Goal: Task Accomplishment & Management: Manage account settings

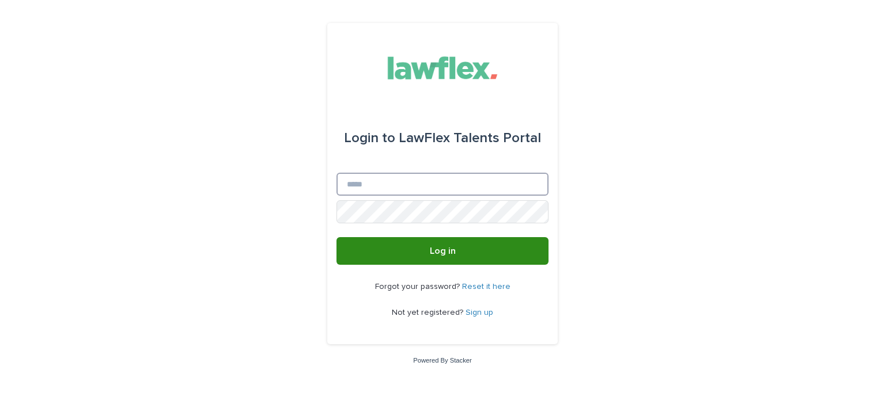
type input "**********"
click at [421, 259] on button "Log in" at bounding box center [443, 251] width 212 height 28
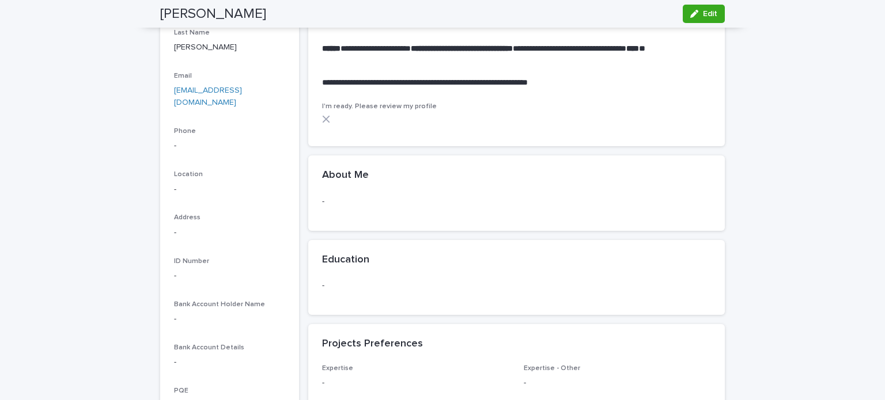
scroll to position [288, 0]
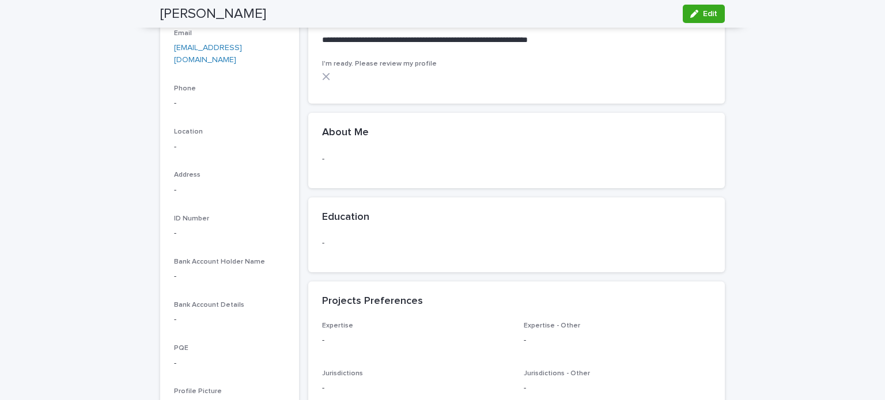
click at [332, 156] on p "-" at bounding box center [516, 159] width 389 height 12
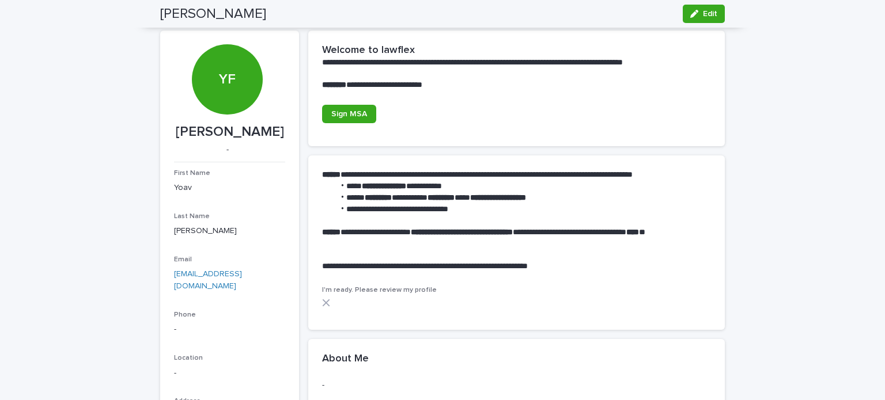
scroll to position [58, 0]
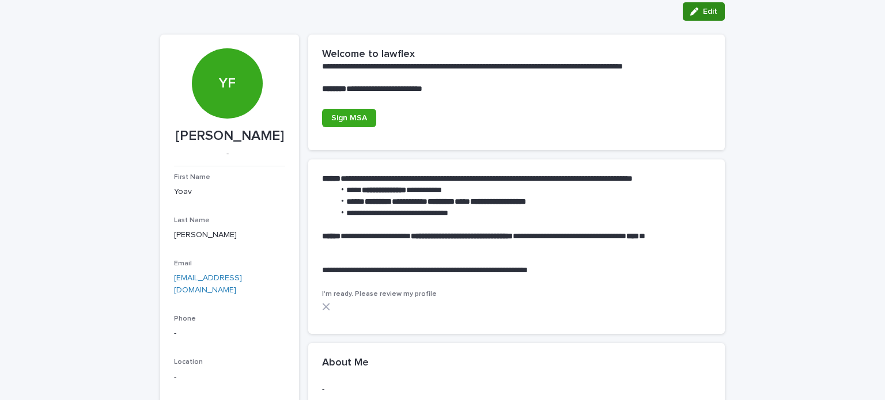
click at [707, 12] on span "Edit" at bounding box center [710, 11] width 14 height 8
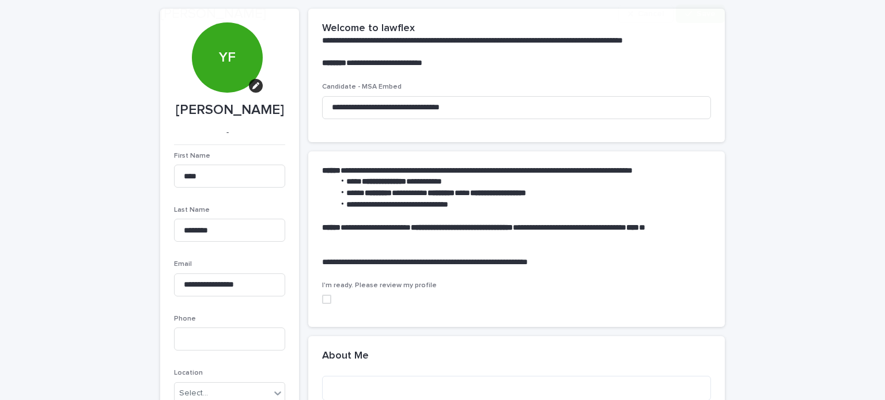
scroll to position [173, 0]
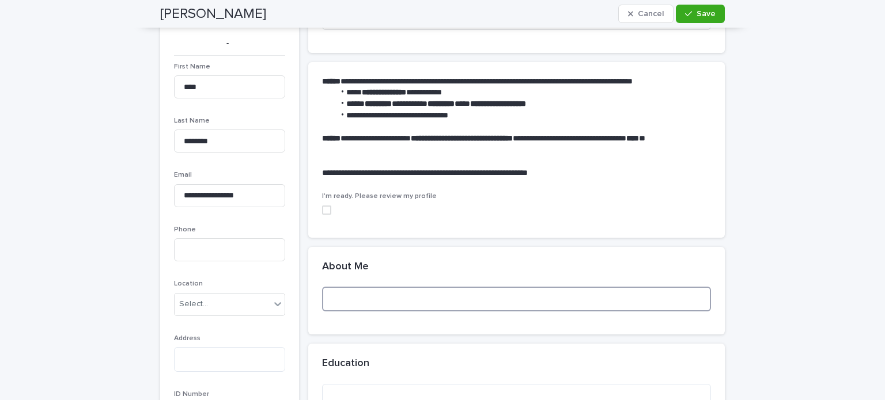
click at [358, 297] on textarea at bounding box center [516, 299] width 389 height 25
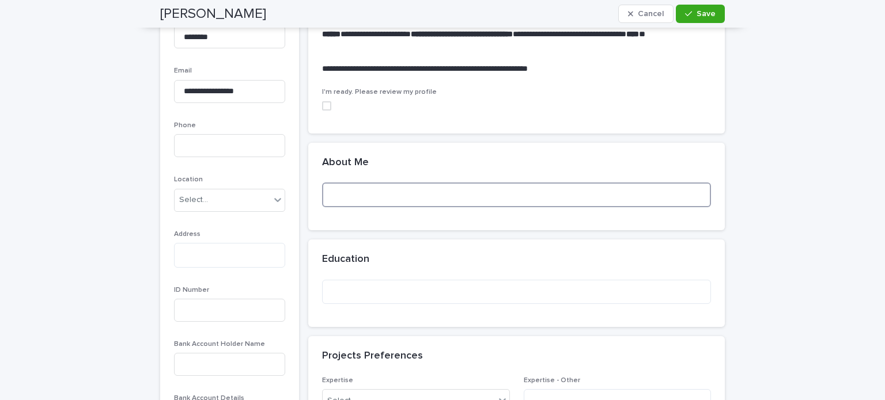
scroll to position [346, 0]
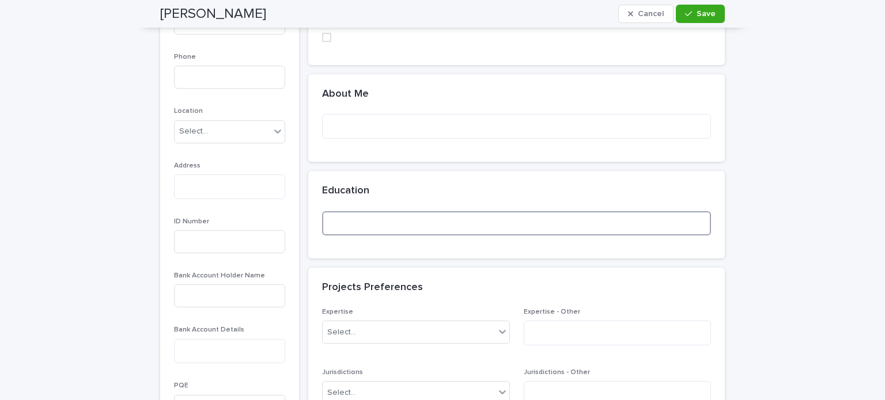
click at [417, 221] on textarea at bounding box center [516, 223] width 389 height 25
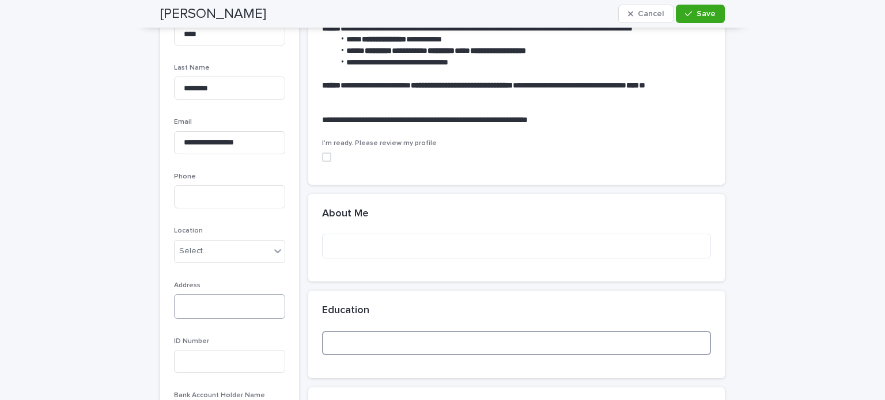
scroll to position [288, 0]
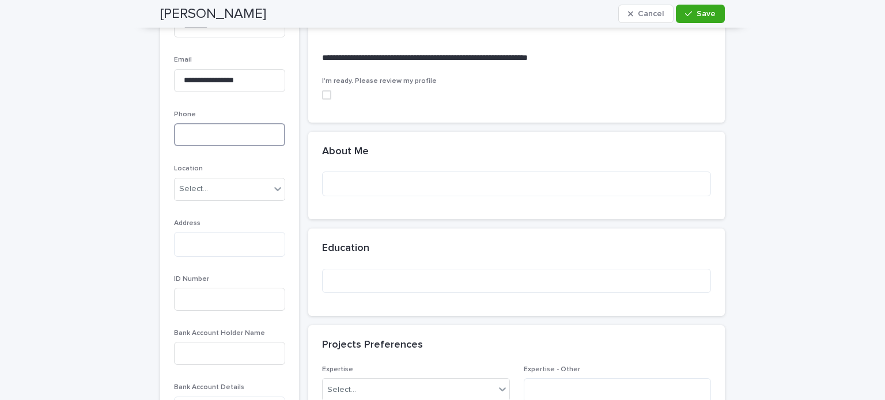
click at [188, 137] on input at bounding box center [229, 134] width 111 height 23
type input "**********"
type textarea "**********"
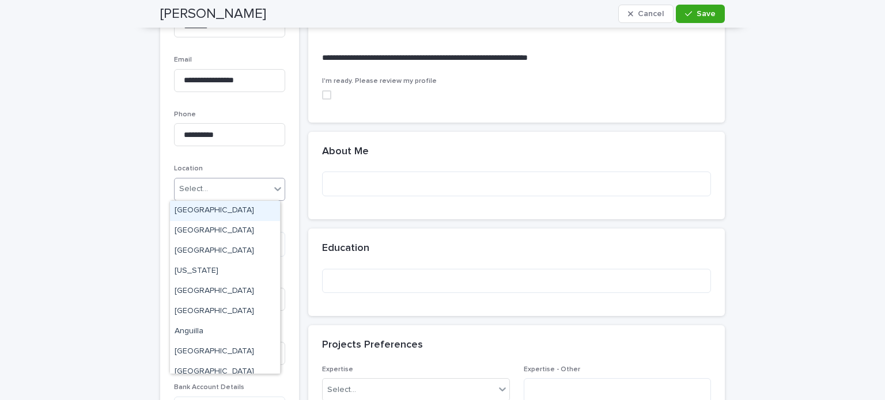
click at [274, 191] on icon at bounding box center [278, 189] width 12 height 12
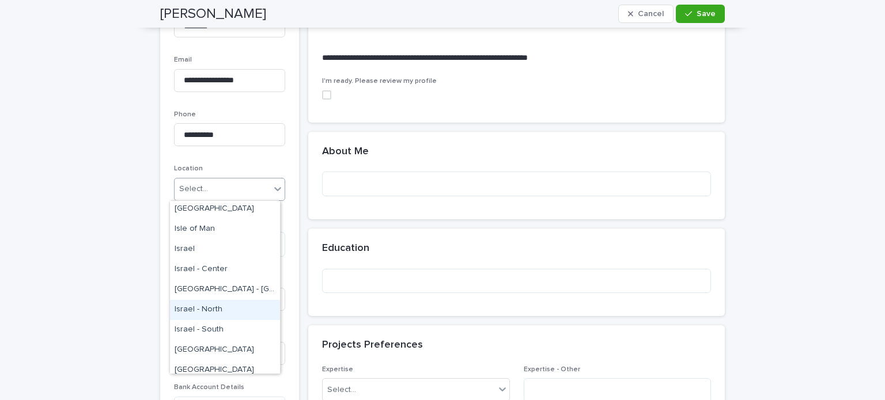
scroll to position [2017, 0]
click at [211, 269] on div "Israel - Center" at bounding box center [225, 272] width 110 height 20
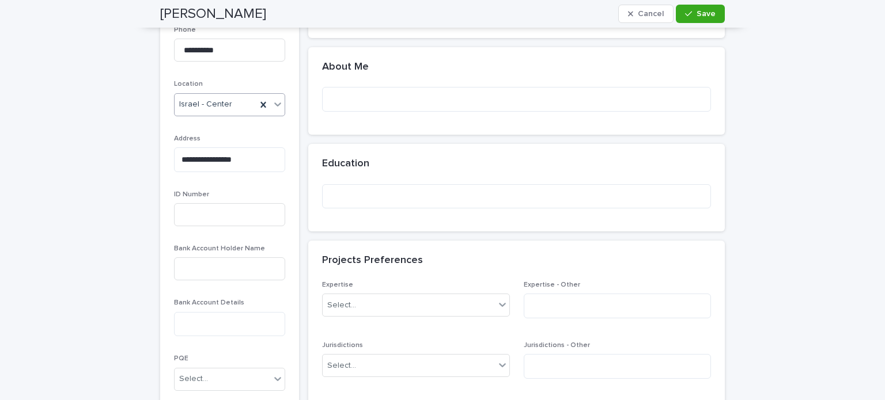
scroll to position [403, 0]
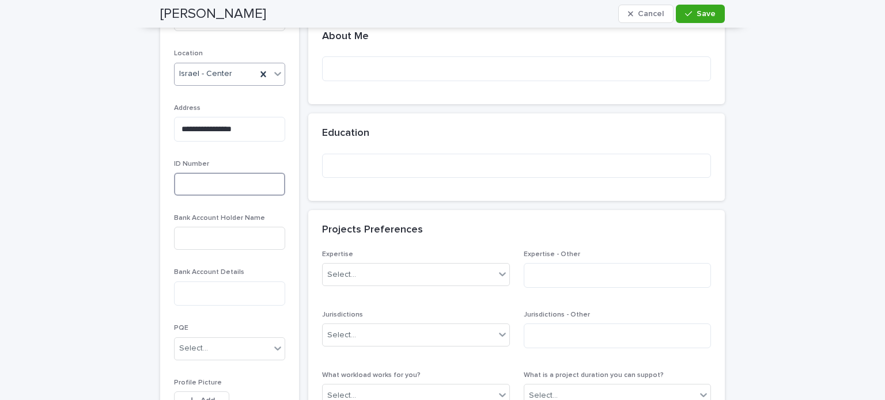
click at [201, 185] on input at bounding box center [229, 184] width 111 height 23
type input "*********"
click at [204, 240] on input at bounding box center [229, 238] width 111 height 23
type input "**********"
click at [245, 294] on textarea at bounding box center [229, 294] width 111 height 25
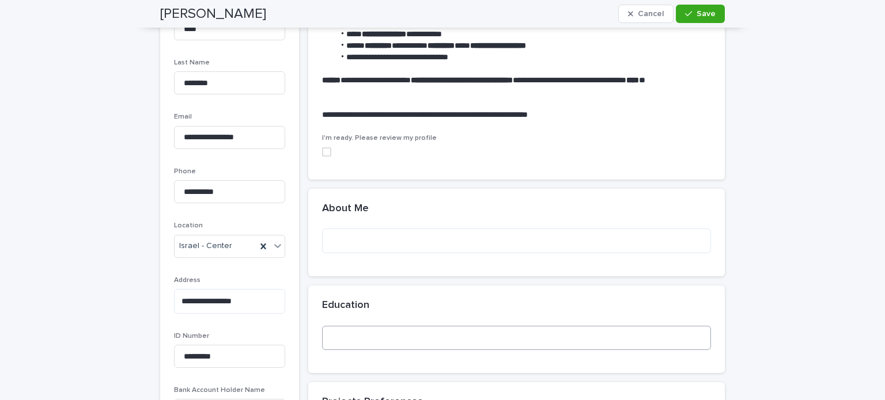
scroll to position [230, 0]
click at [697, 15] on span "Save" at bounding box center [706, 14] width 19 height 8
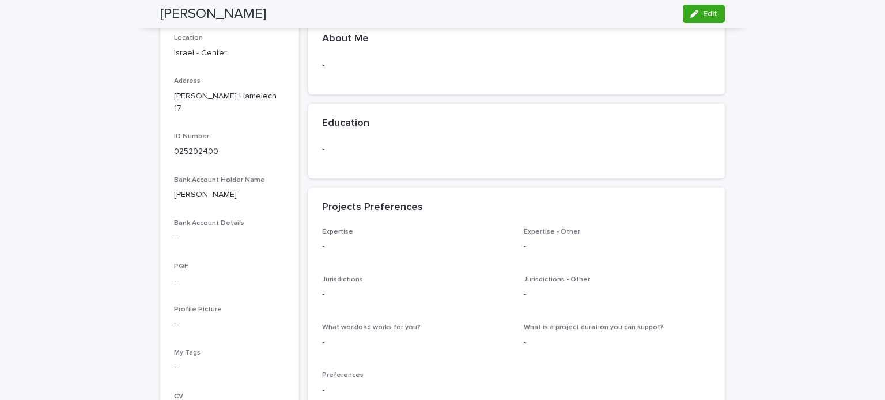
scroll to position [346, 0]
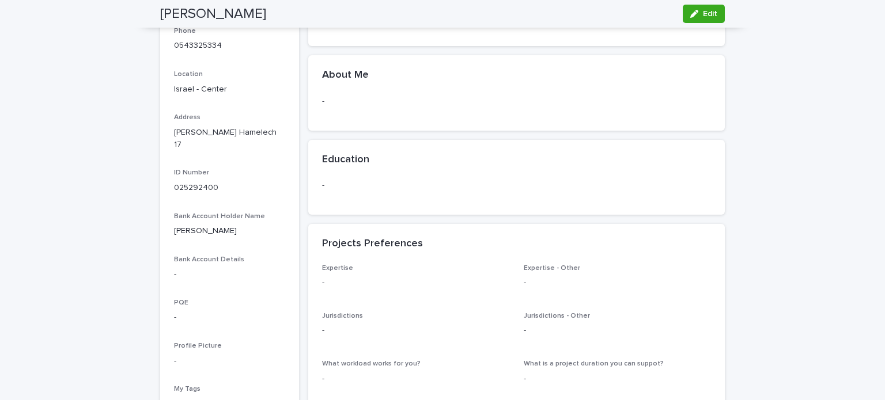
click at [205, 127] on p "Shaul Hamelech 17" at bounding box center [229, 139] width 111 height 24
click at [696, 10] on div "button" at bounding box center [696, 14] width 13 height 8
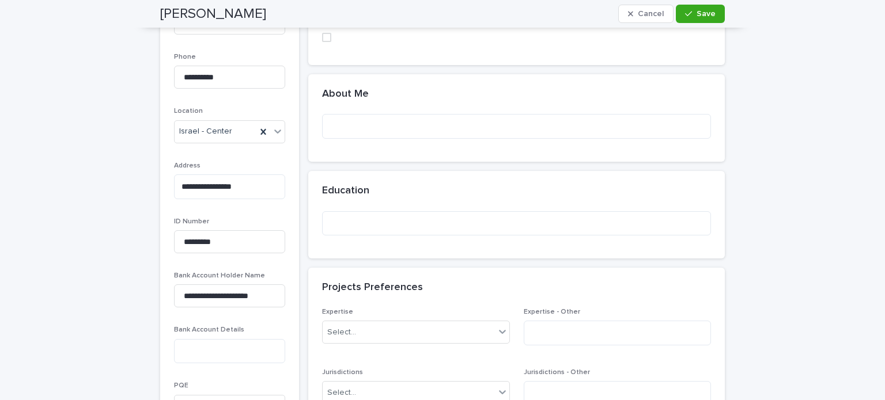
scroll to position [400, 0]
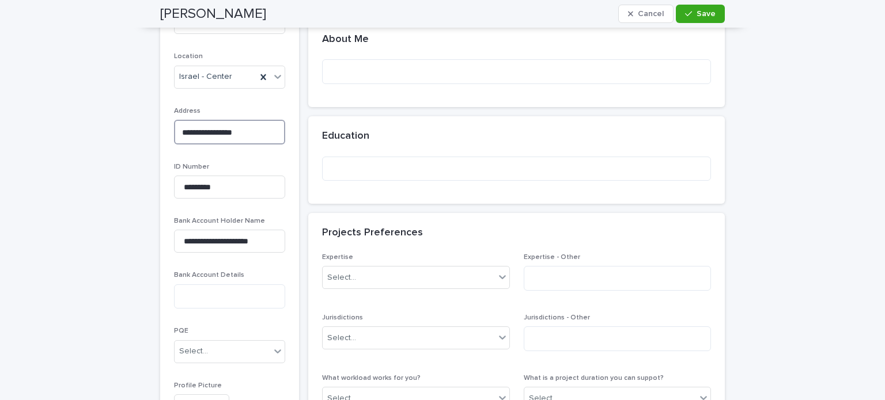
click at [246, 131] on textarea "**********" at bounding box center [229, 132] width 111 height 25
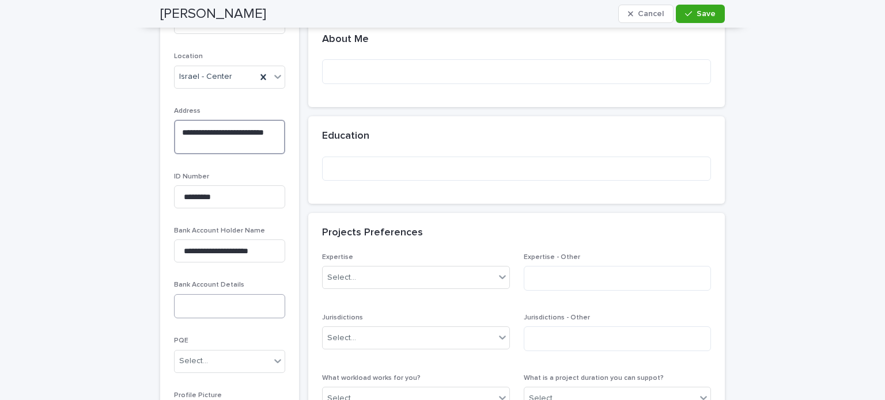
type textarea "**********"
click at [213, 306] on textarea at bounding box center [229, 306] width 111 height 25
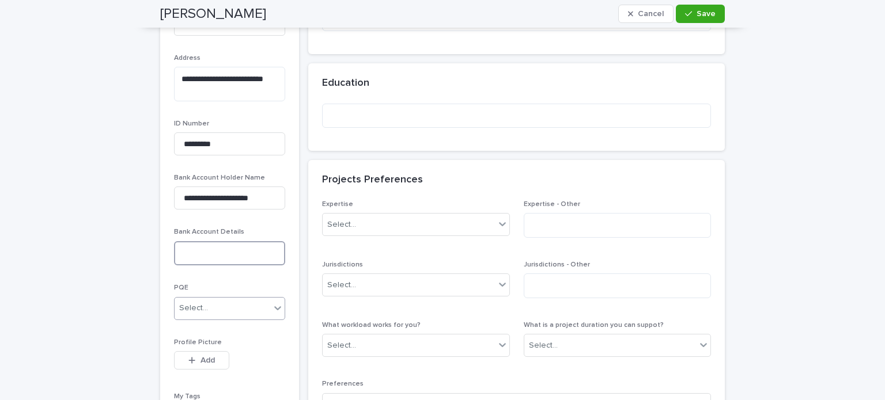
scroll to position [458, 0]
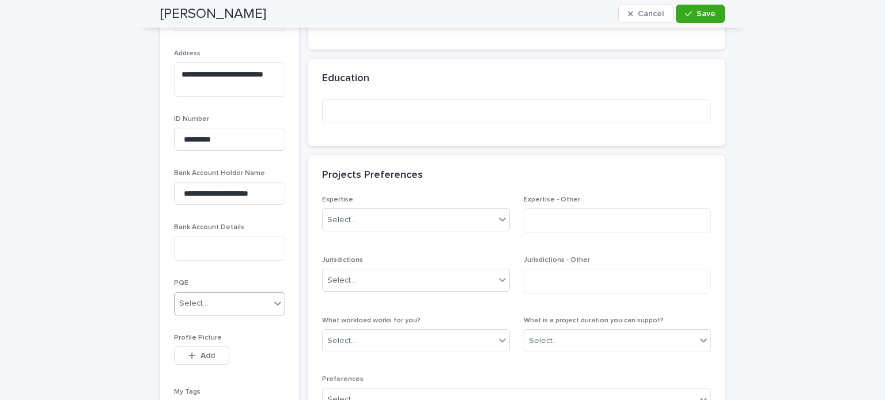
click at [272, 304] on icon at bounding box center [278, 304] width 12 height 12
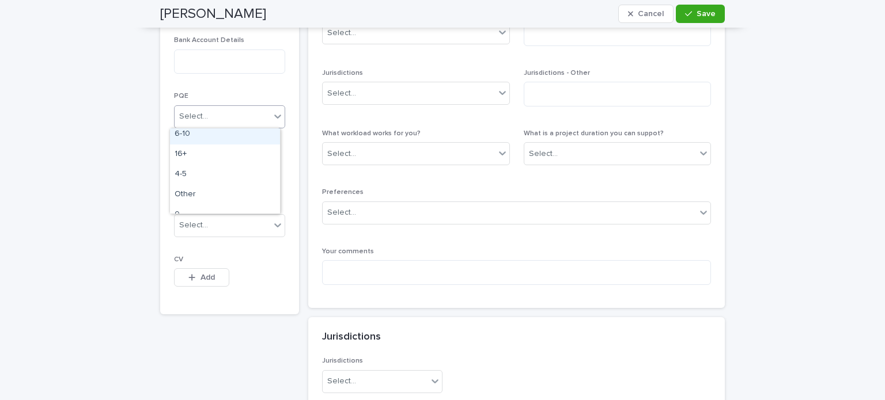
scroll to position [46, 0]
click at [201, 149] on div "16+" at bounding box center [225, 153] width 110 height 20
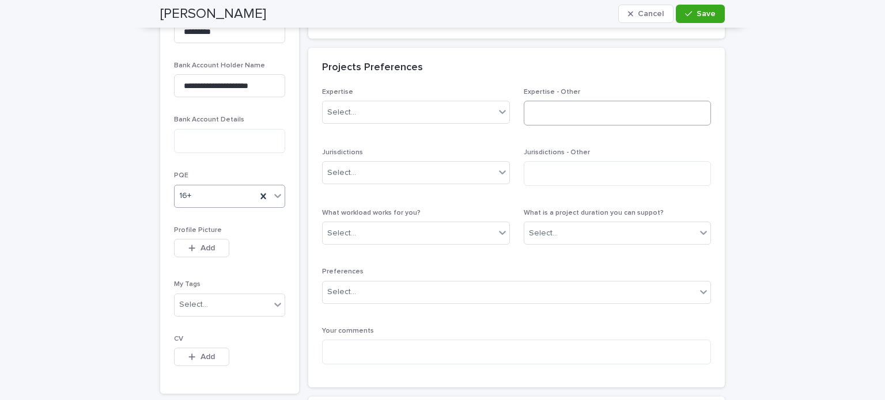
scroll to position [588, 0]
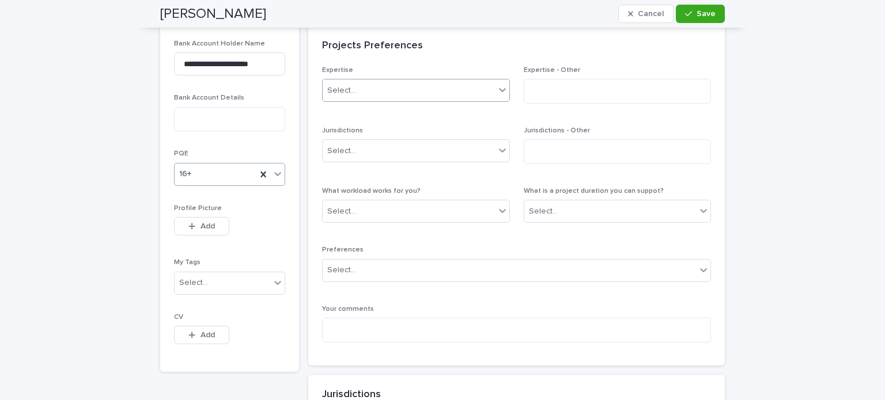
click at [497, 90] on icon at bounding box center [503, 90] width 12 height 12
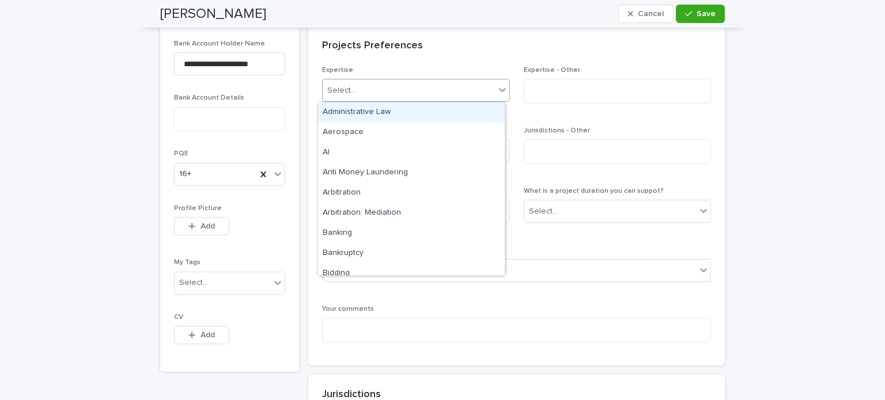
click at [497, 91] on icon at bounding box center [503, 90] width 12 height 12
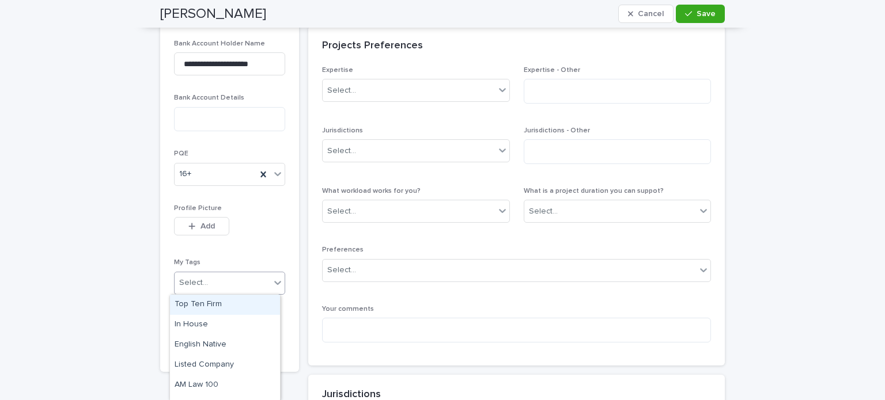
click at [274, 282] on icon at bounding box center [277, 283] width 7 height 4
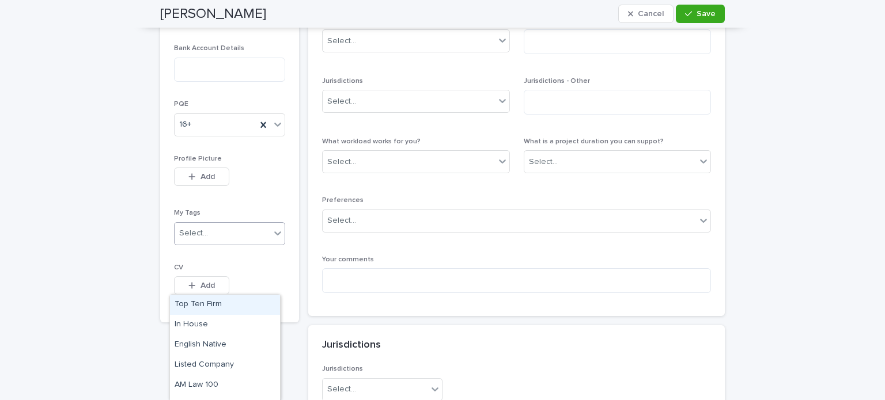
scroll to position [645, 0]
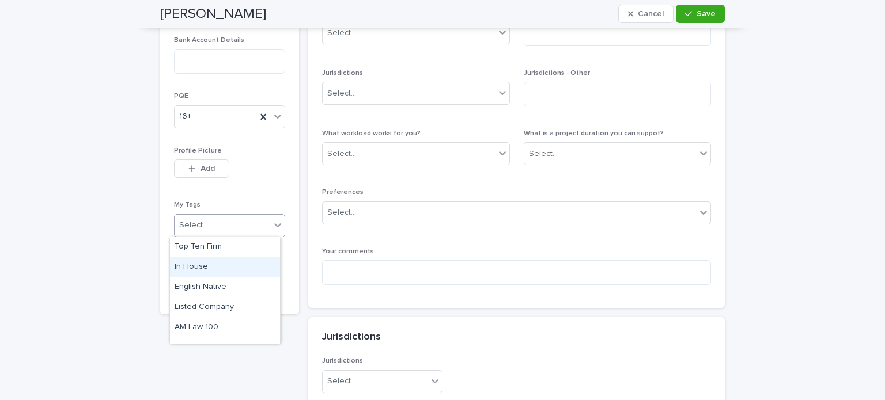
click at [209, 267] on div "In House" at bounding box center [225, 268] width 110 height 20
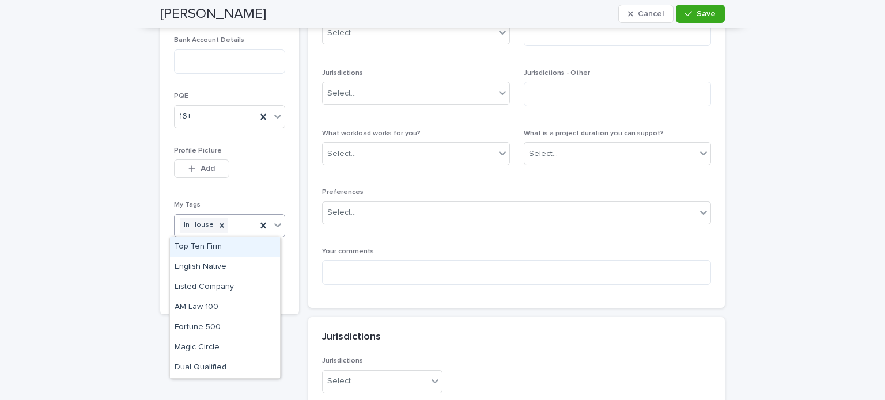
click at [275, 227] on icon at bounding box center [278, 226] width 12 height 12
click at [209, 248] on div "Top Ten Firm" at bounding box center [225, 247] width 110 height 20
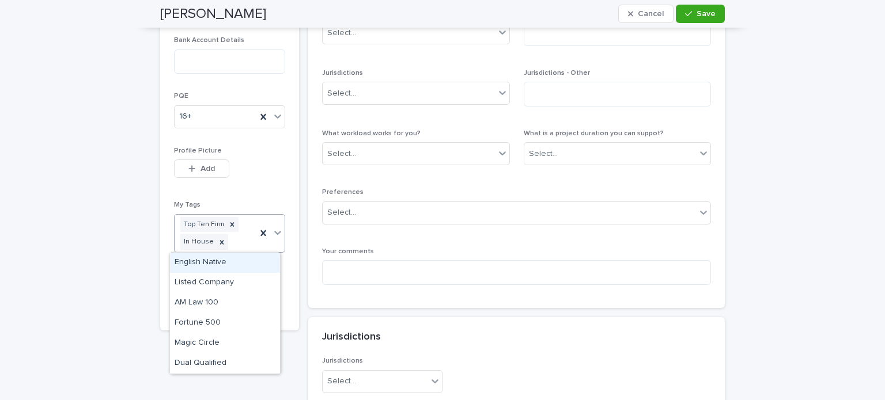
click at [275, 234] on icon at bounding box center [278, 233] width 12 height 12
click at [228, 221] on icon at bounding box center [232, 225] width 8 height 8
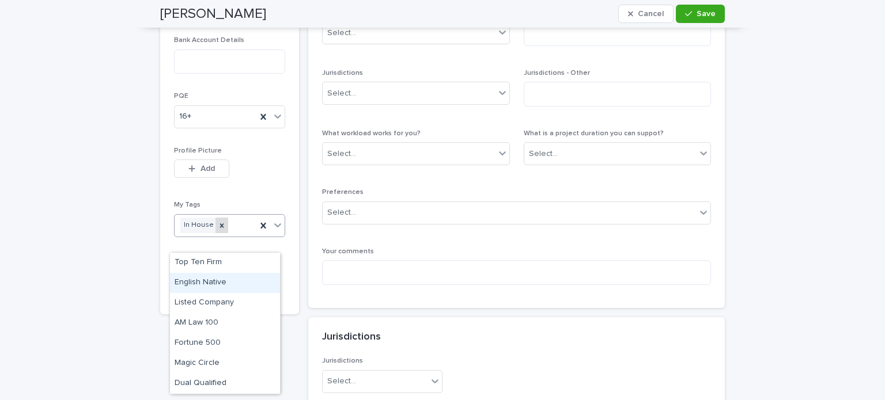
click at [218, 223] on icon at bounding box center [222, 226] width 8 height 8
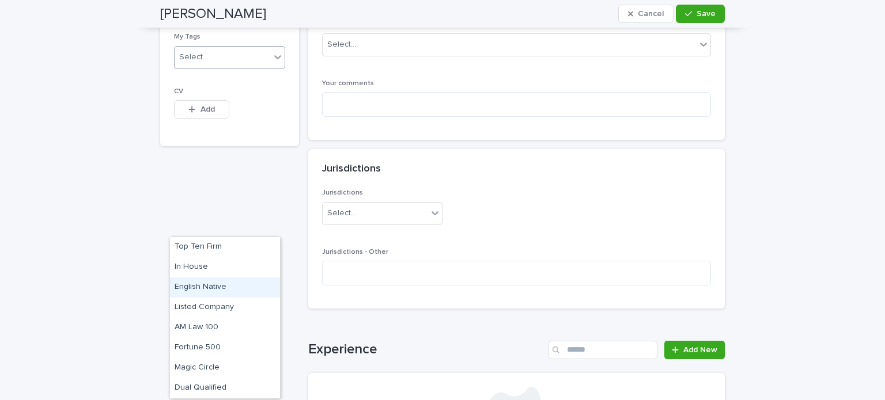
scroll to position [818, 0]
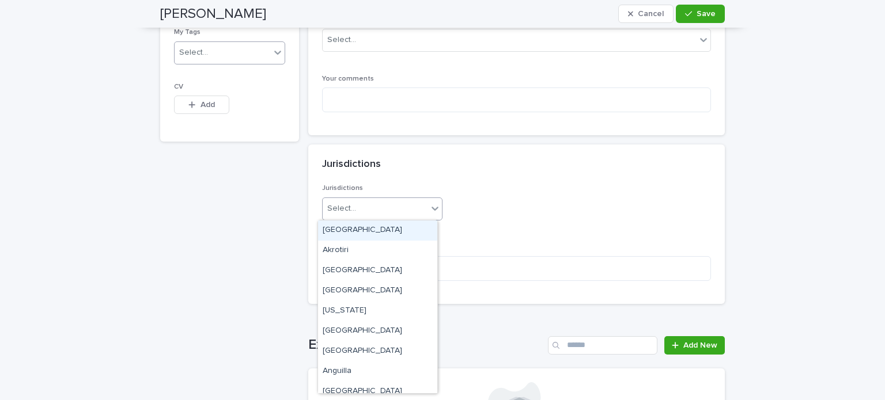
click at [430, 205] on icon at bounding box center [435, 209] width 12 height 12
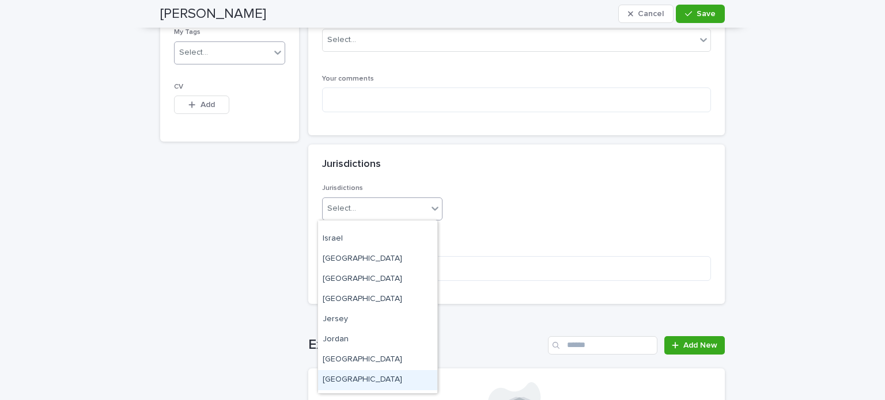
scroll to position [2305, 0]
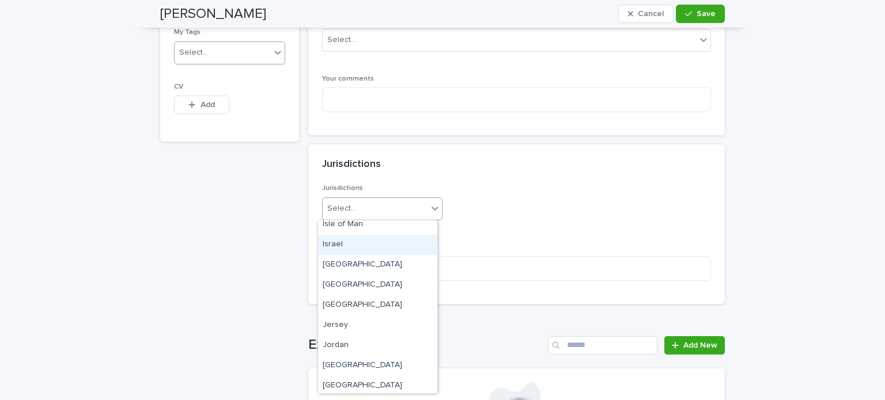
click at [338, 244] on div "Israel" at bounding box center [377, 245] width 119 height 20
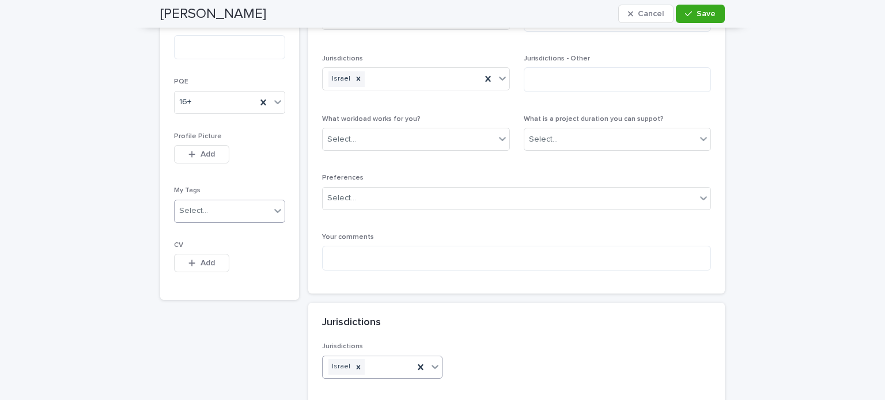
scroll to position [645, 0]
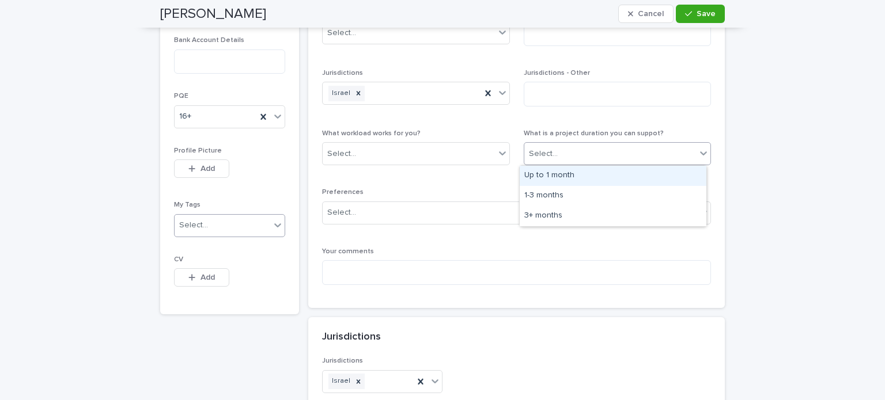
click at [700, 153] on icon at bounding box center [704, 154] width 12 height 12
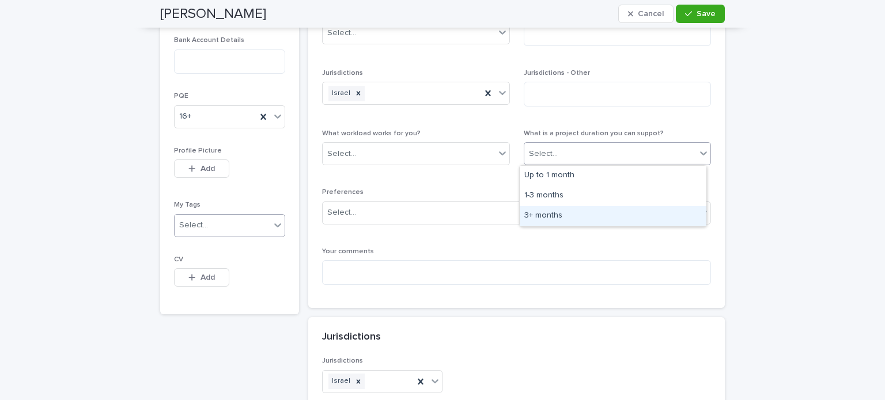
click at [550, 214] on div "3+ months" at bounding box center [613, 216] width 187 height 20
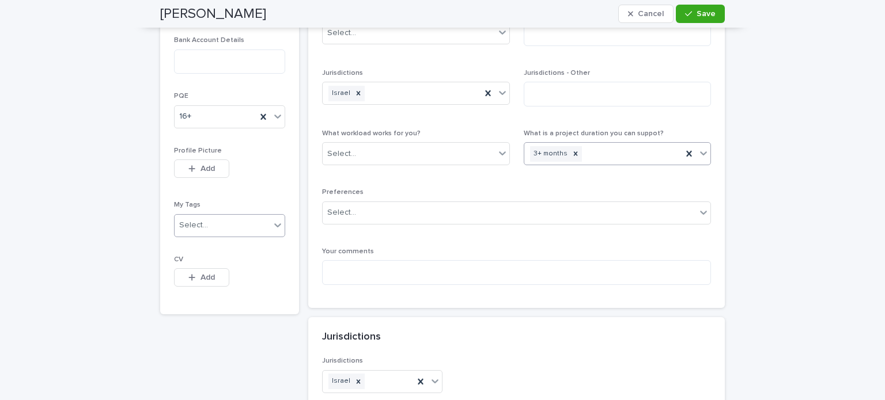
click at [701, 156] on icon at bounding box center [704, 154] width 12 height 12
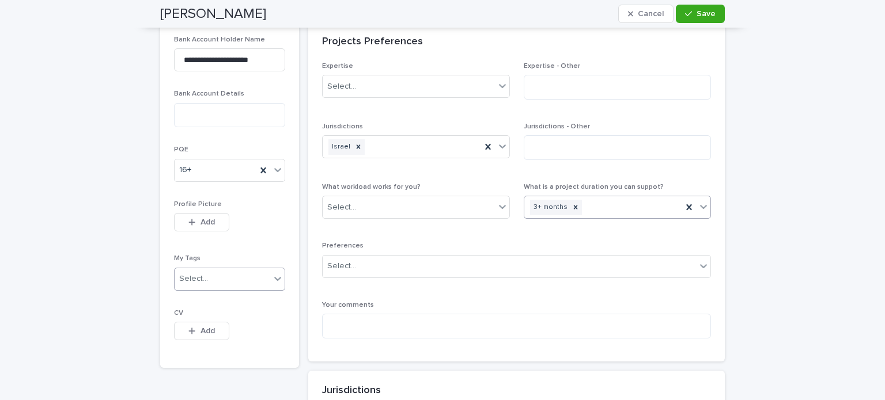
scroll to position [588, 0]
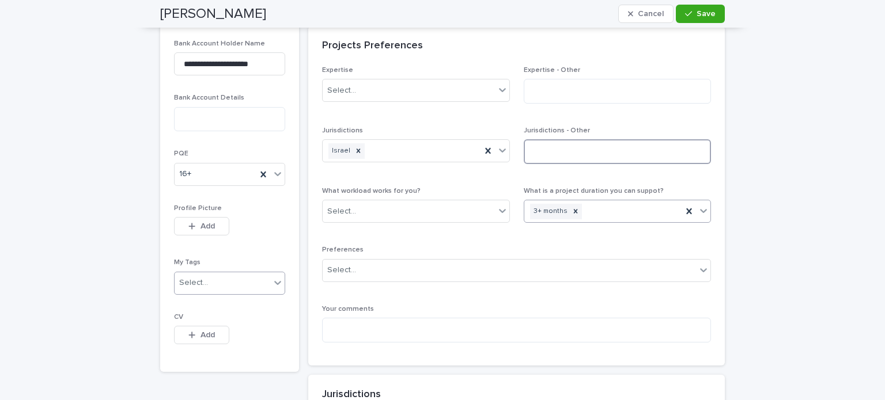
click at [588, 150] on textarea at bounding box center [618, 151] width 188 height 25
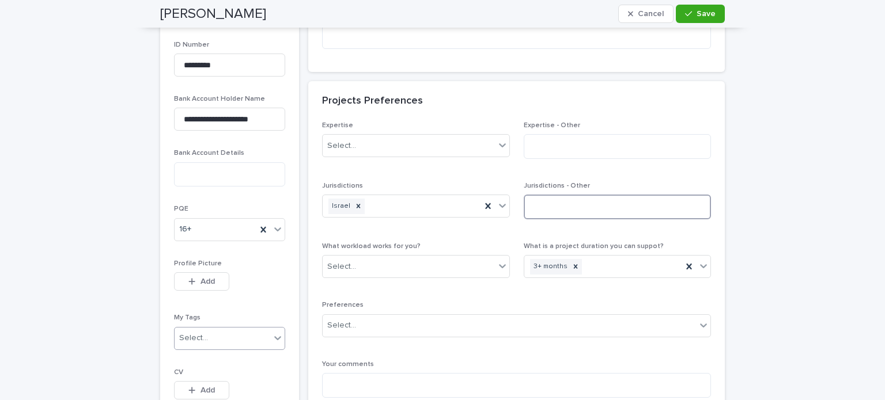
scroll to position [530, 0]
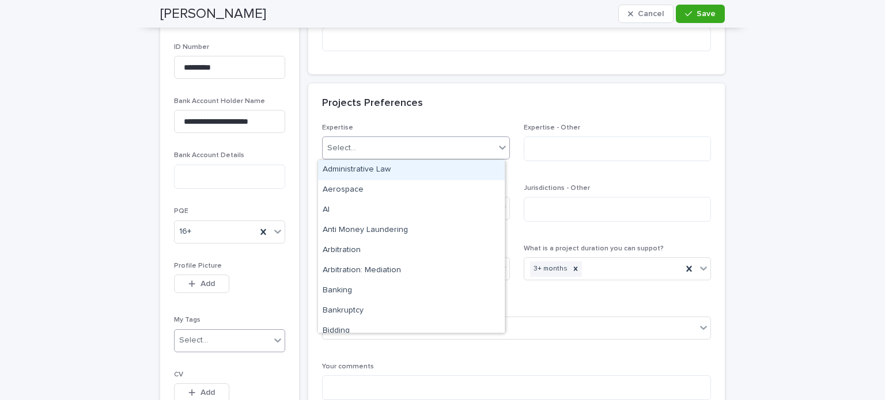
click at [501, 147] on icon at bounding box center [502, 148] width 7 height 4
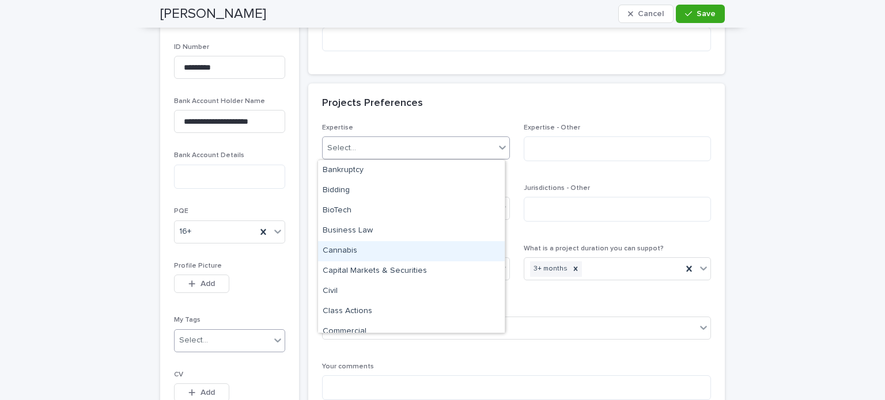
scroll to position [173, 0]
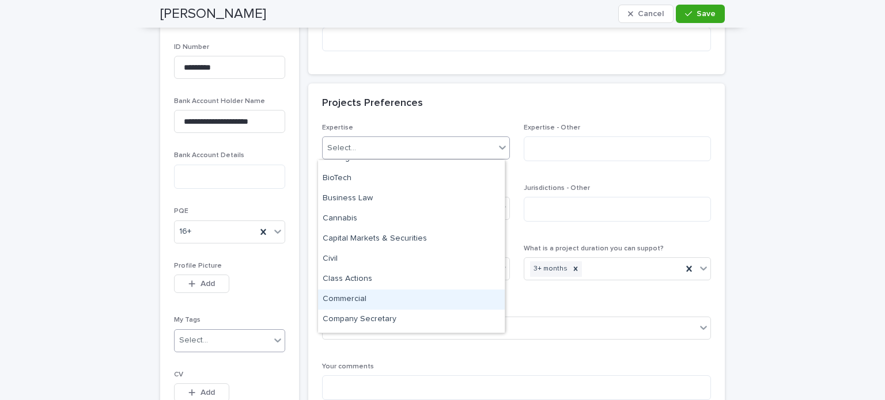
click at [385, 300] on div "Commercial" at bounding box center [411, 300] width 187 height 20
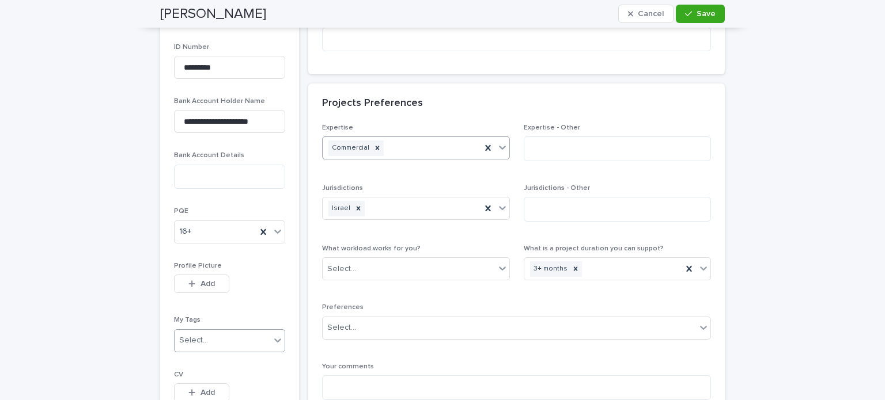
click at [500, 147] on icon at bounding box center [502, 148] width 7 height 4
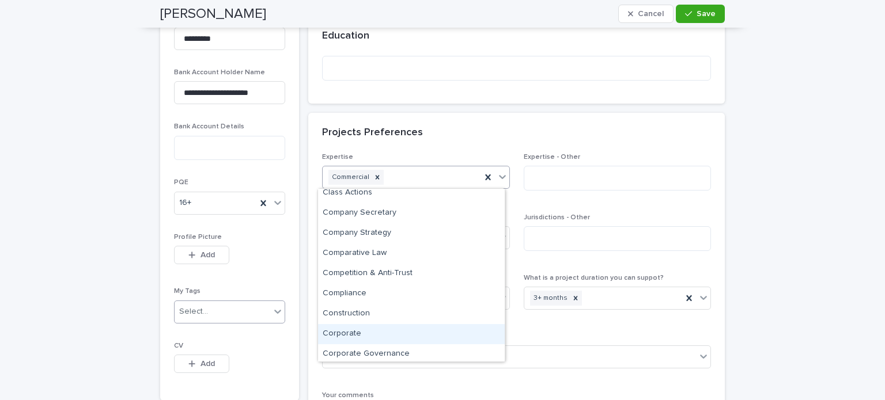
click at [358, 338] on div "Corporate" at bounding box center [411, 334] width 187 height 20
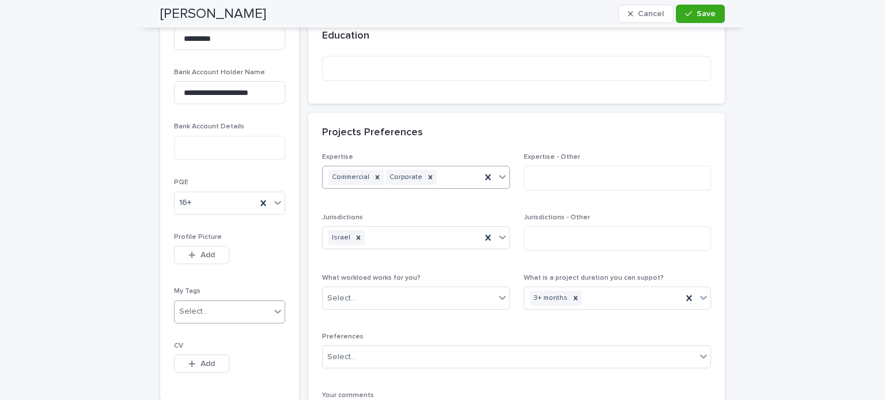
click at [499, 177] on icon at bounding box center [502, 177] width 7 height 4
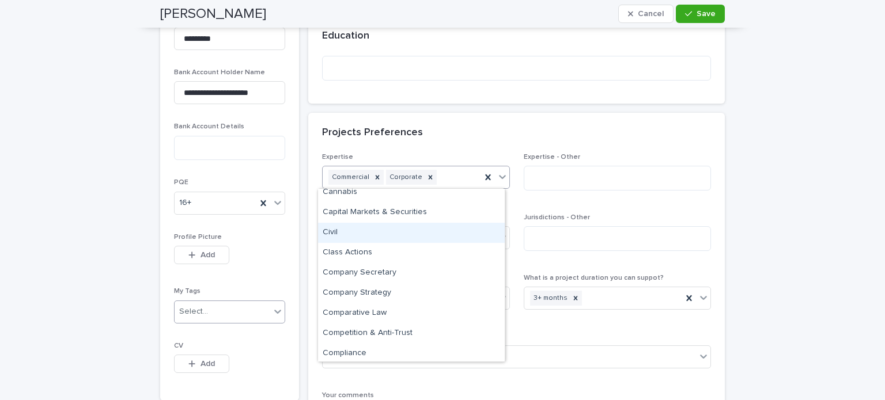
scroll to position [230, 0]
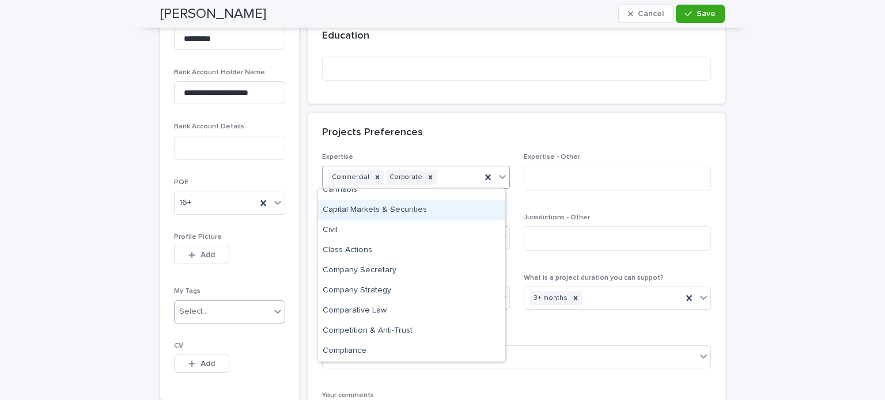
click at [396, 210] on div "Capital Markets & Securities" at bounding box center [411, 211] width 187 height 20
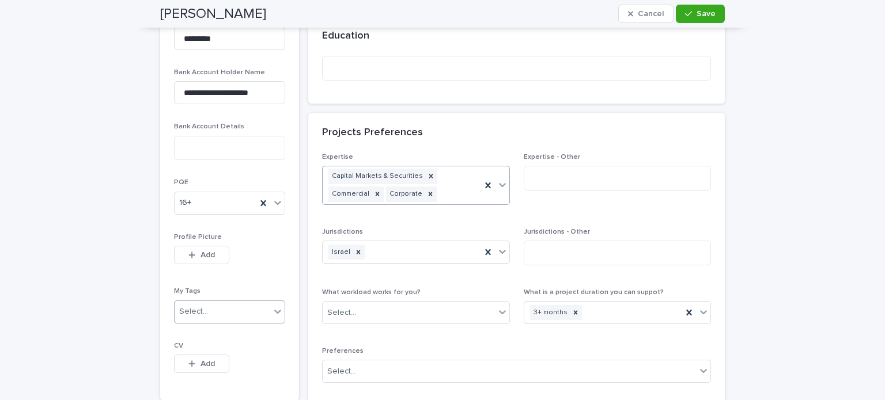
scroll to position [566, 0]
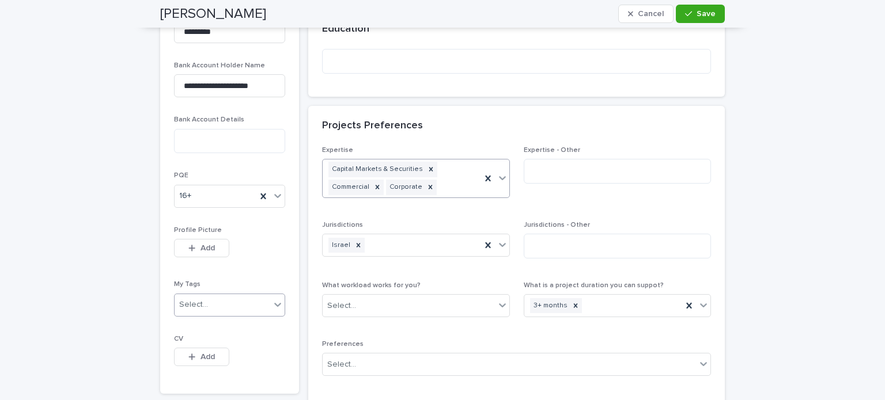
click at [500, 179] on icon at bounding box center [503, 178] width 12 height 12
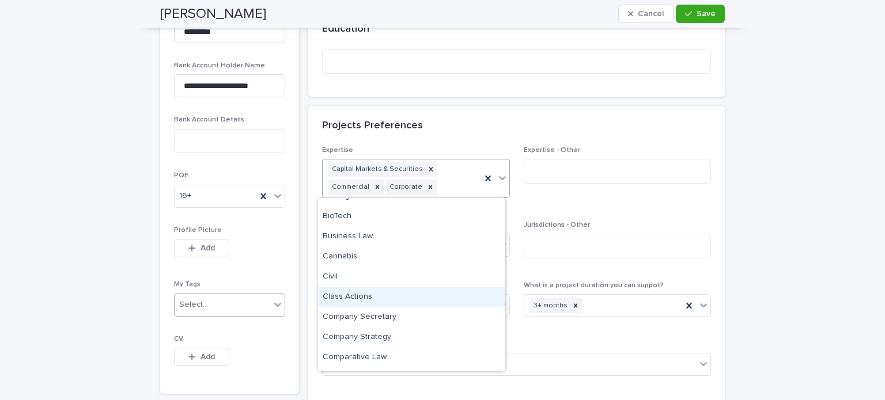
scroll to position [230, 0]
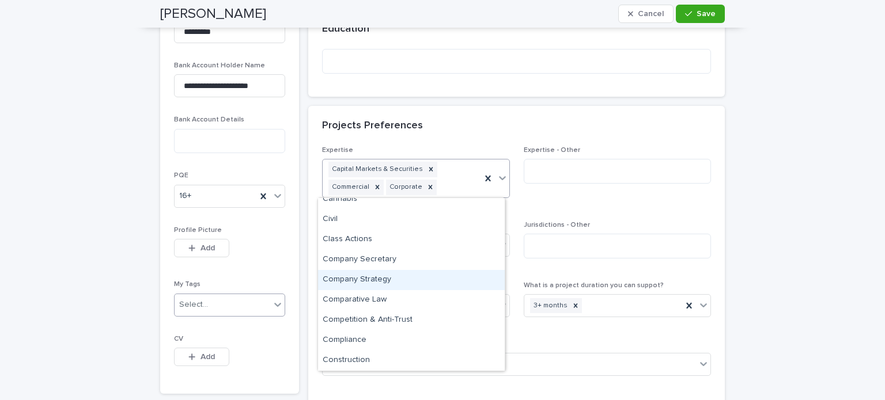
click at [373, 280] on div "Company Strategy" at bounding box center [411, 280] width 187 height 20
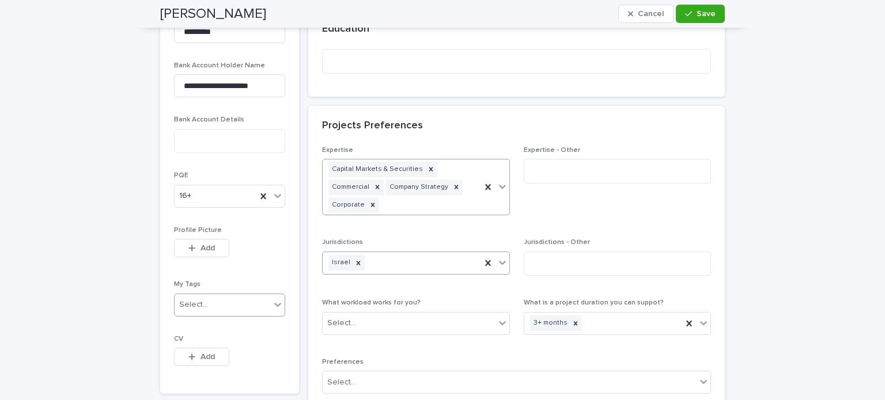
scroll to position [574, 0]
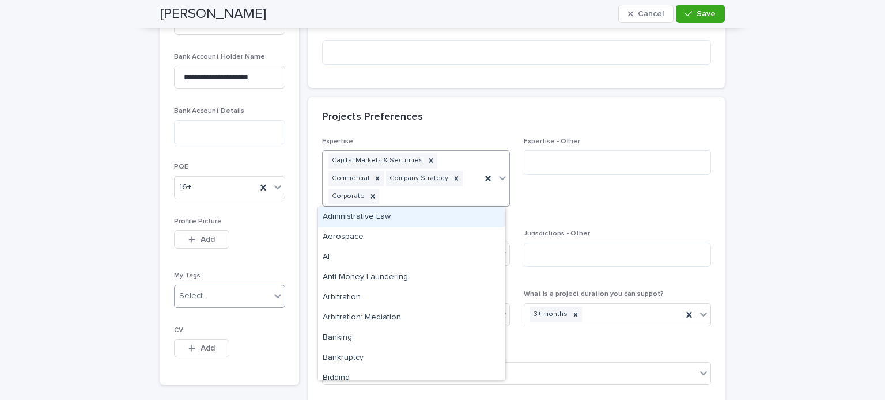
click at [500, 179] on icon at bounding box center [503, 178] width 12 height 12
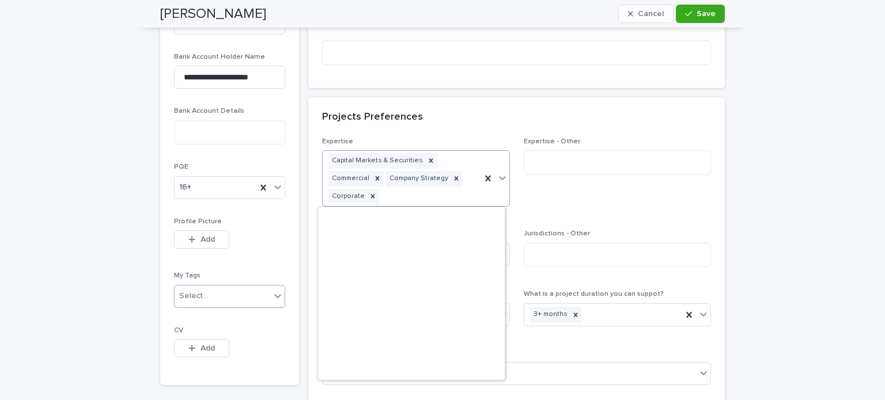
scroll to position [922, 0]
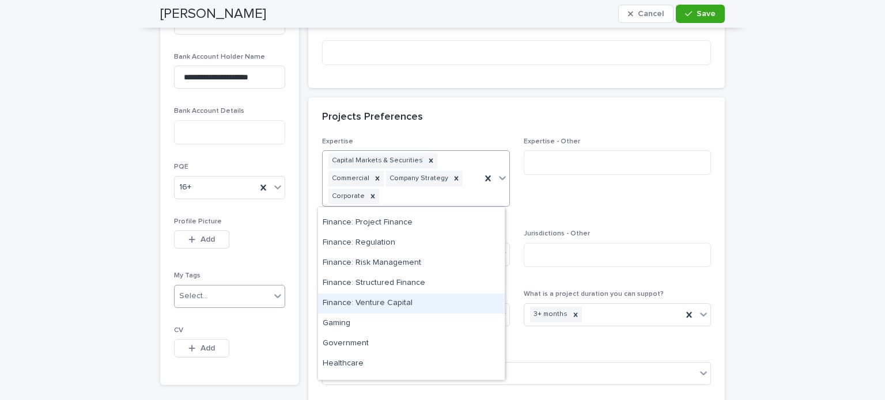
click at [403, 301] on div "Finance: Venture Capital" at bounding box center [411, 304] width 187 height 20
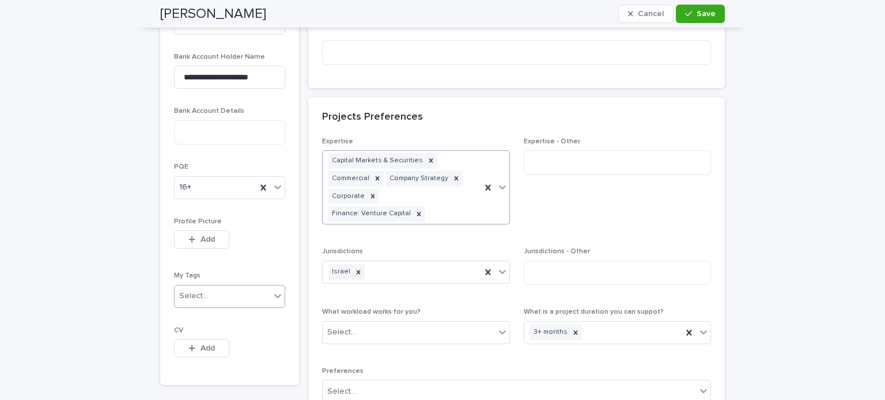
click at [497, 182] on icon at bounding box center [503, 188] width 12 height 12
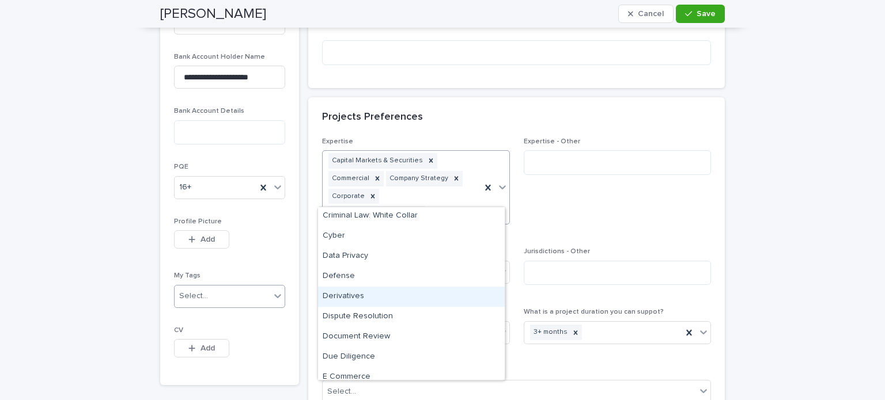
scroll to position [461, 0]
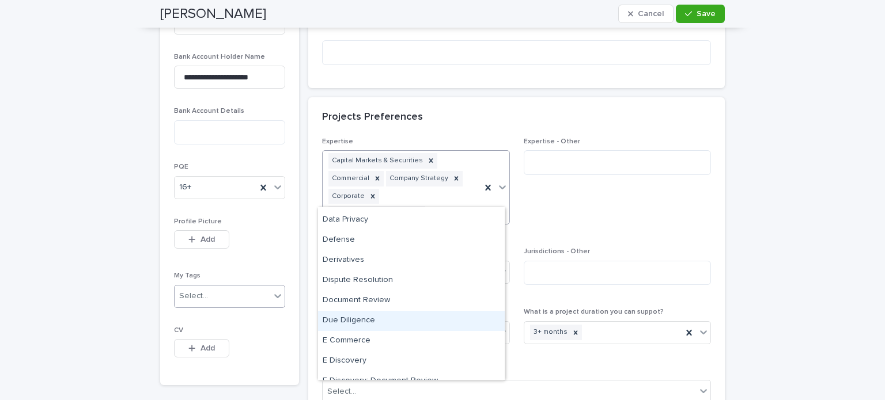
click at [369, 322] on div "Due Diligence" at bounding box center [411, 321] width 187 height 20
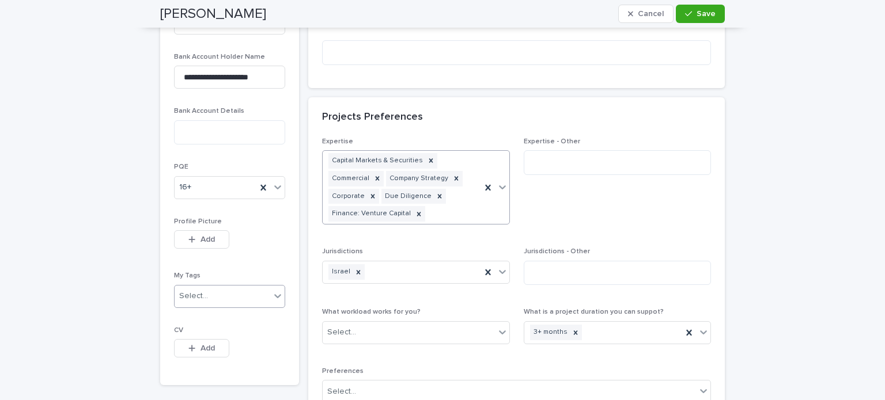
scroll to position [583, 0]
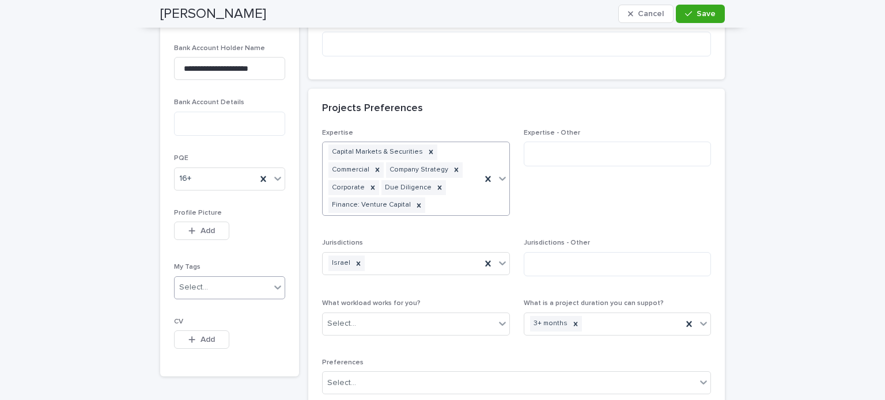
click at [497, 174] on icon at bounding box center [503, 179] width 12 height 12
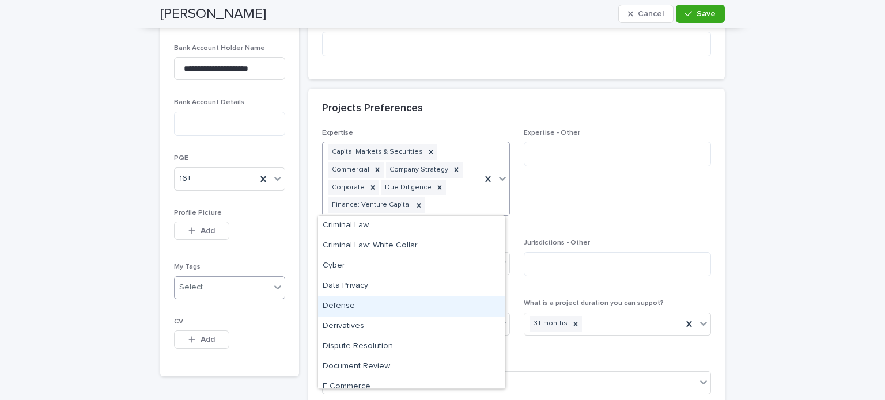
click at [354, 307] on div "Defense" at bounding box center [411, 307] width 187 height 20
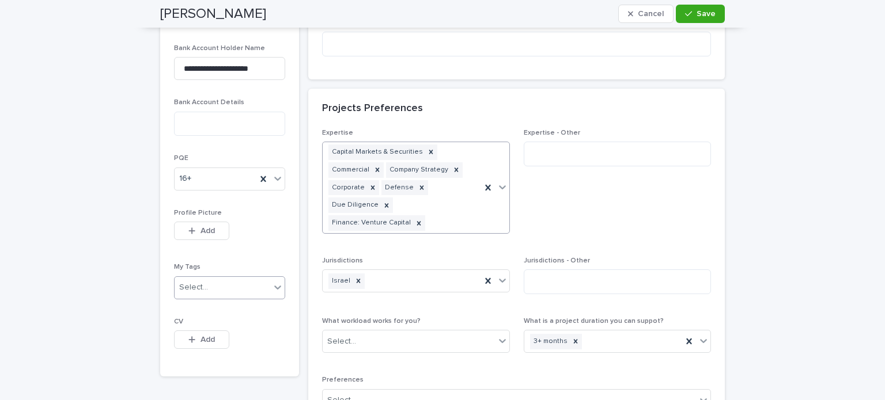
scroll to position [592, 0]
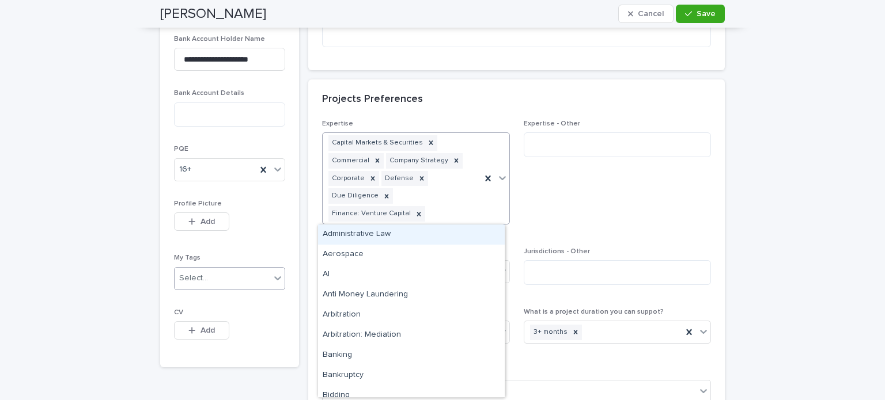
click at [498, 177] on icon at bounding box center [503, 178] width 12 height 12
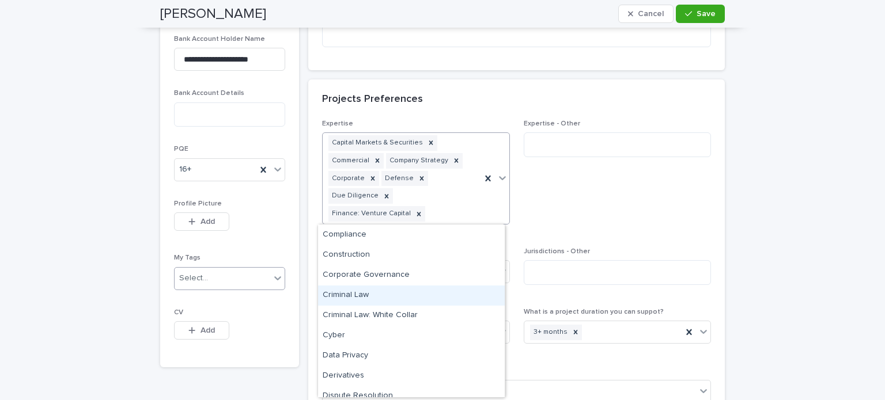
scroll to position [346, 0]
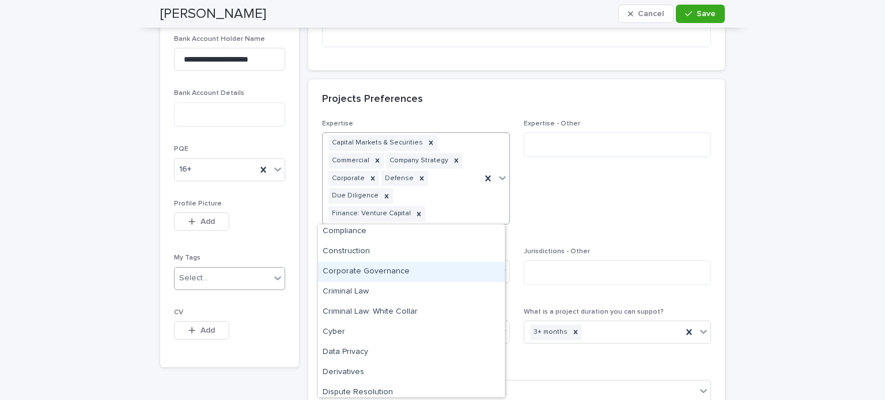
click at [379, 271] on div "Corporate Governance" at bounding box center [411, 272] width 187 height 20
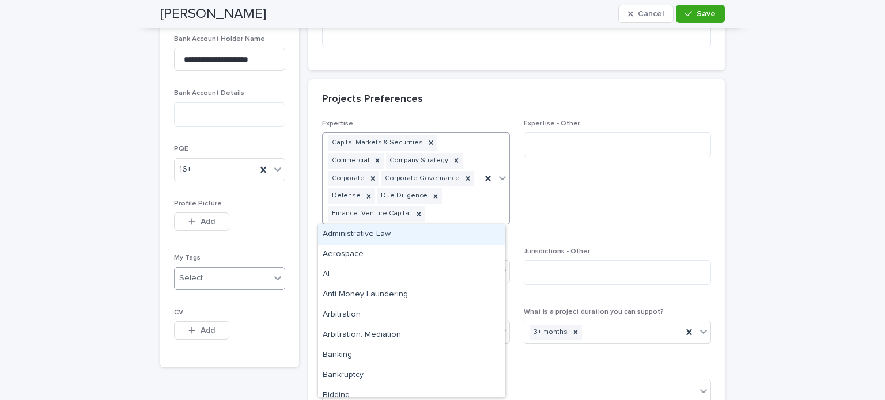
click at [498, 175] on icon at bounding box center [503, 178] width 12 height 12
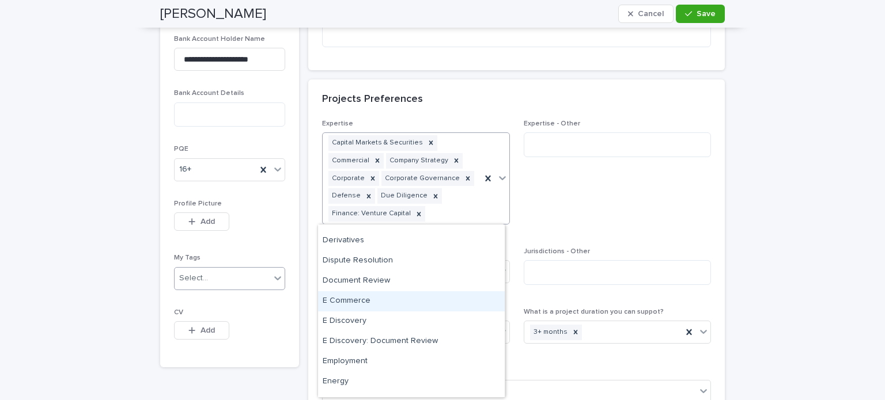
scroll to position [461, 0]
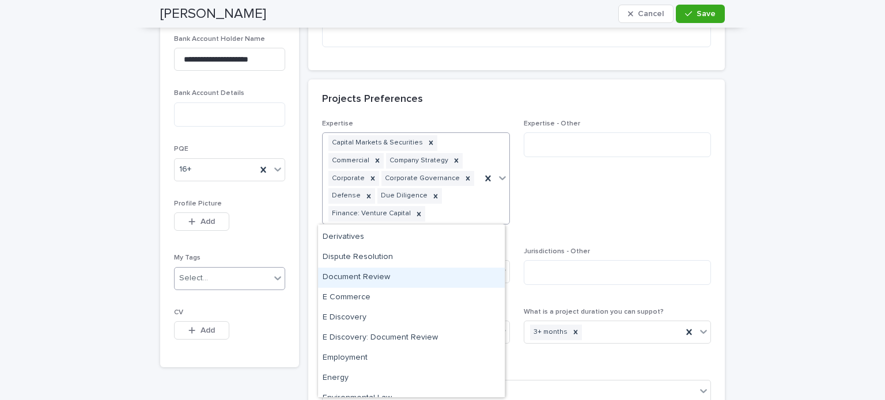
click at [369, 278] on div "Document Review" at bounding box center [411, 278] width 187 height 20
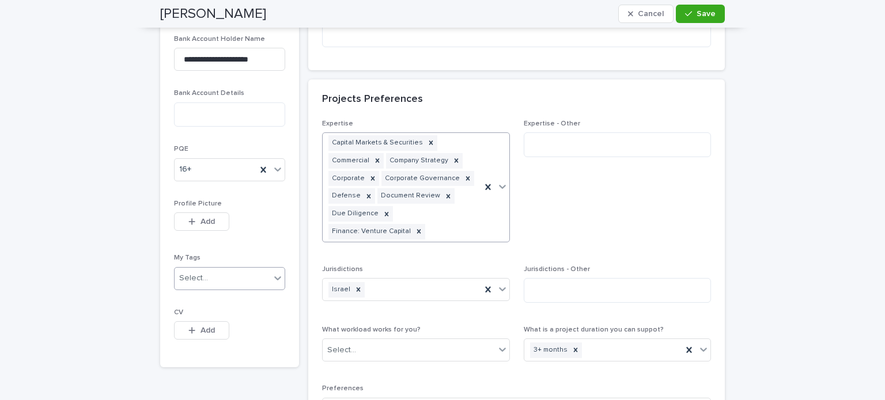
scroll to position [602, 0]
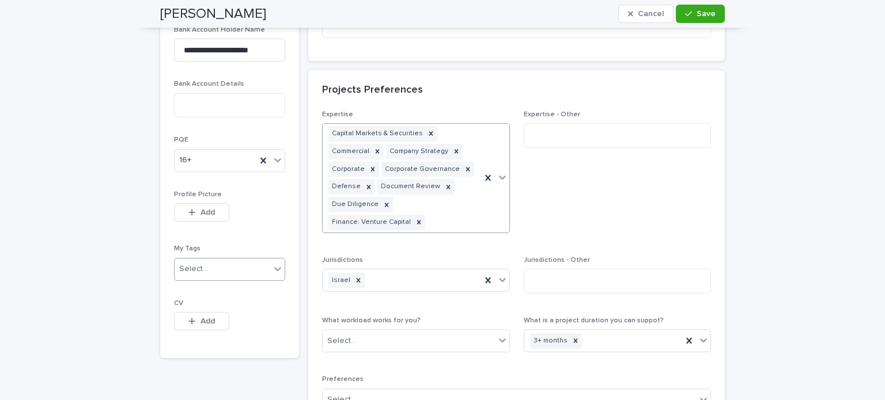
click at [498, 175] on icon at bounding box center [503, 178] width 12 height 12
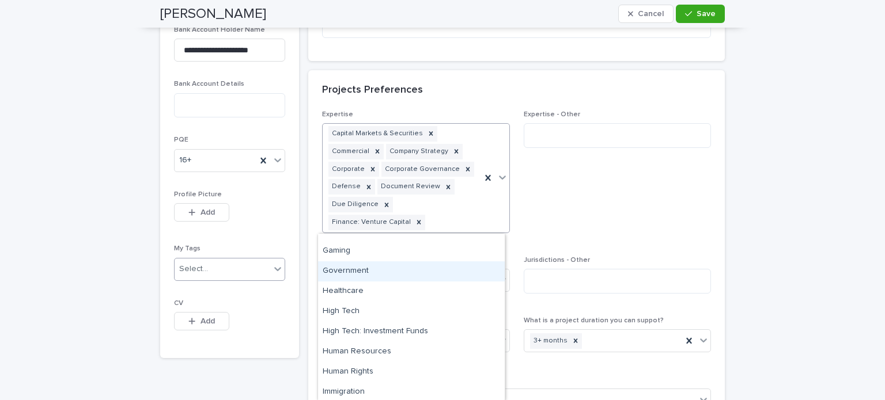
scroll to position [922, 0]
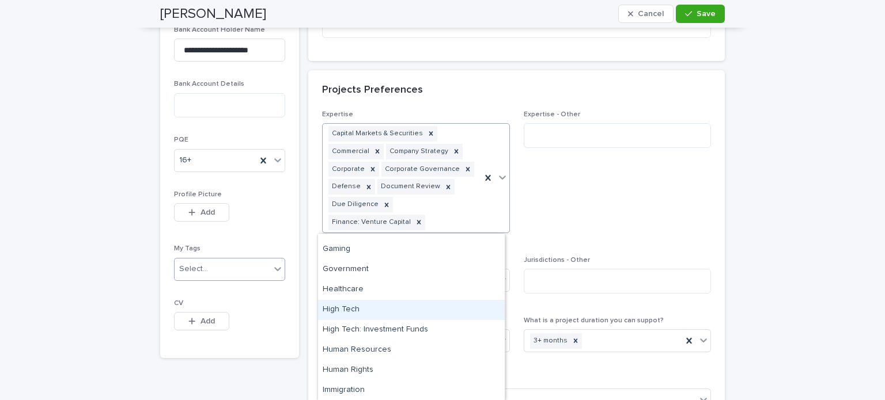
click at [401, 311] on div "High Tech" at bounding box center [411, 310] width 187 height 20
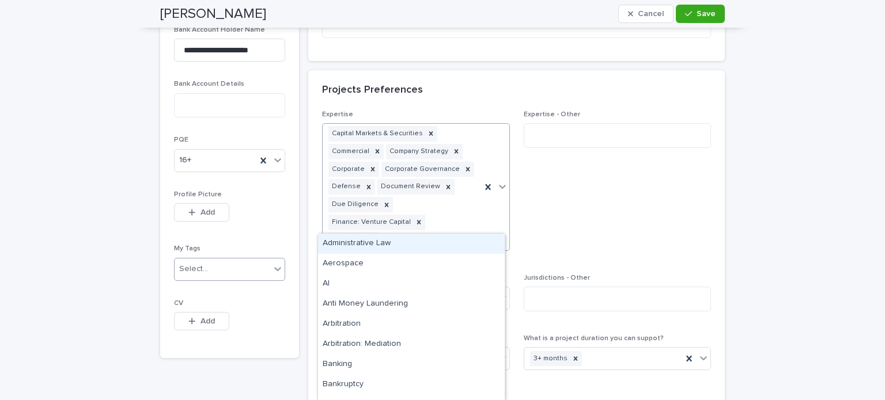
click at [497, 181] on icon at bounding box center [503, 187] width 12 height 12
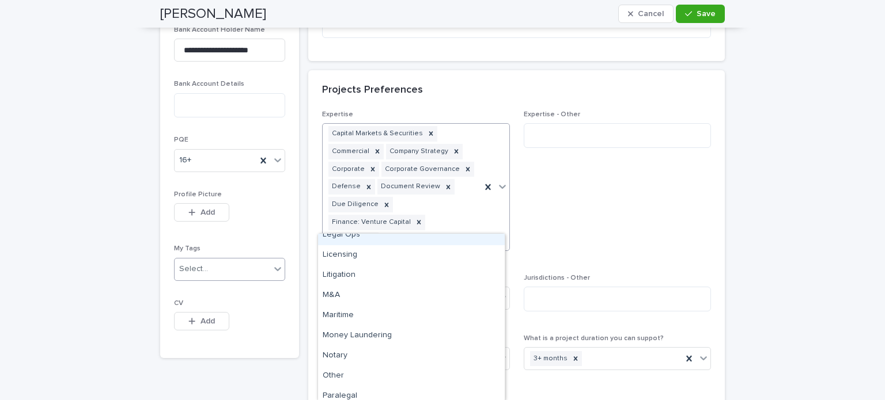
scroll to position [1383, 0]
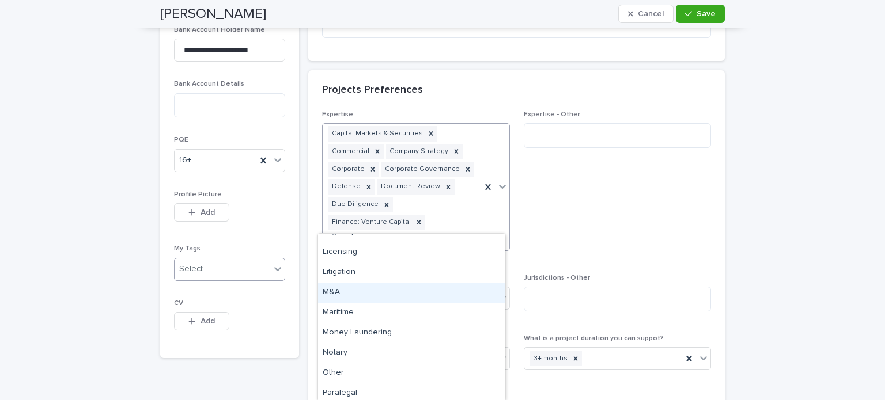
click at [348, 292] on div "M&A" at bounding box center [411, 293] width 187 height 20
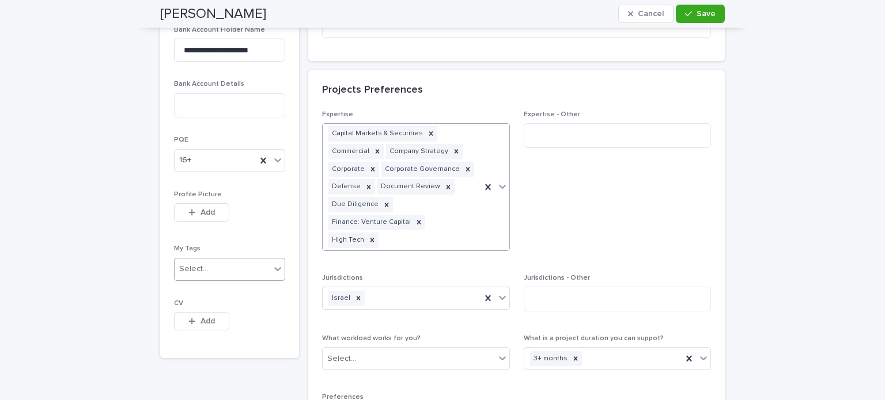
scroll to position [610, 0]
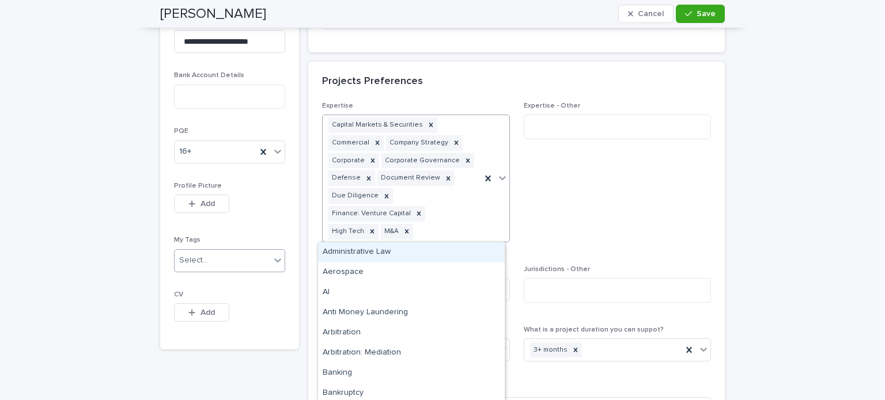
click at [498, 175] on icon at bounding box center [503, 178] width 12 height 12
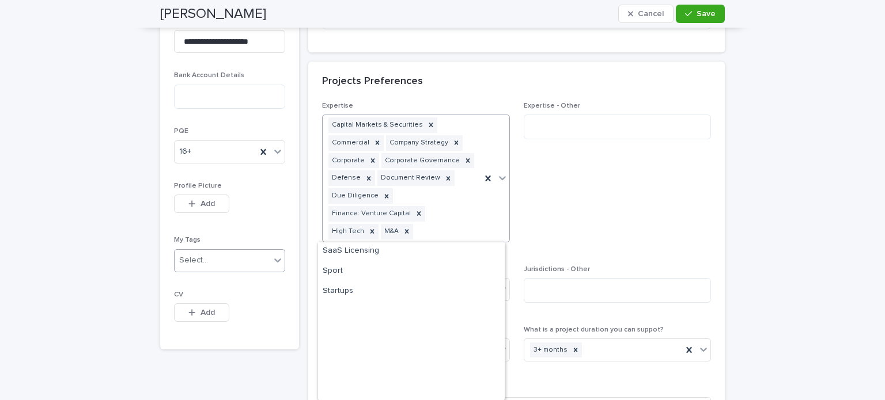
scroll to position [1878, 0]
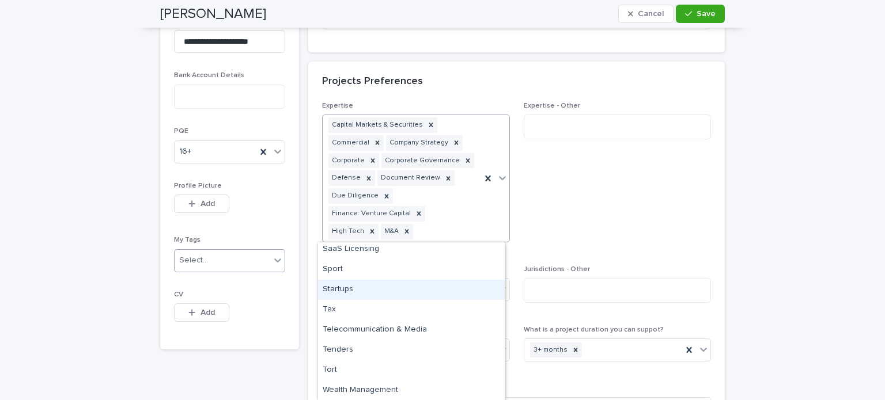
click at [340, 288] on div "Startups" at bounding box center [411, 290] width 187 height 20
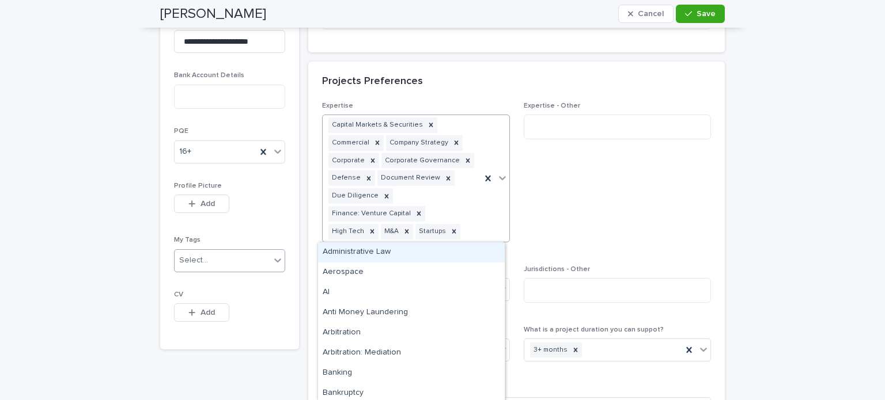
click at [499, 177] on icon at bounding box center [502, 178] width 7 height 4
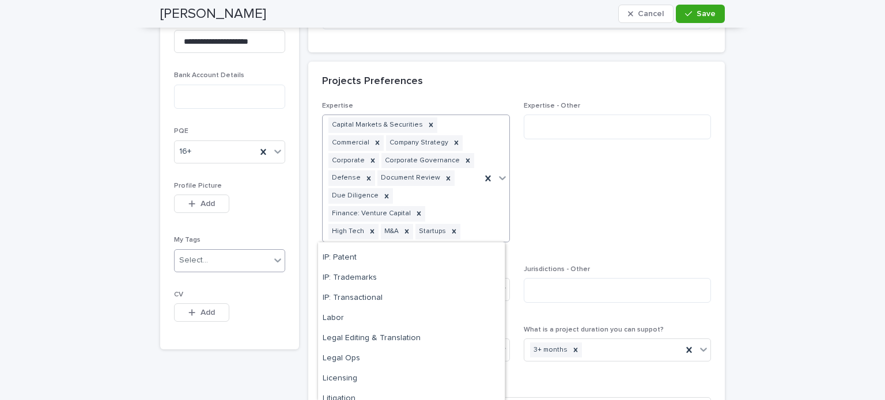
scroll to position [1268, 0]
click at [335, 297] on div "IP: Transactional" at bounding box center [411, 296] width 187 height 20
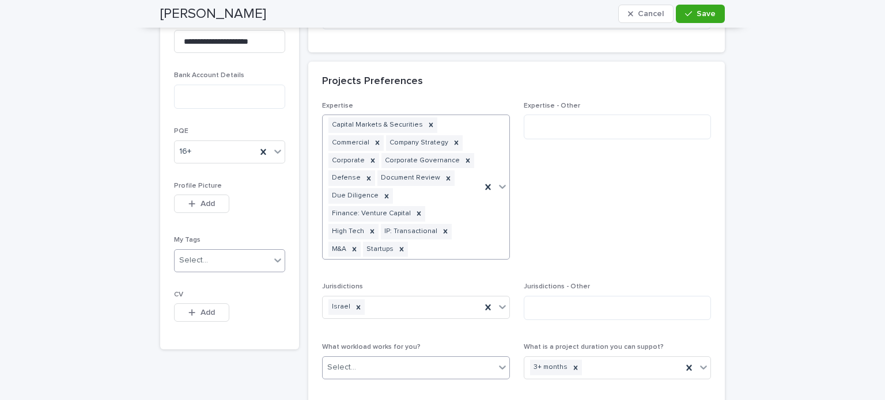
scroll to position [618, 0]
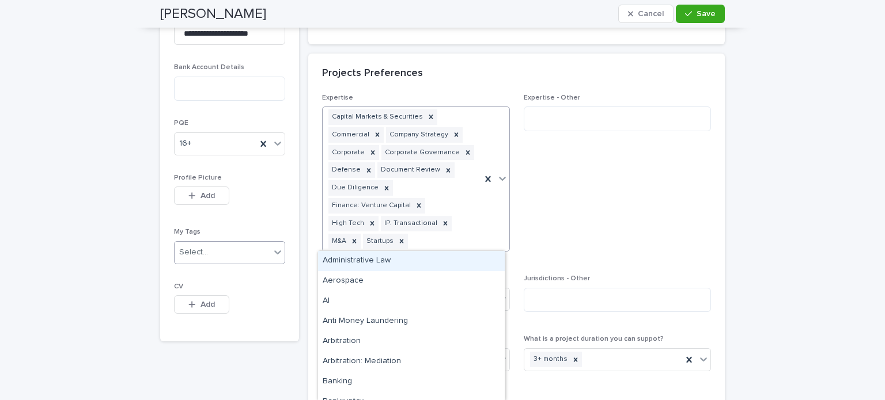
click at [500, 177] on icon at bounding box center [502, 179] width 7 height 4
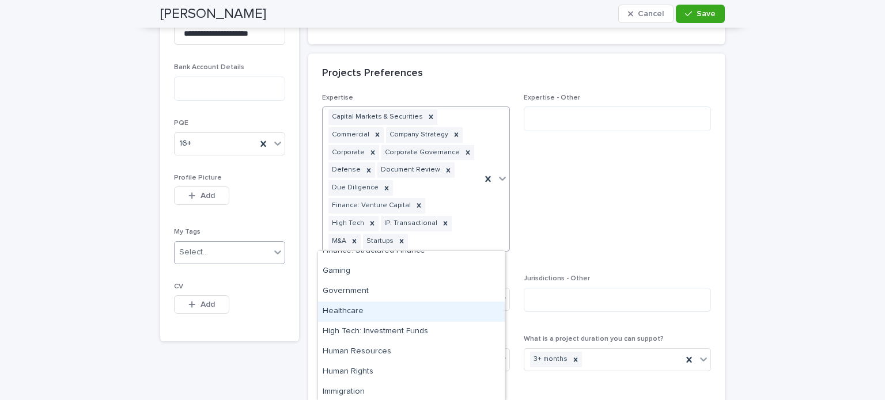
scroll to position [922, 0]
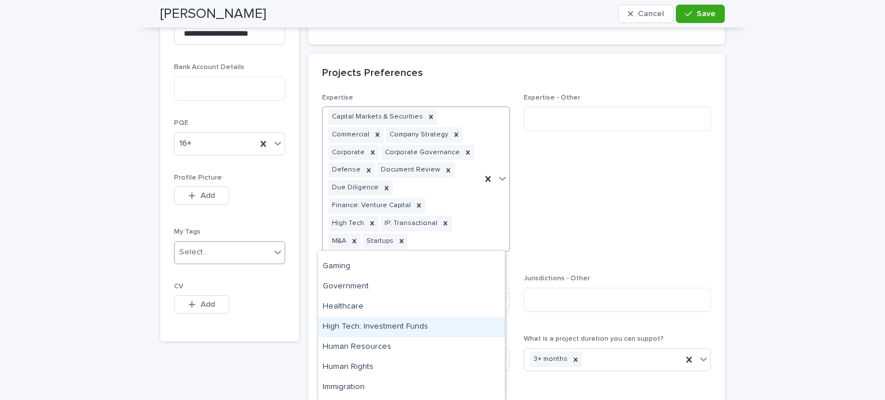
click at [387, 327] on div "High Tech: Investment Funds" at bounding box center [411, 327] width 187 height 20
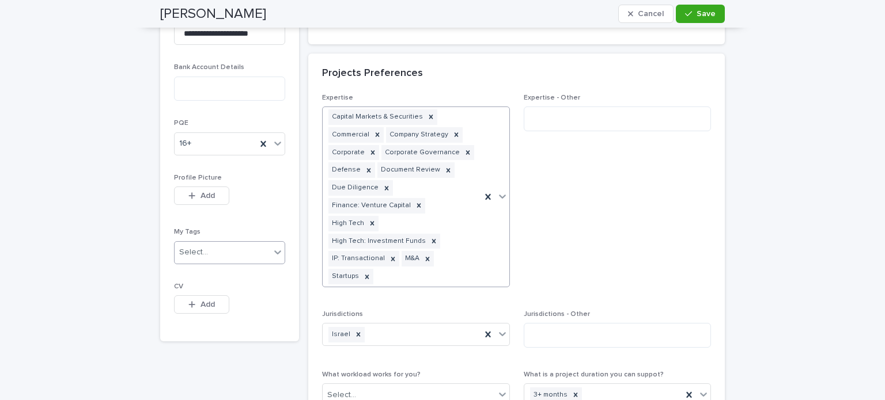
scroll to position [627, 0]
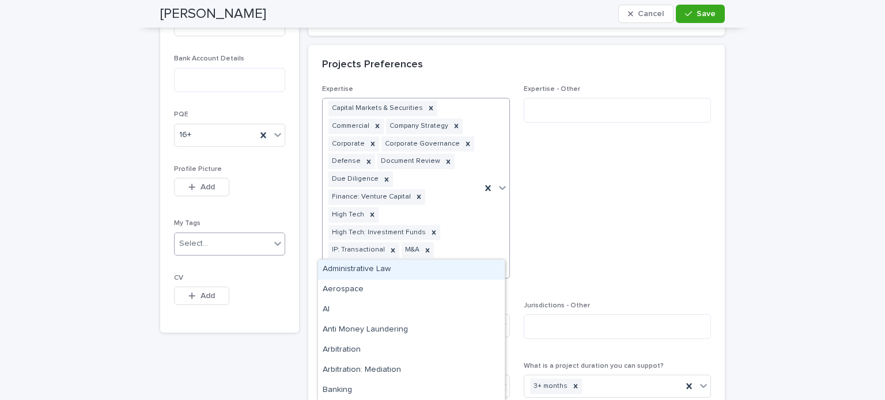
click at [500, 182] on icon at bounding box center [503, 188] width 12 height 12
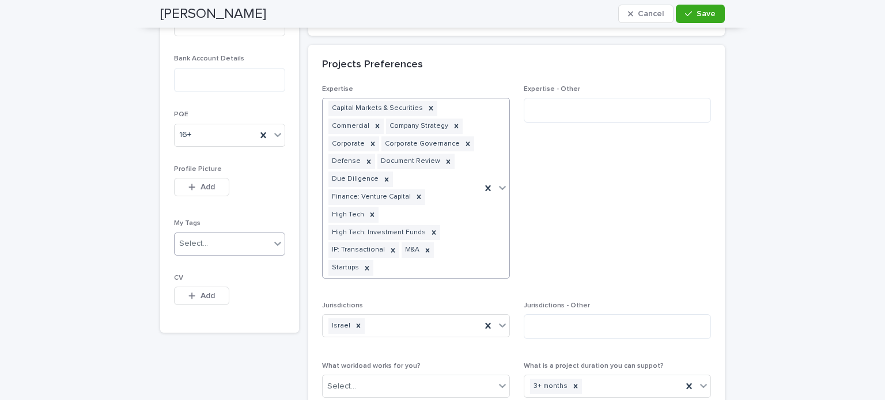
click at [497, 182] on icon at bounding box center [503, 188] width 12 height 12
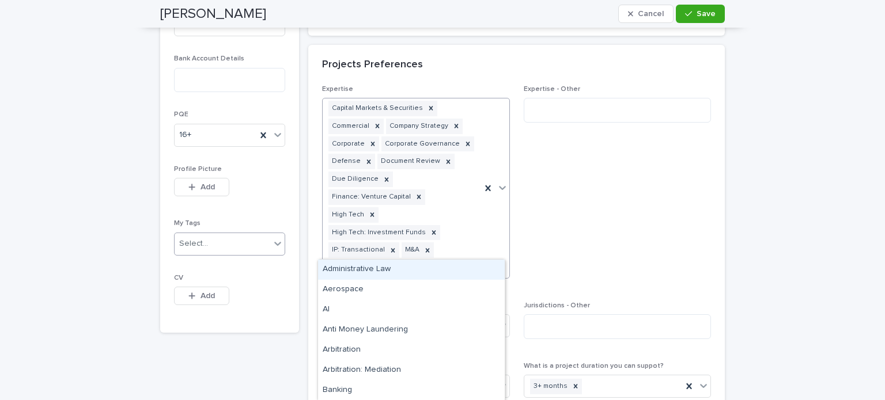
click at [497, 182] on icon at bounding box center [503, 188] width 12 height 12
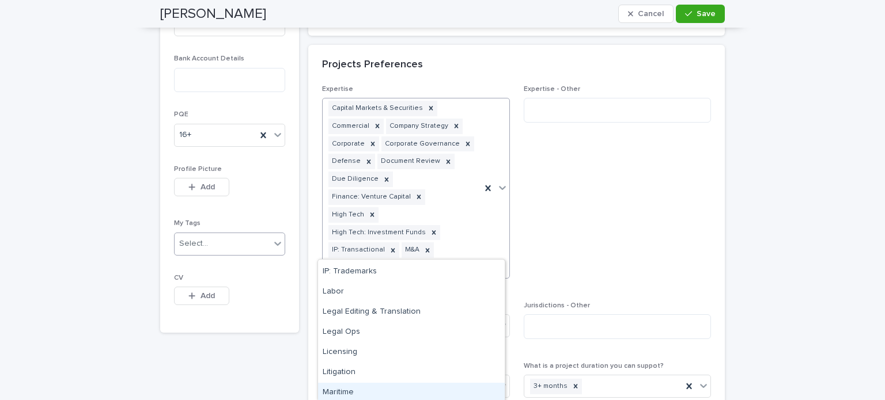
scroll to position [1268, 0]
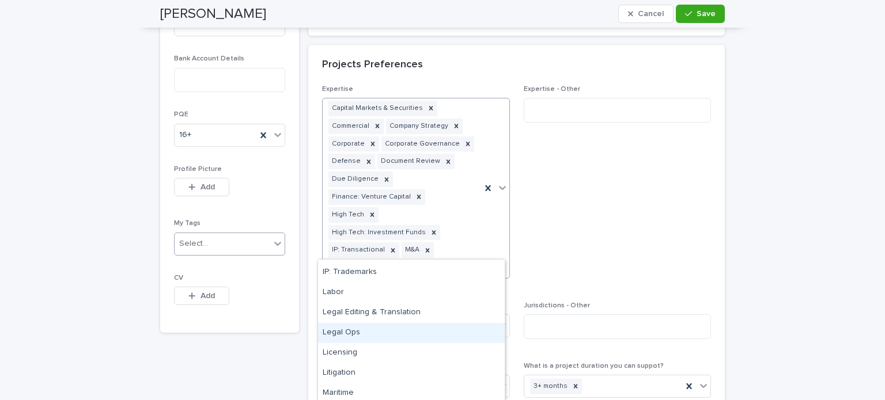
click at [360, 331] on div "Legal Ops" at bounding box center [411, 333] width 187 height 20
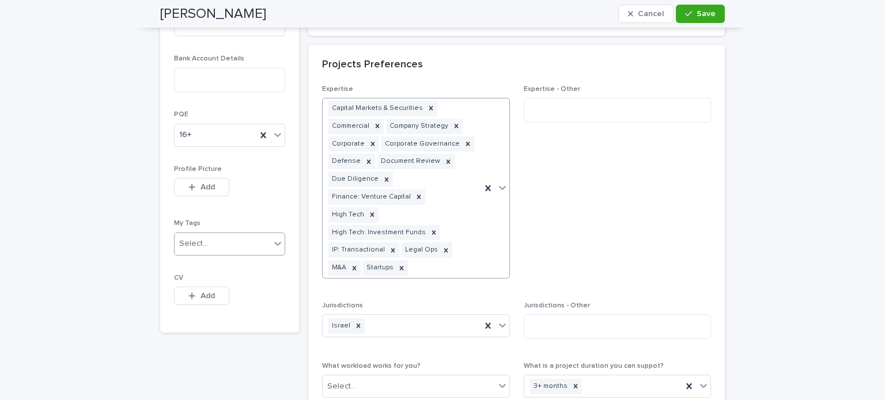
scroll to position [628, 0]
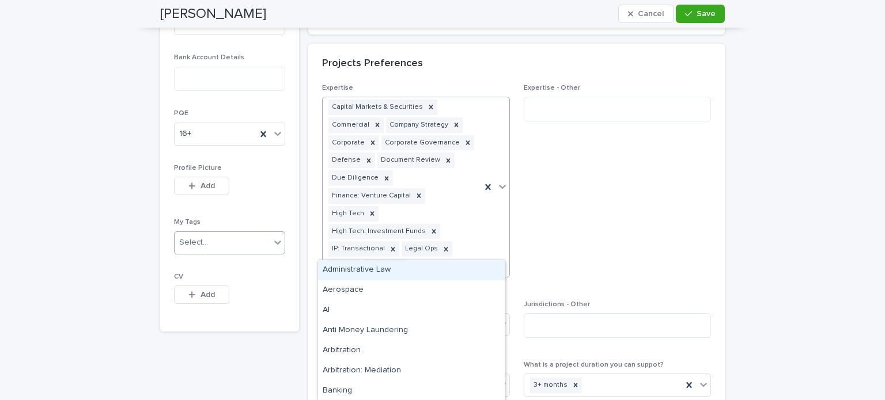
click at [499, 181] on icon at bounding box center [503, 187] width 12 height 12
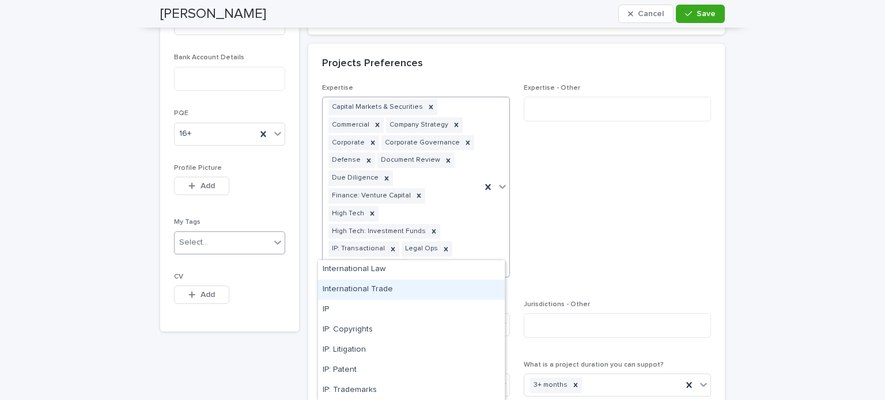
scroll to position [1152, 0]
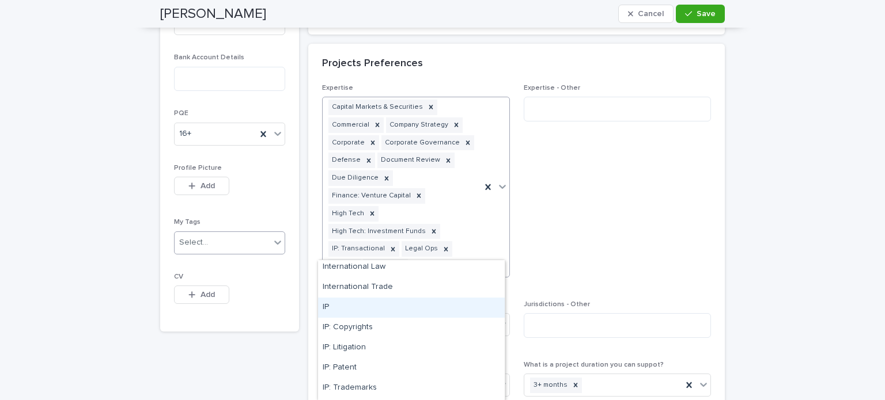
click at [350, 307] on div "IP" at bounding box center [411, 308] width 187 height 20
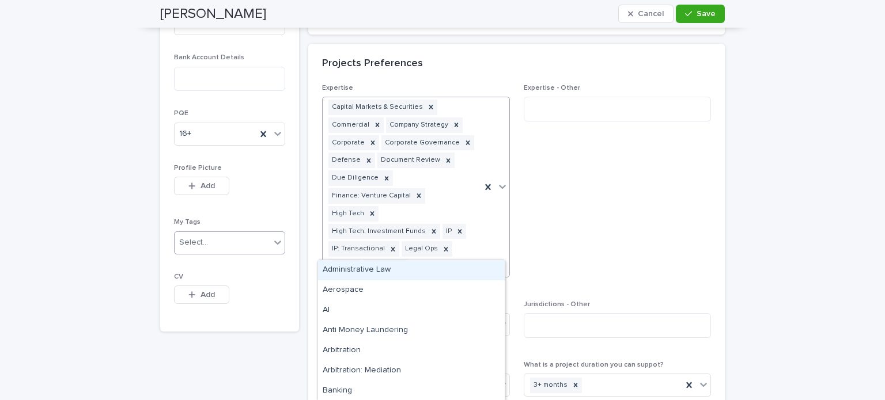
click at [498, 181] on icon at bounding box center [503, 187] width 12 height 12
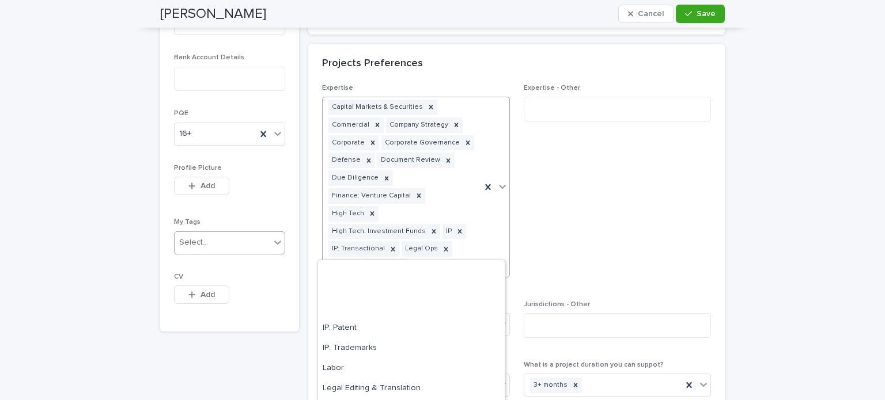
scroll to position [1161, 0]
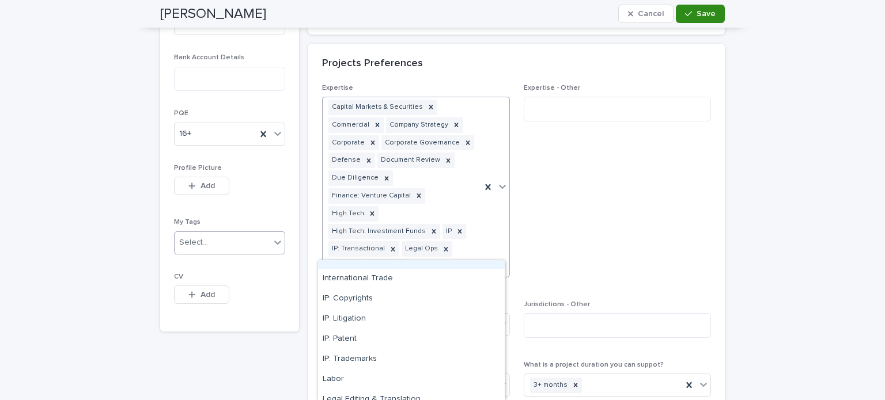
click at [689, 14] on icon "button" at bounding box center [688, 14] width 7 height 8
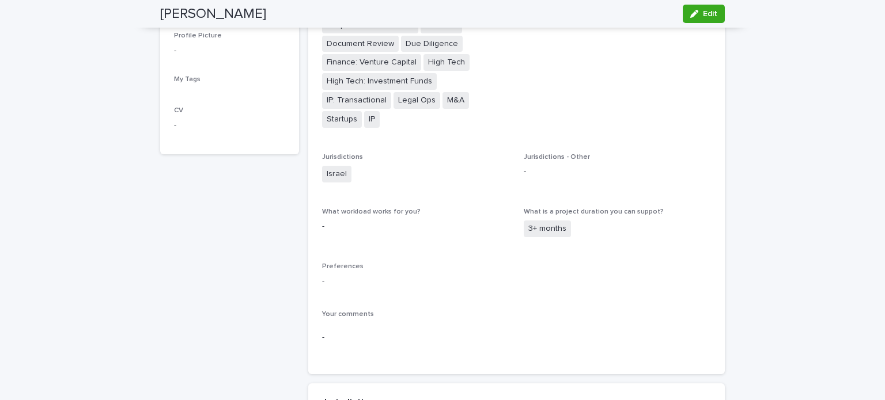
scroll to position [660, 0]
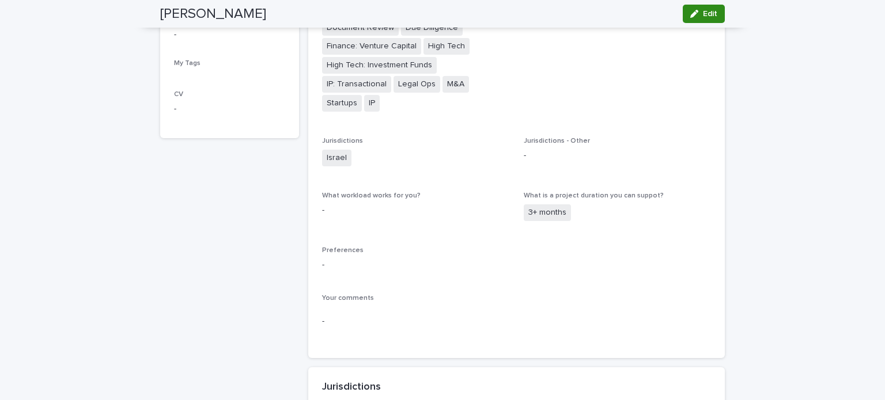
click at [691, 16] on icon "button" at bounding box center [694, 14] width 8 height 8
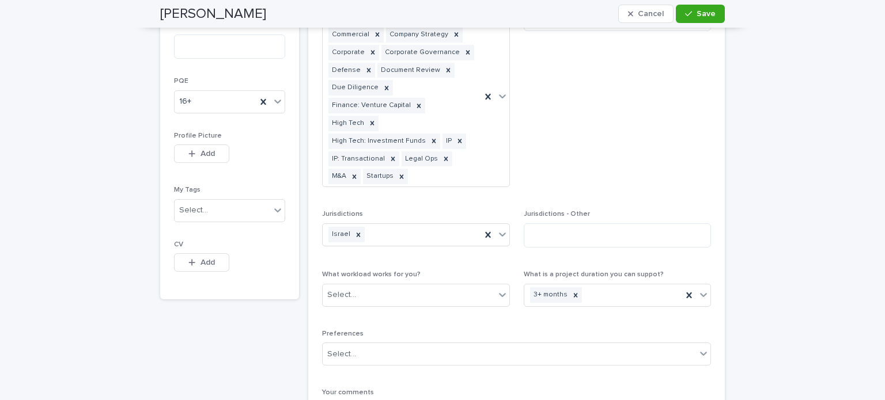
scroll to position [714, 0]
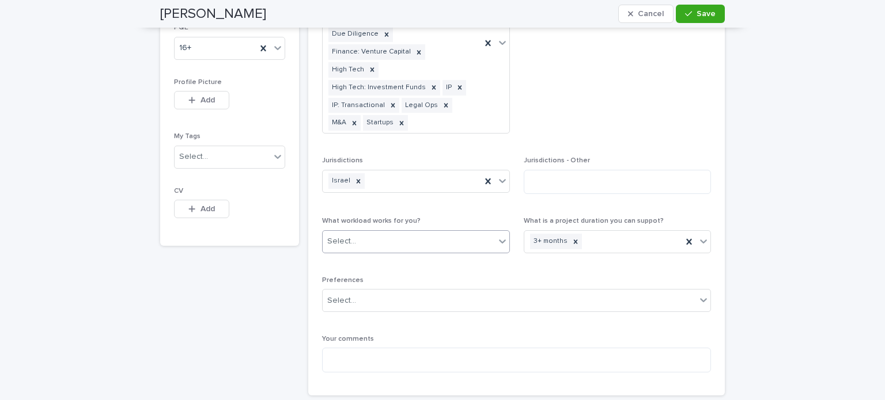
click at [500, 240] on icon at bounding box center [502, 242] width 7 height 4
click at [363, 287] on div "30+ hours per week" at bounding box center [411, 286] width 187 height 20
click at [700, 298] on icon at bounding box center [703, 300] width 7 height 4
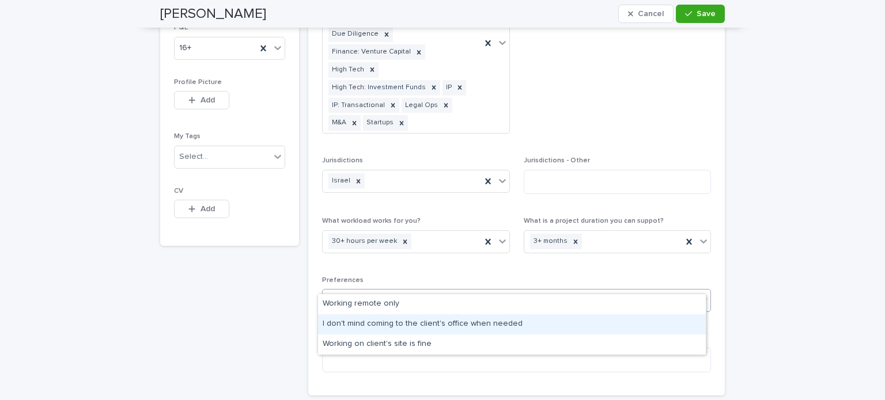
click at [403, 327] on div "I don't mind coming to the client's office when needed" at bounding box center [512, 325] width 388 height 20
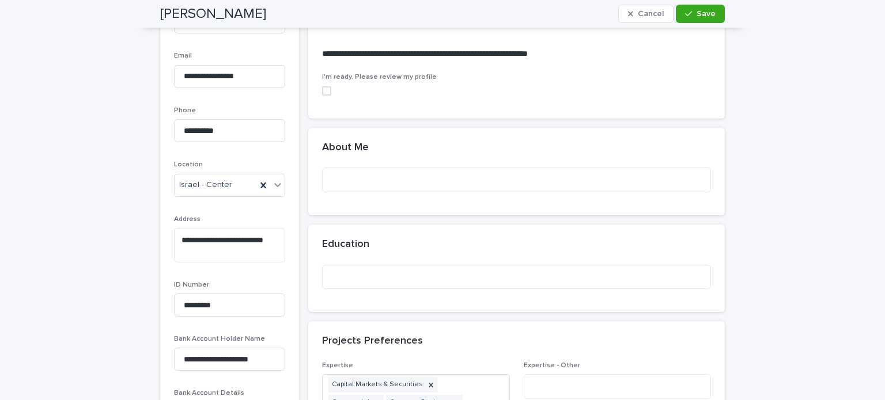
scroll to position [289, 0]
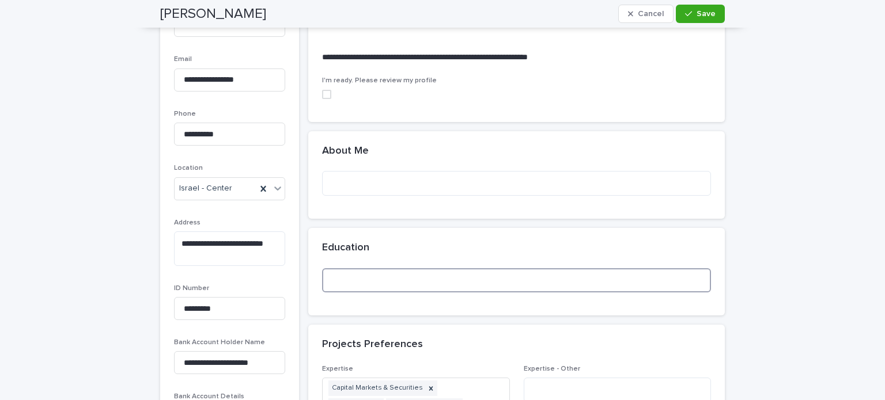
click at [364, 282] on textarea at bounding box center [516, 281] width 389 height 25
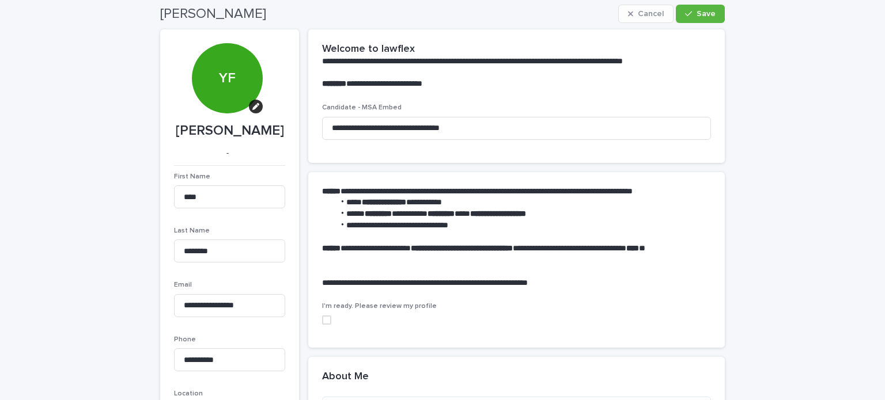
scroll to position [58, 0]
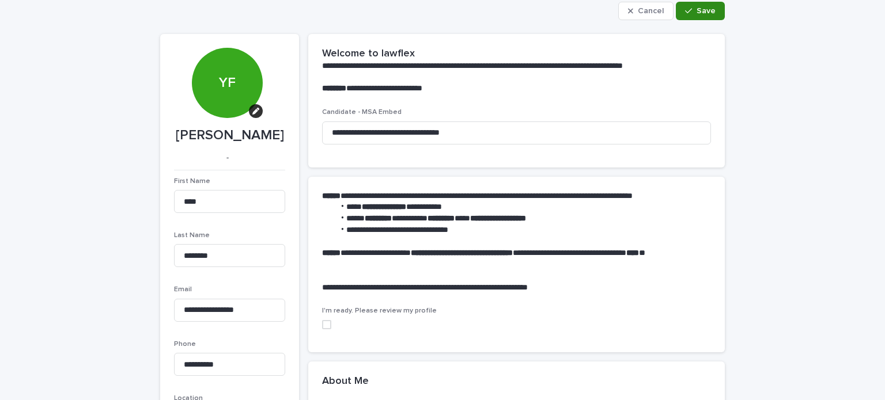
click at [701, 13] on span "Save" at bounding box center [706, 11] width 19 height 8
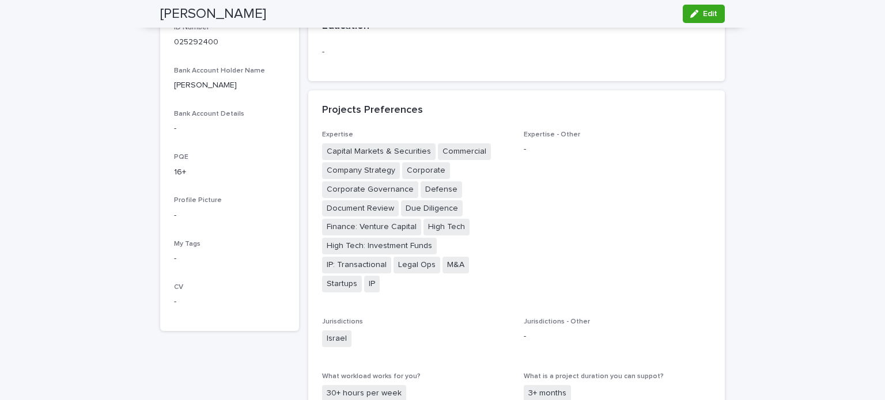
scroll to position [461, 0]
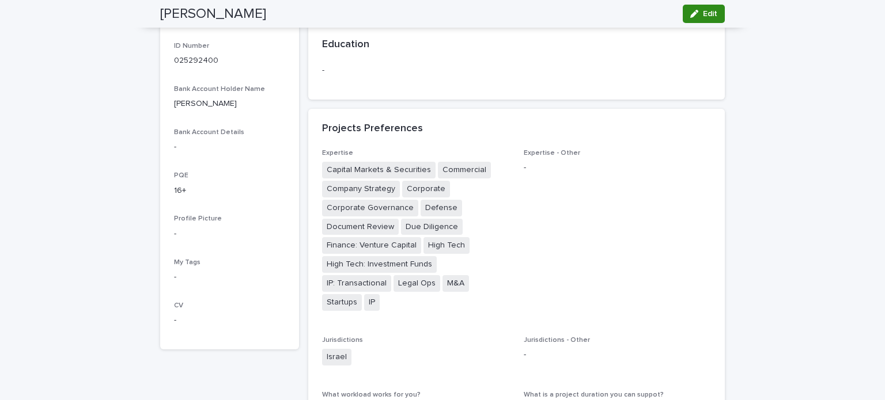
click at [707, 13] on span "Edit" at bounding box center [710, 14] width 14 height 8
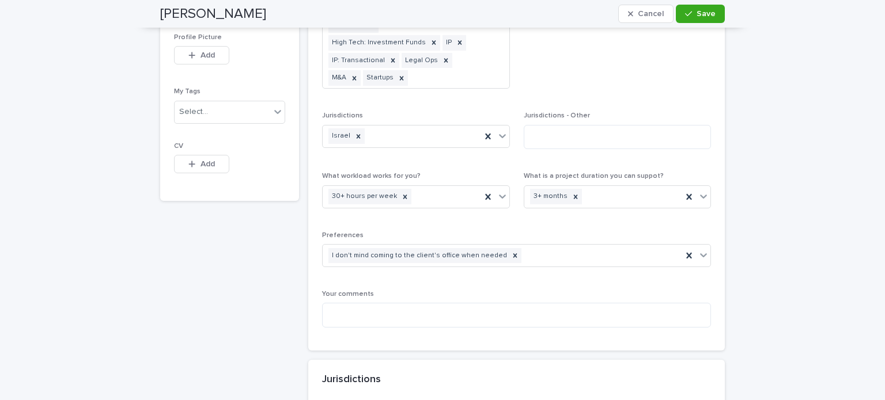
scroll to position [799, 0]
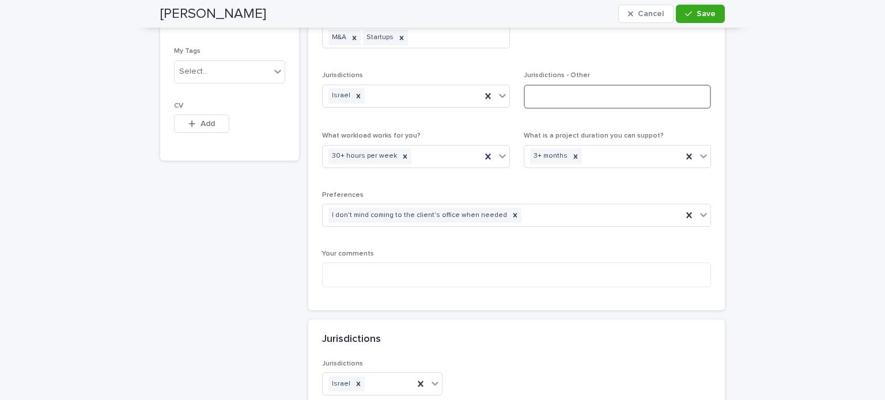
click at [558, 85] on textarea at bounding box center [618, 97] width 188 height 25
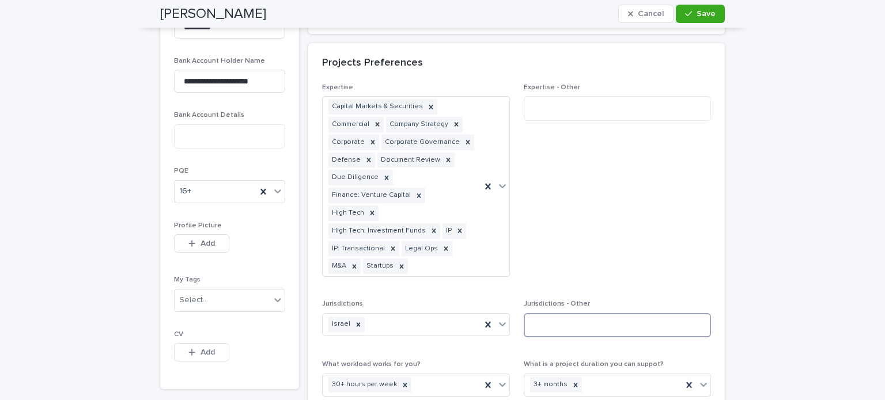
scroll to position [569, 0]
click at [498, 320] on icon at bounding box center [503, 326] width 12 height 12
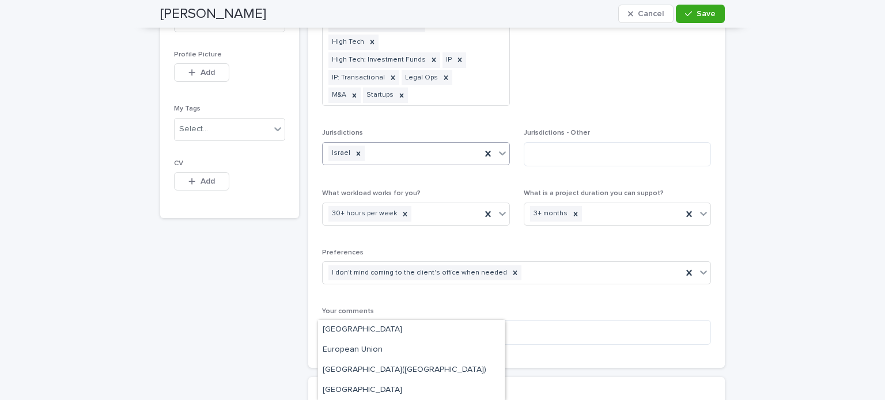
scroll to position [1567, 0]
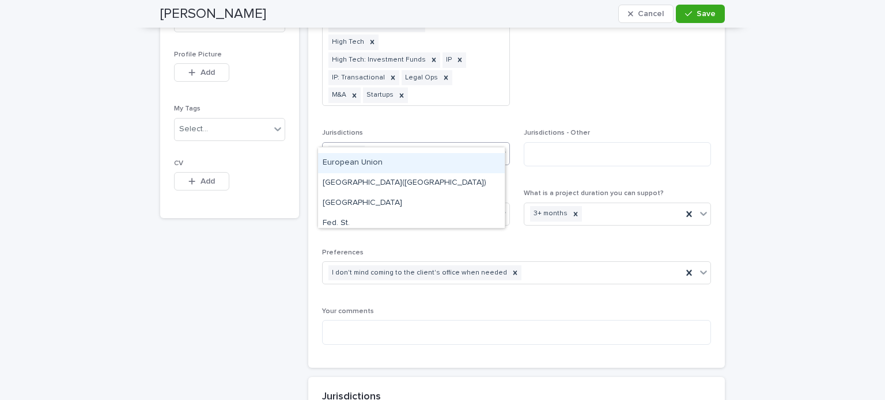
click at [358, 162] on div "European Union" at bounding box center [411, 163] width 187 height 20
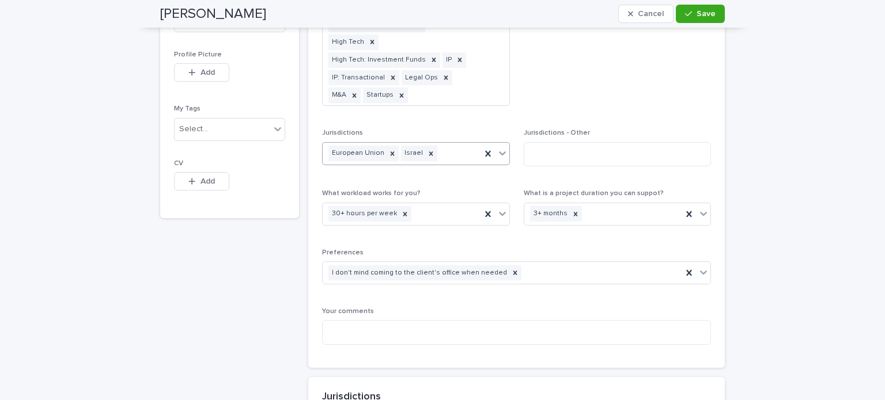
scroll to position [749, 0]
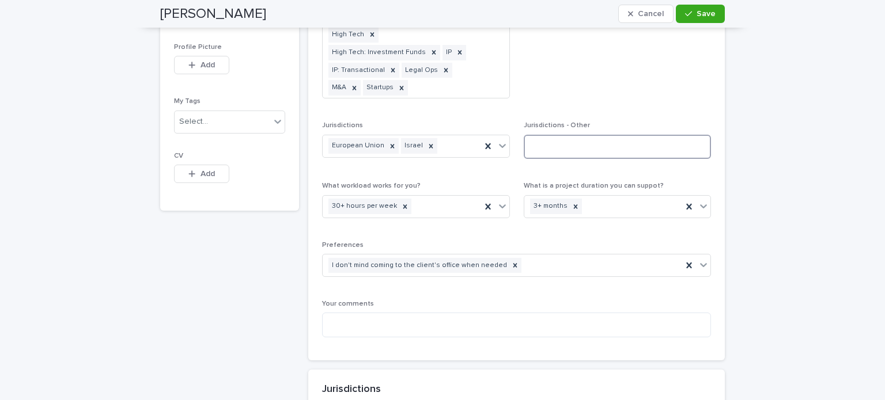
click at [574, 135] on textarea at bounding box center [618, 147] width 188 height 25
click at [502, 140] on icon at bounding box center [503, 146] width 12 height 12
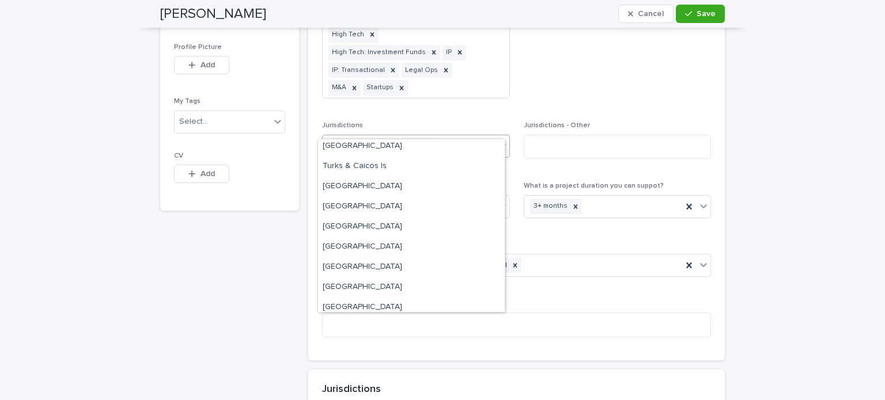
scroll to position [4907, 0]
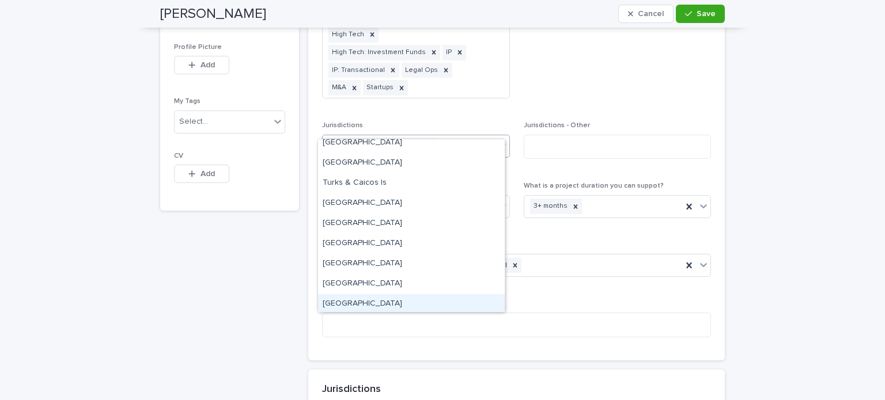
click at [353, 304] on div "United Kingdom" at bounding box center [411, 304] width 187 height 20
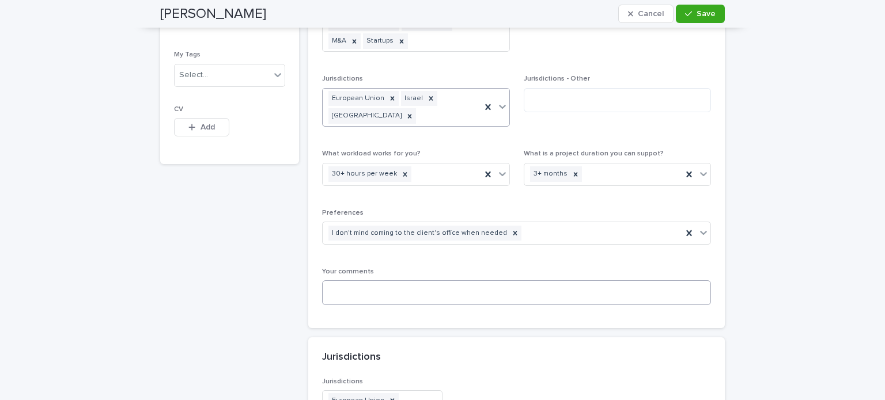
scroll to position [806, 0]
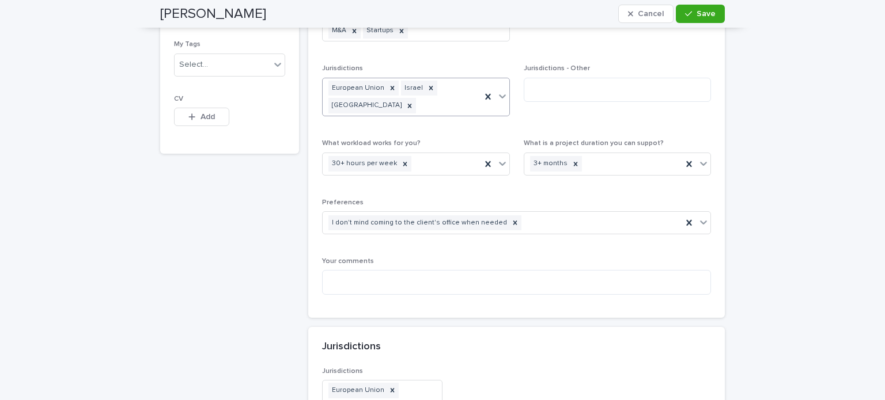
click at [500, 90] on icon at bounding box center [503, 96] width 12 height 12
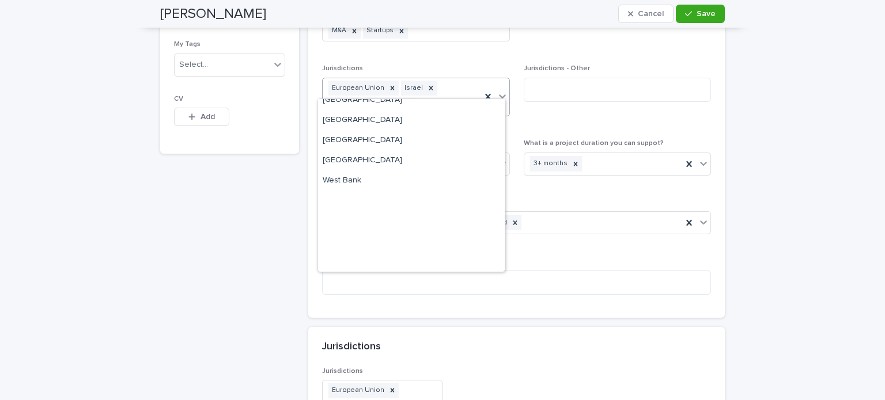
scroll to position [5022, 0]
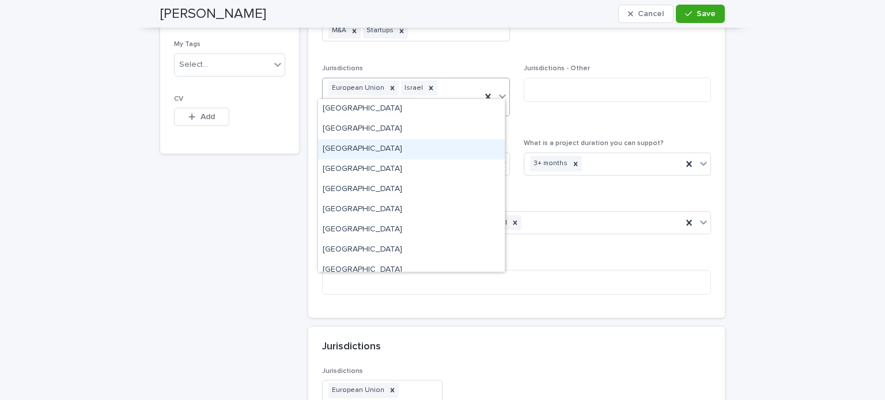
click at [345, 146] on div "United States" at bounding box center [411, 149] width 187 height 20
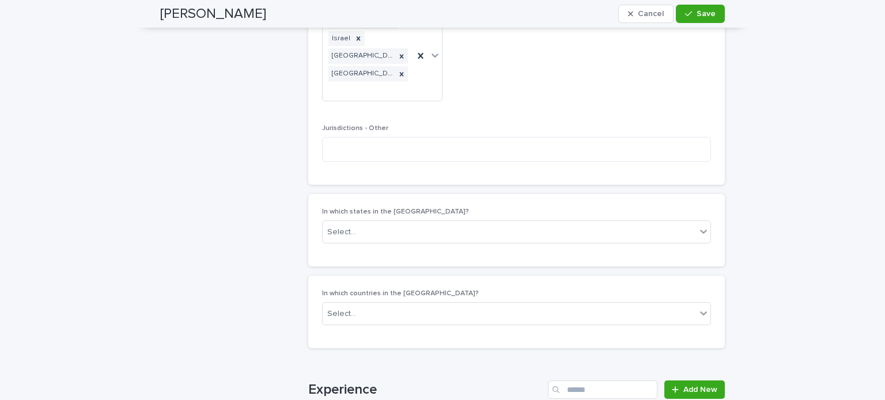
scroll to position [1201, 0]
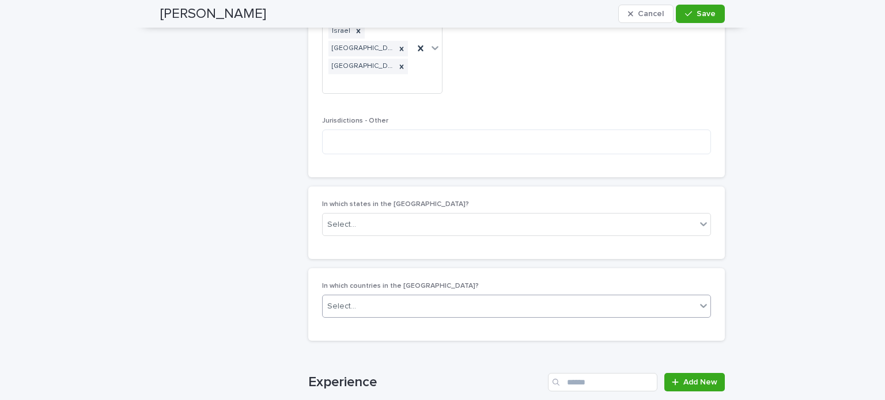
click at [700, 305] on icon at bounding box center [703, 307] width 7 height 4
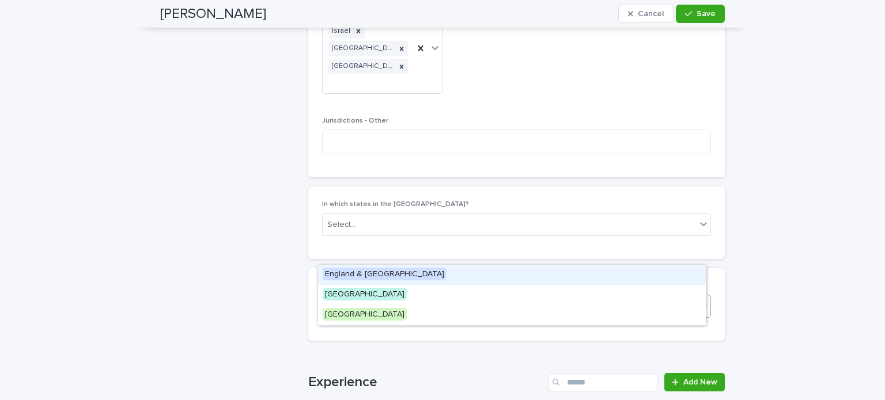
click at [354, 274] on span "England & Wales" at bounding box center [385, 274] width 124 height 13
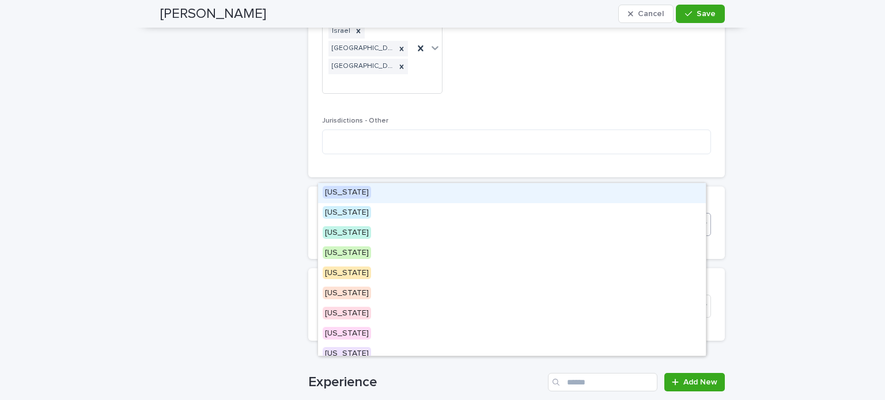
click at [701, 222] on icon at bounding box center [703, 224] width 7 height 4
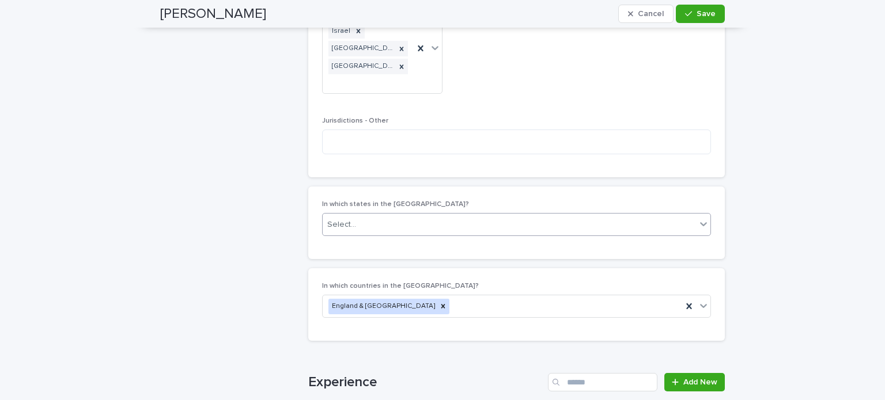
click at [701, 222] on icon at bounding box center [703, 224] width 7 height 4
click at [687, 301] on icon at bounding box center [689, 307] width 12 height 12
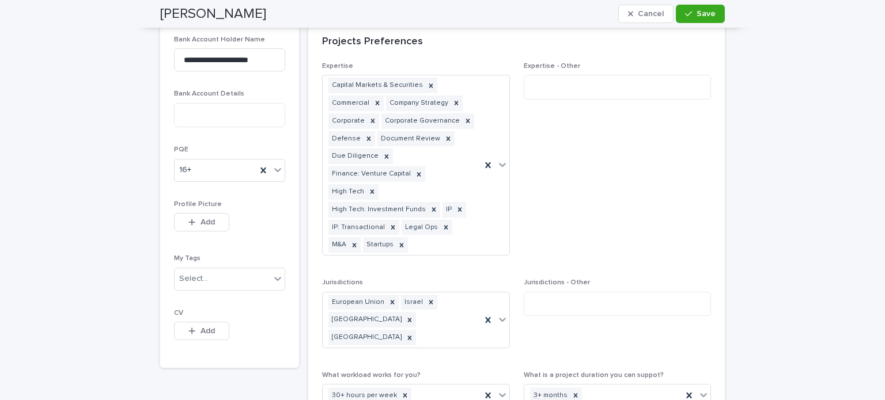
scroll to position [625, 0]
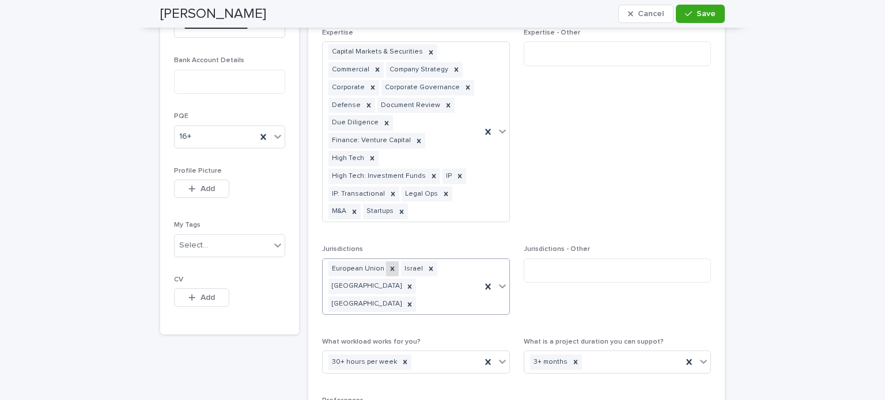
click at [388, 265] on icon at bounding box center [392, 269] width 8 height 8
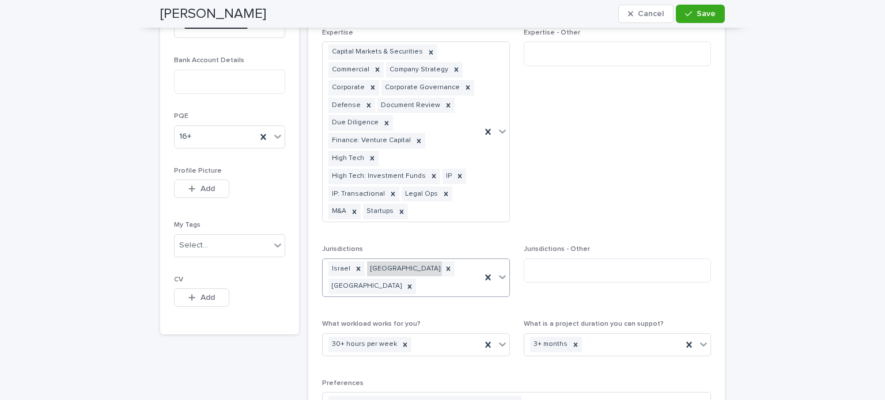
scroll to position [617, 0]
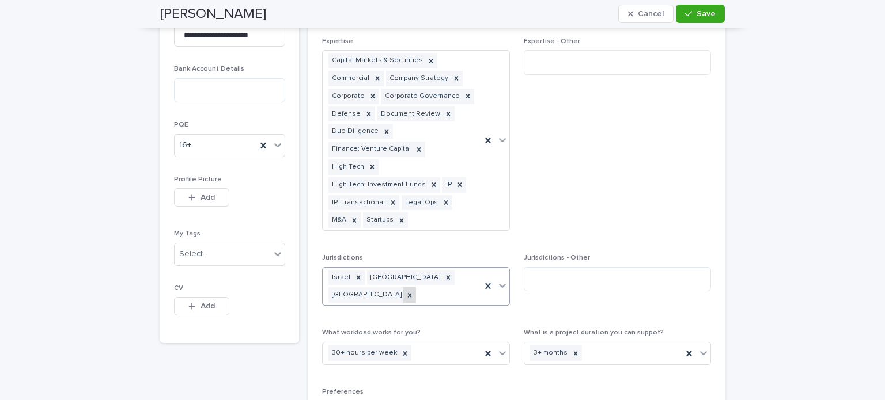
click at [408, 293] on icon at bounding box center [410, 295] width 4 height 4
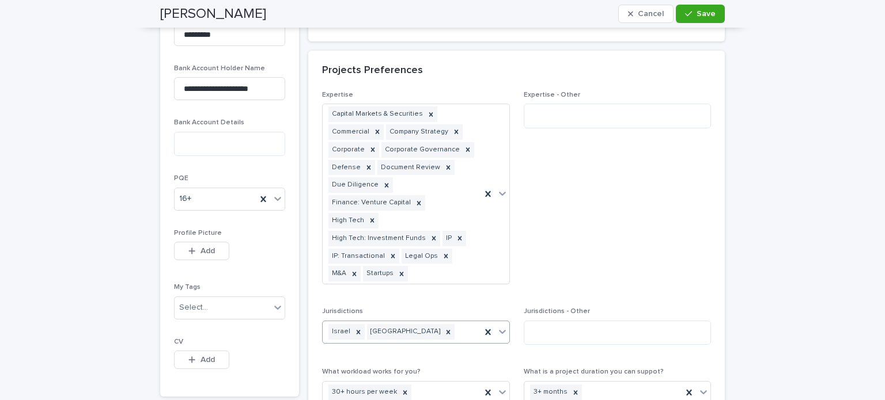
scroll to position [560, 0]
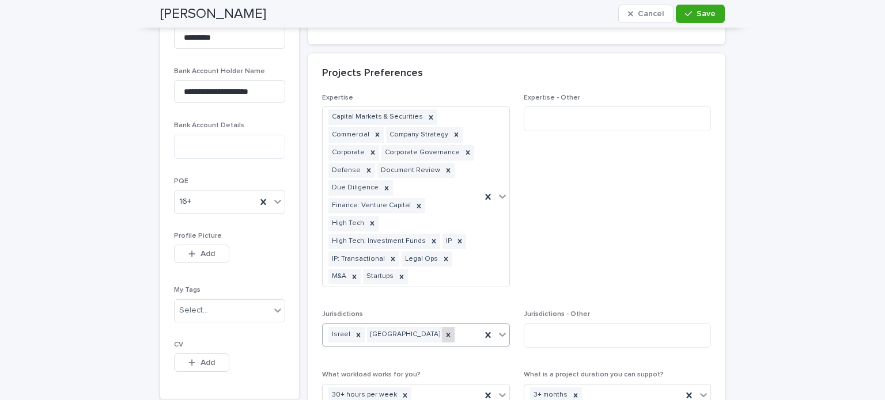
click at [444, 331] on icon at bounding box center [448, 335] width 8 height 8
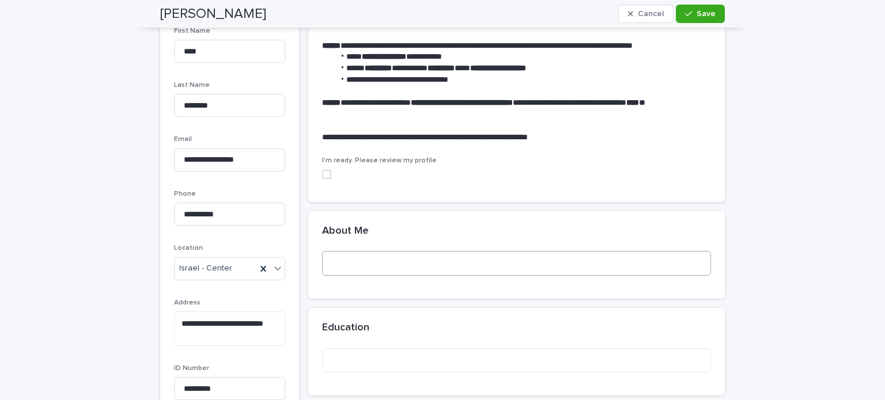
scroll to position [165, 0]
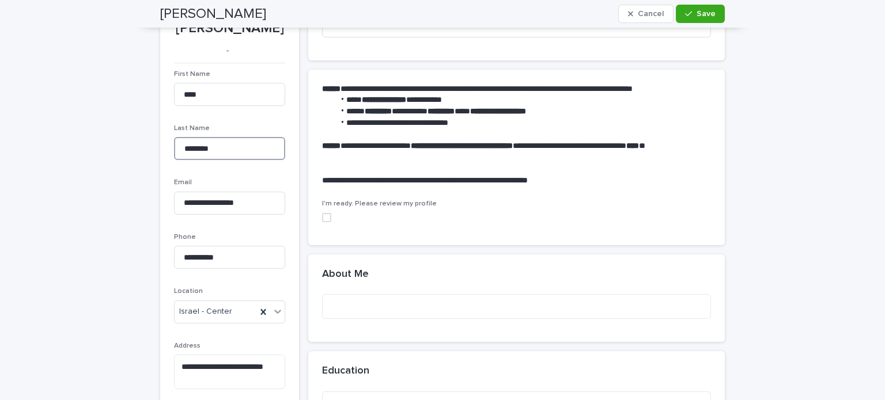
click at [213, 150] on input "********" at bounding box center [229, 148] width 111 height 23
type input "*********"
click at [203, 92] on input "****" at bounding box center [229, 94] width 111 height 23
type input "**********"
click at [708, 14] on span "Save" at bounding box center [706, 14] width 19 height 8
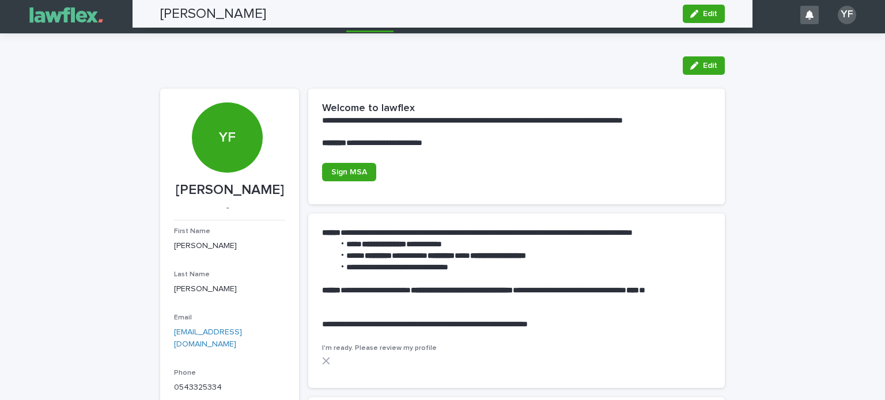
scroll to position [0, 0]
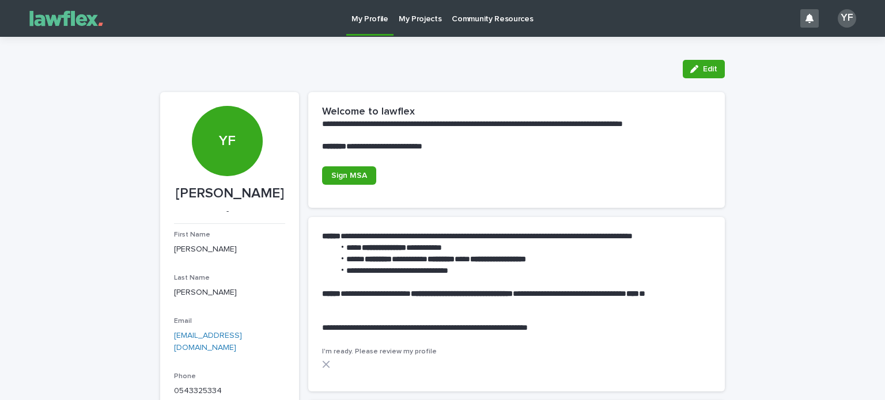
click at [323, 364] on icon at bounding box center [326, 364] width 7 height 7
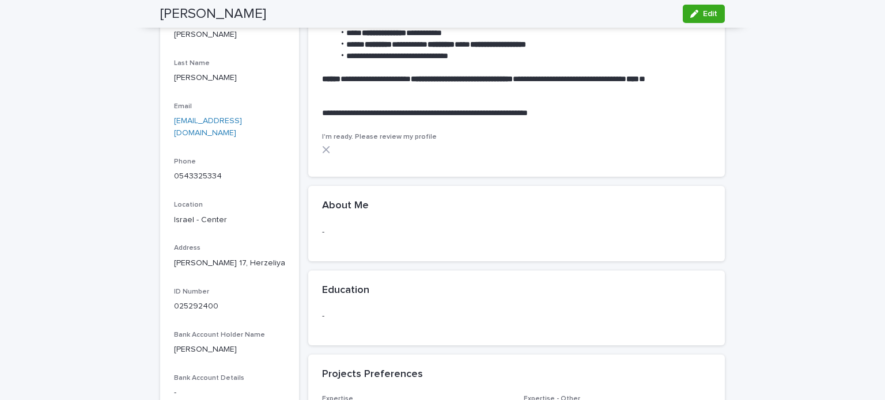
scroll to position [173, 0]
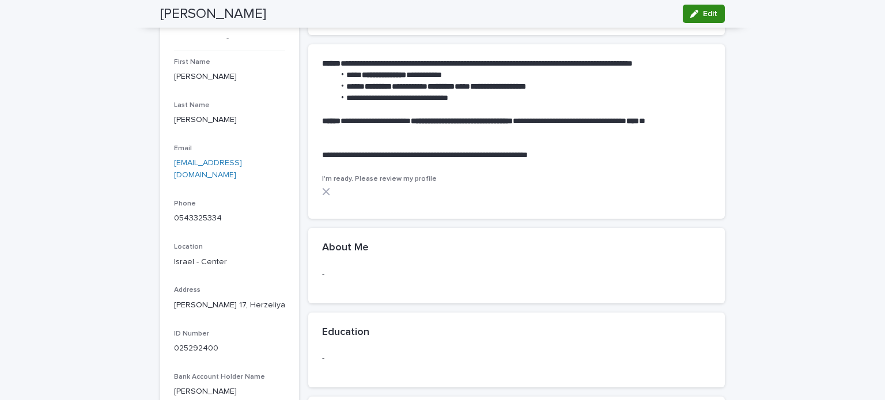
click at [712, 11] on span "Edit" at bounding box center [710, 14] width 14 height 8
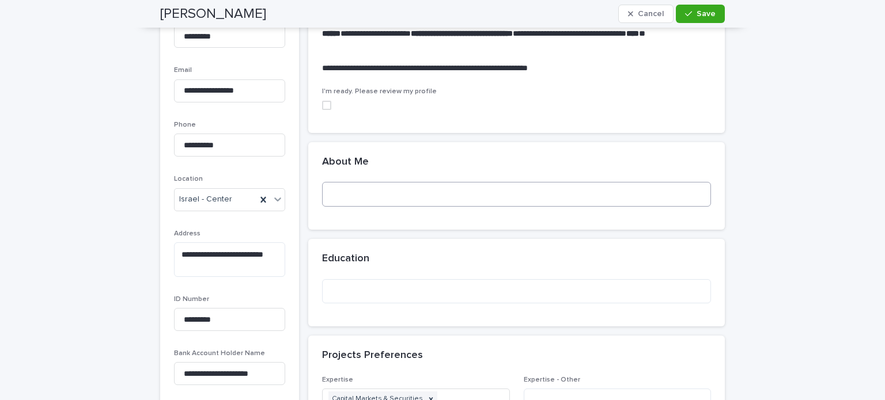
scroll to position [288, 0]
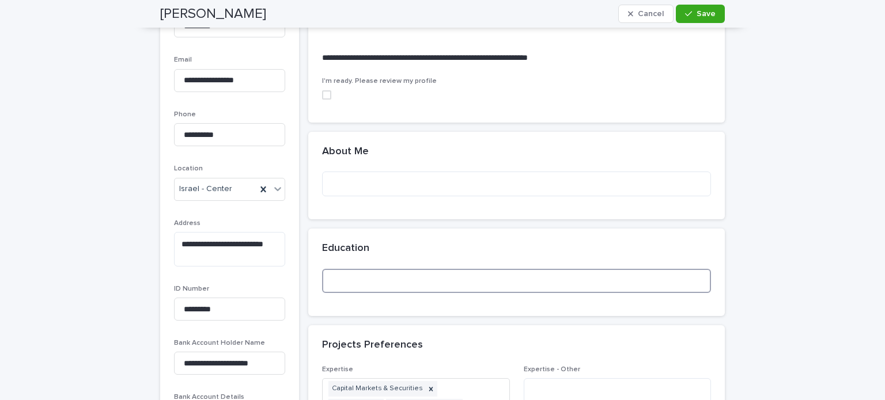
click at [354, 285] on textarea at bounding box center [516, 281] width 389 height 25
paste textarea "**********"
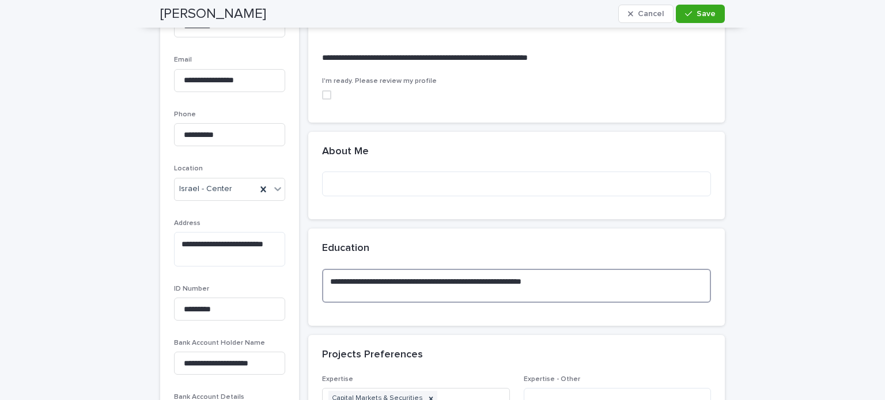
paste textarea "**********"
click at [567, 278] on textarea "**********" at bounding box center [516, 286] width 389 height 35
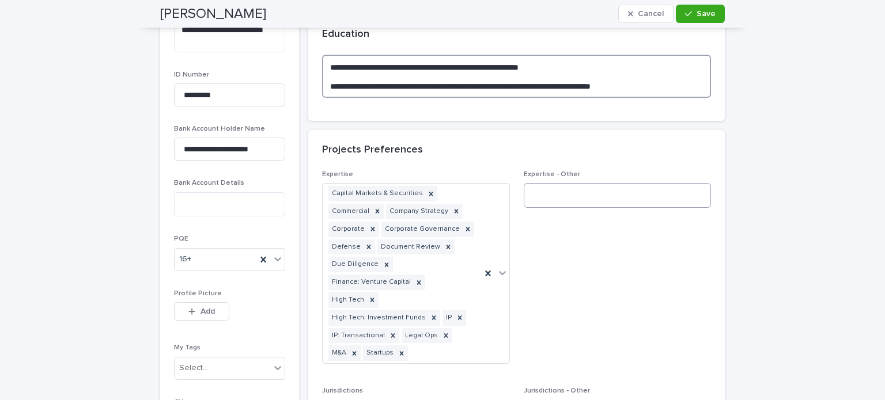
scroll to position [519, 0]
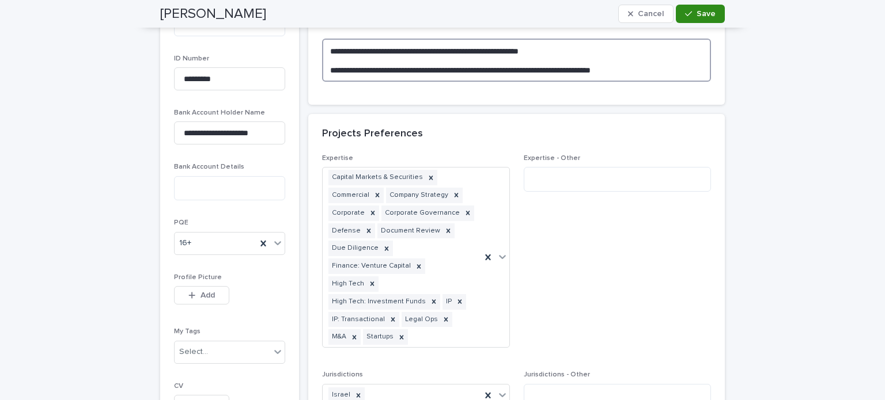
type textarea "**********"
click at [689, 11] on div "button" at bounding box center [691, 14] width 12 height 8
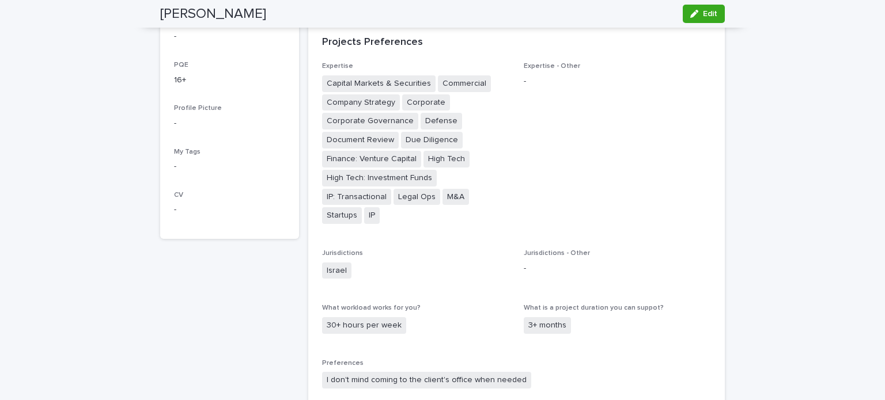
scroll to position [643, 0]
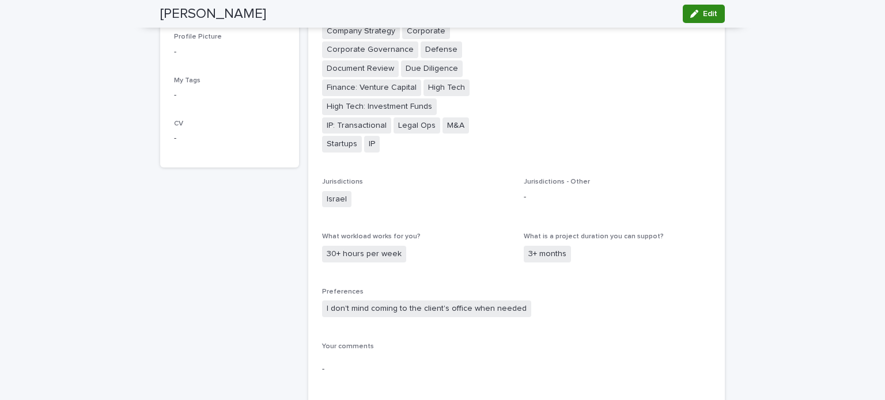
click at [697, 13] on div "button" at bounding box center [696, 14] width 13 height 8
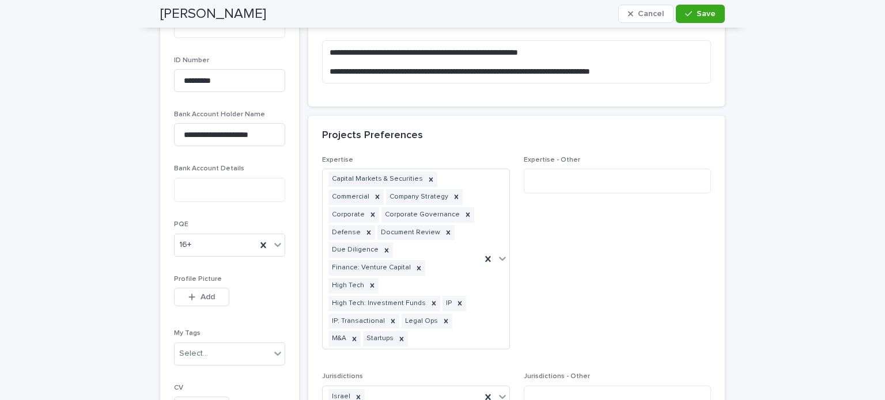
scroll to position [451, 0]
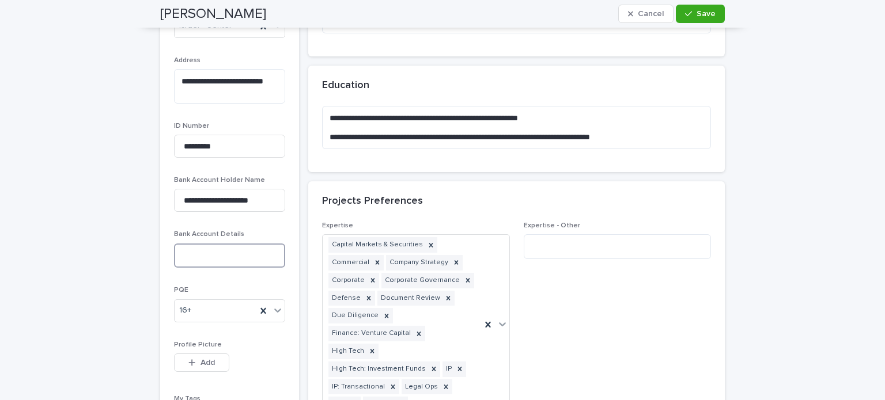
click at [236, 269] on textarea at bounding box center [229, 256] width 111 height 25
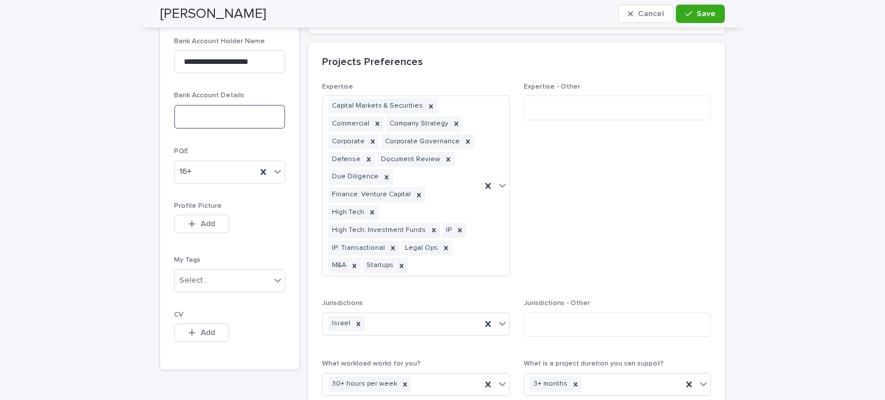
scroll to position [682, 0]
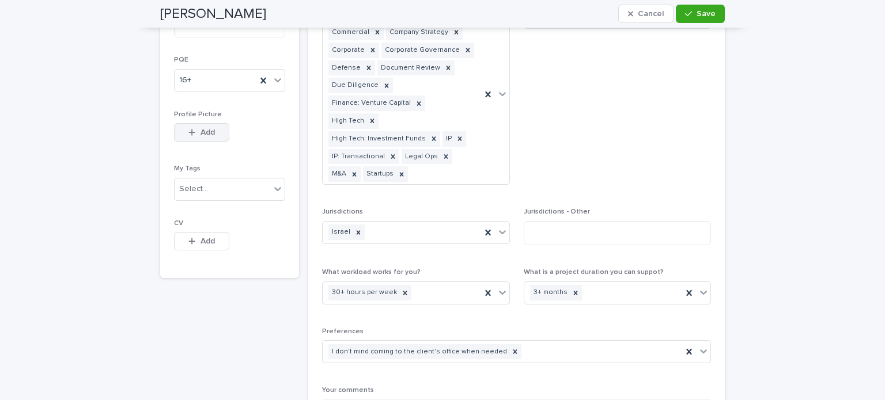
click at [196, 142] on button "Add" at bounding box center [201, 132] width 55 height 18
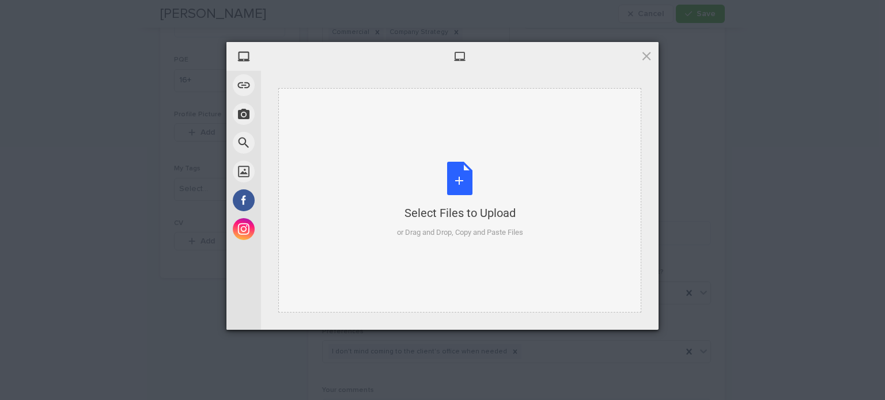
click at [464, 181] on div "Select Files to Upload or Drag and Drop, Copy and Paste Files" at bounding box center [460, 200] width 126 height 77
click at [454, 188] on div "Select Files to Upload or Drag and Drop, Copy and Paste Files" at bounding box center [460, 200] width 126 height 77
click at [466, 187] on div "Select Files to Upload or Drag and Drop, Copy and Paste Files" at bounding box center [460, 200] width 126 height 77
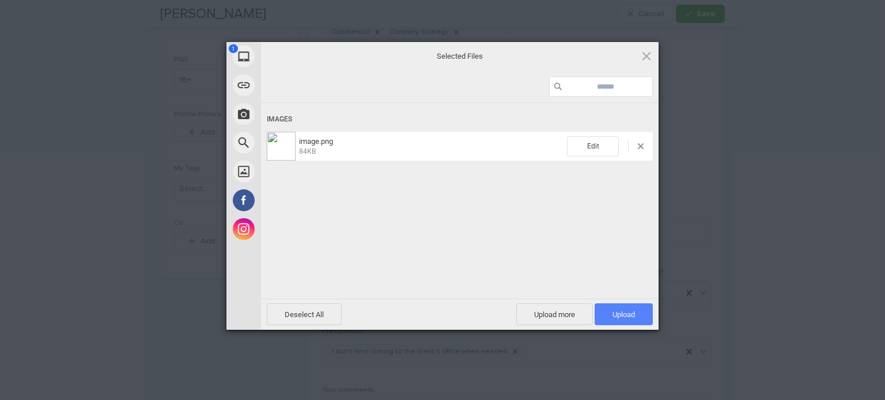
click at [621, 312] on span "Upload 1" at bounding box center [624, 315] width 22 height 9
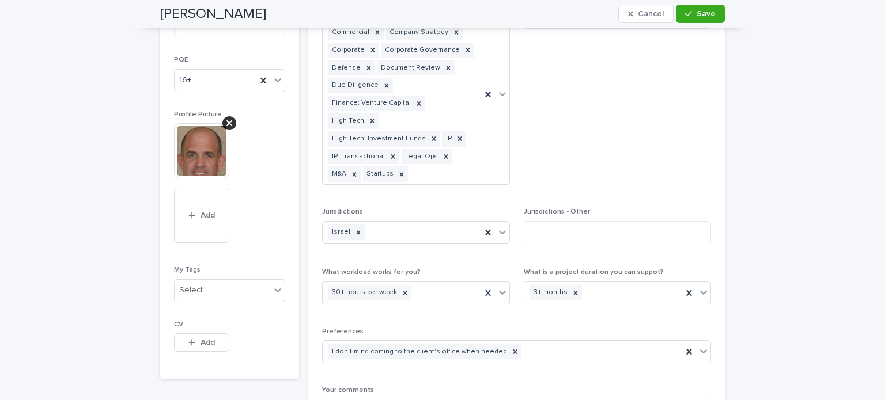
click at [201, 162] on img at bounding box center [201, 150] width 55 height 55
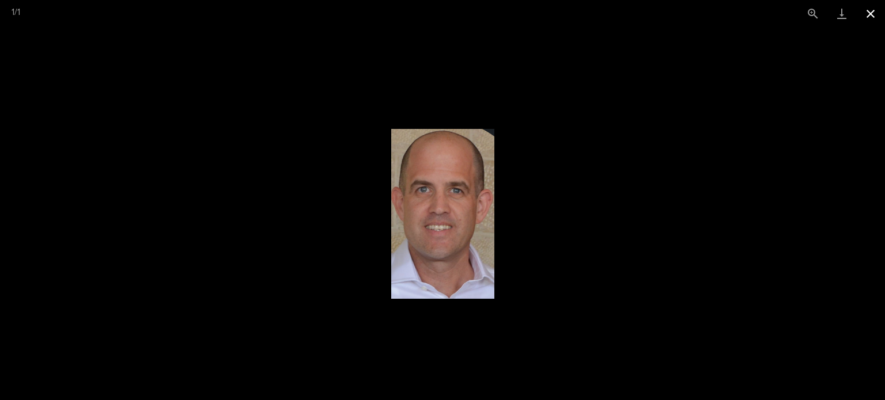
click at [870, 16] on button "Close gallery" at bounding box center [870, 13] width 29 height 27
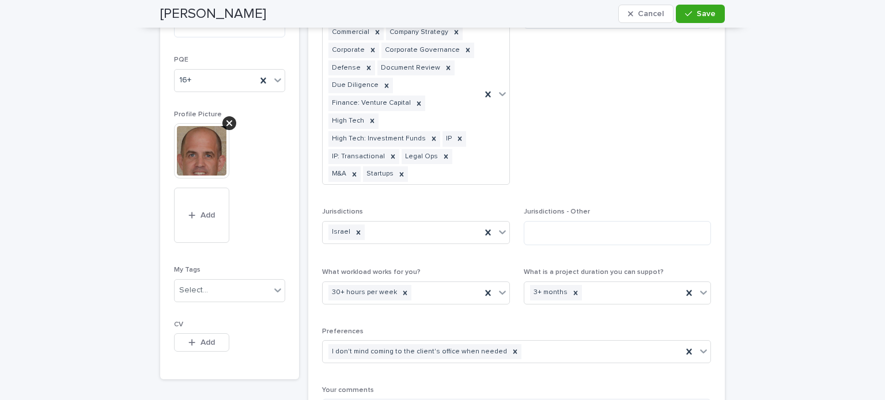
click at [201, 162] on img at bounding box center [201, 150] width 55 height 55
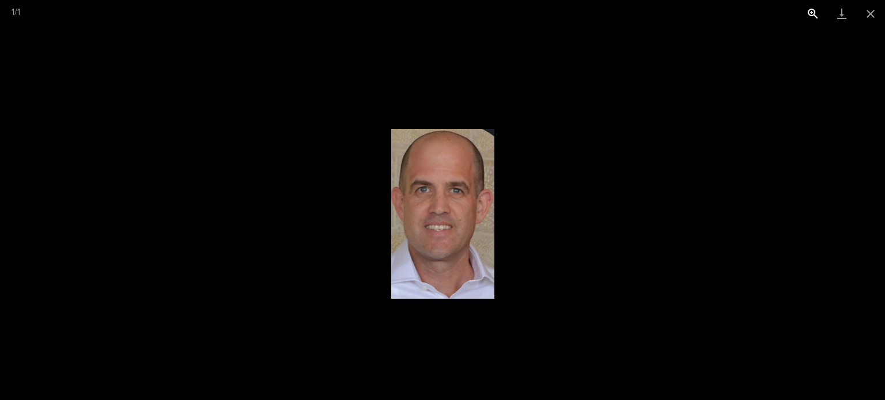
click at [810, 13] on button "View actual size" at bounding box center [813, 13] width 29 height 27
click at [452, 211] on img at bounding box center [442, 214] width 103 height 170
click at [871, 13] on button "Close gallery" at bounding box center [870, 13] width 29 height 27
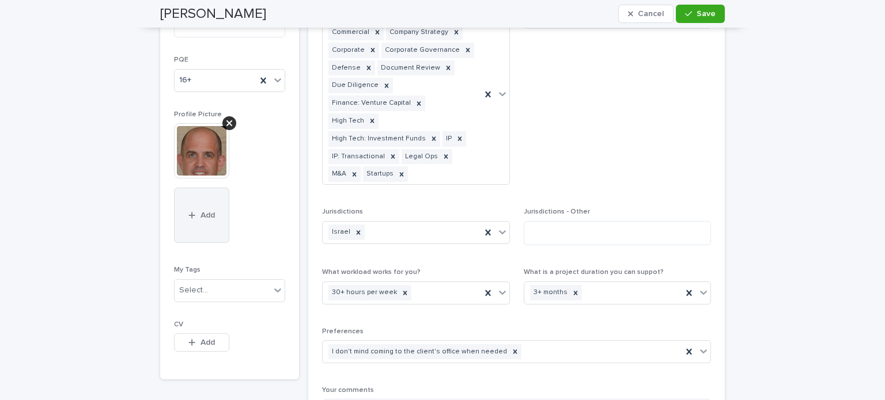
click at [205, 226] on button "Add" at bounding box center [201, 215] width 55 height 55
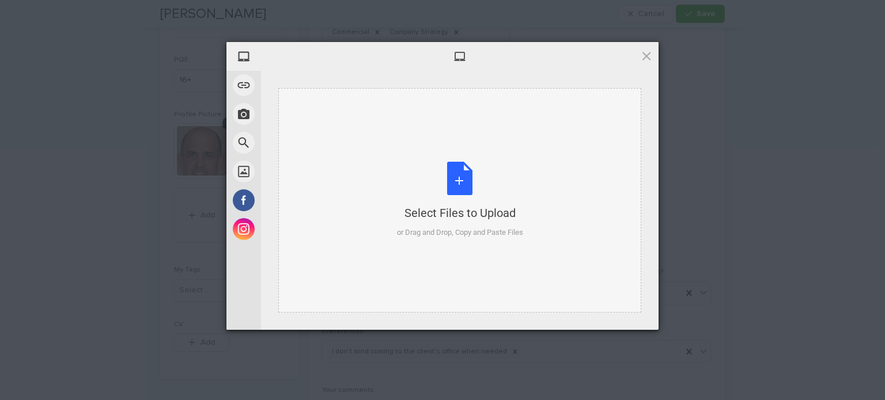
click at [464, 186] on div "Select Files to Upload or Drag and Drop, Copy and Paste Files" at bounding box center [460, 200] width 126 height 77
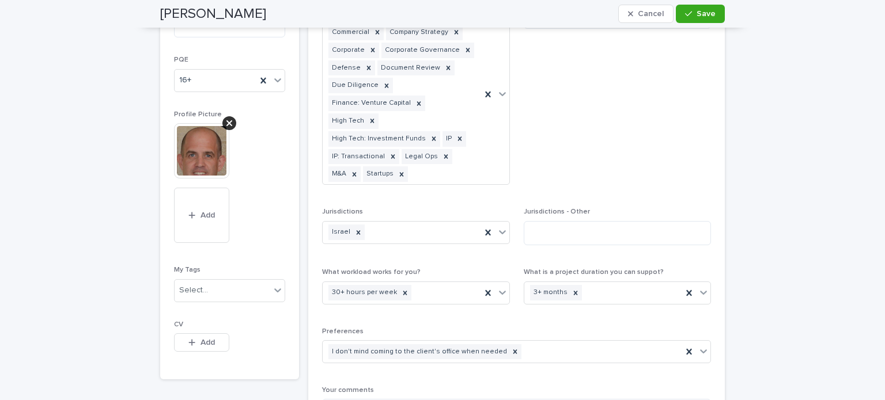
click at [260, 199] on div "This file cannot be opened Download File Add" at bounding box center [229, 185] width 111 height 124
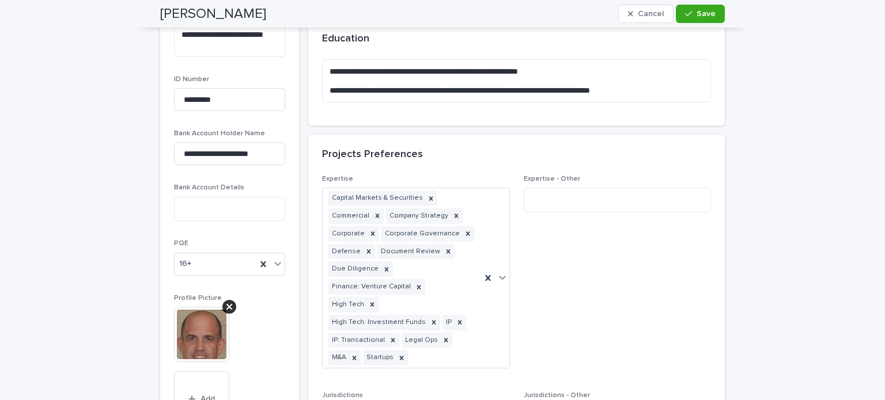
scroll to position [509, 0]
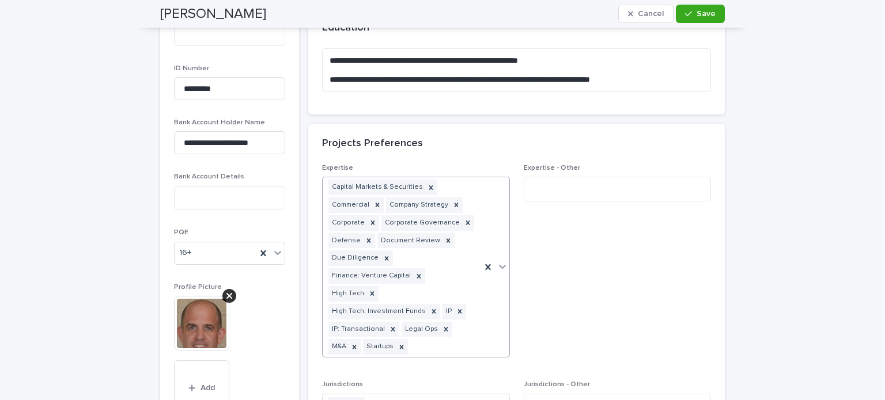
click at [498, 261] on icon at bounding box center [503, 267] width 12 height 12
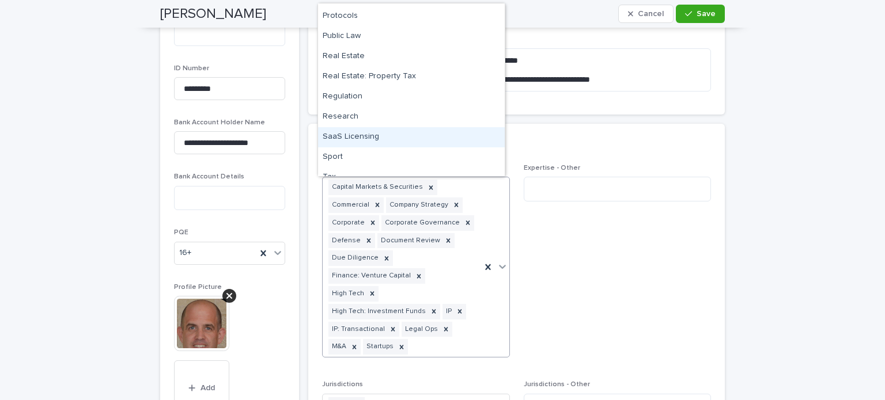
scroll to position [1763, 0]
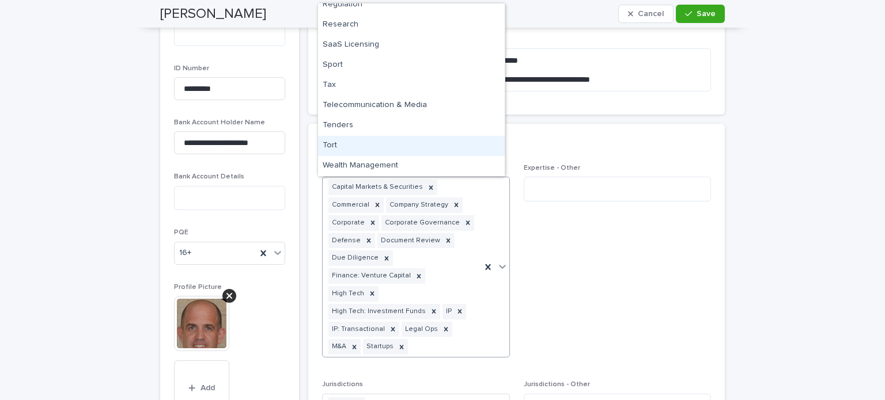
click at [618, 243] on span "Expertise - Other" at bounding box center [618, 265] width 188 height 203
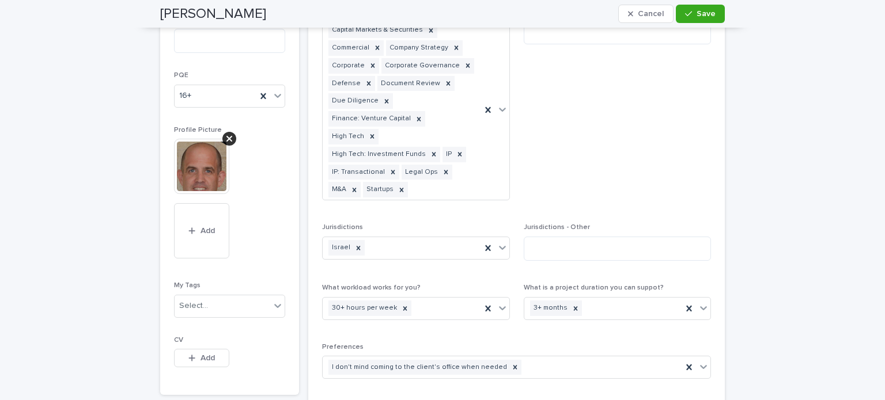
scroll to position [682, 0]
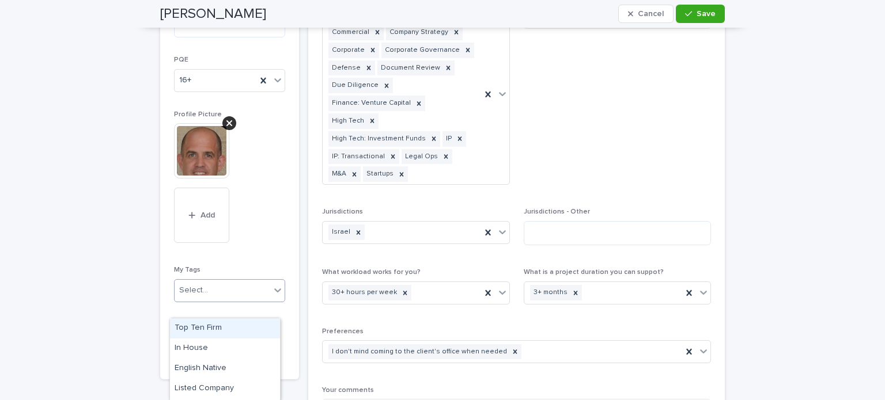
click at [272, 296] on icon at bounding box center [278, 291] width 12 height 12
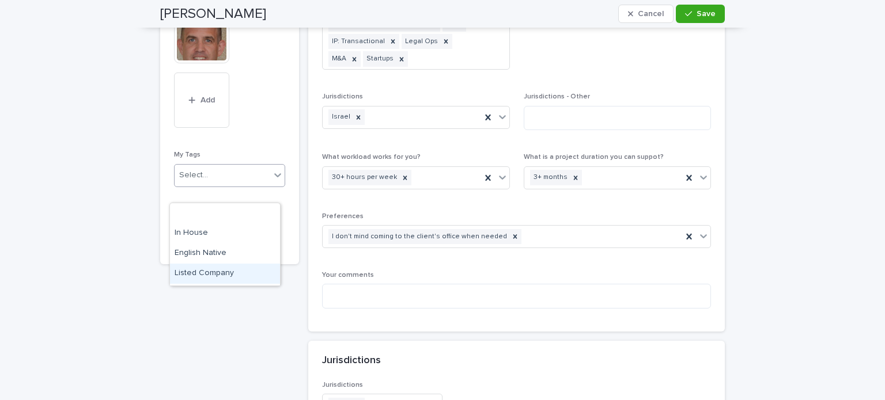
scroll to position [0, 0]
click at [187, 212] on div "Top Ten Firm" at bounding box center [225, 213] width 110 height 20
click at [276, 181] on icon at bounding box center [278, 175] width 12 height 12
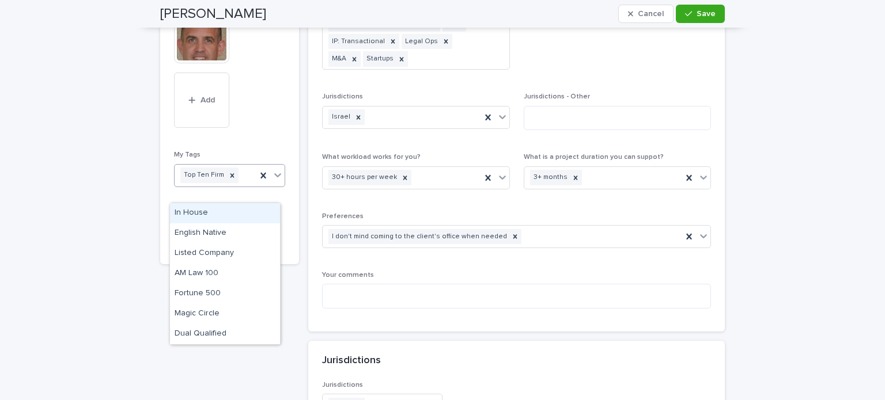
click at [205, 214] on div "In House" at bounding box center [225, 213] width 110 height 20
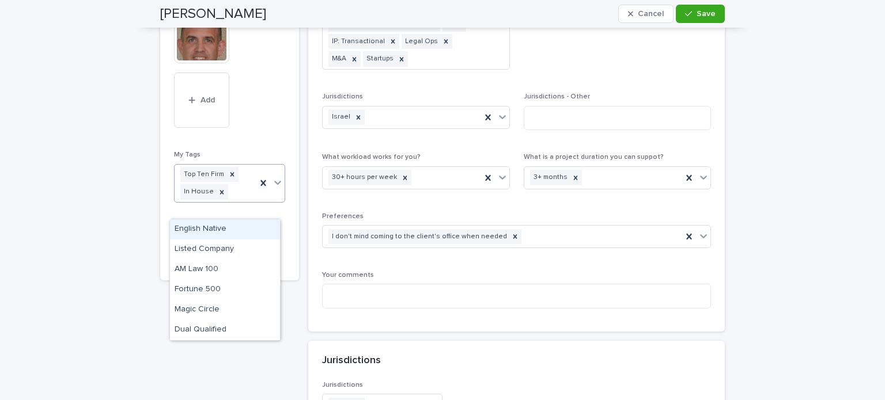
click at [274, 188] on icon at bounding box center [278, 183] width 12 height 12
click at [210, 228] on div "English Native" at bounding box center [225, 230] width 110 height 20
click at [272, 198] on icon at bounding box center [278, 192] width 12 height 12
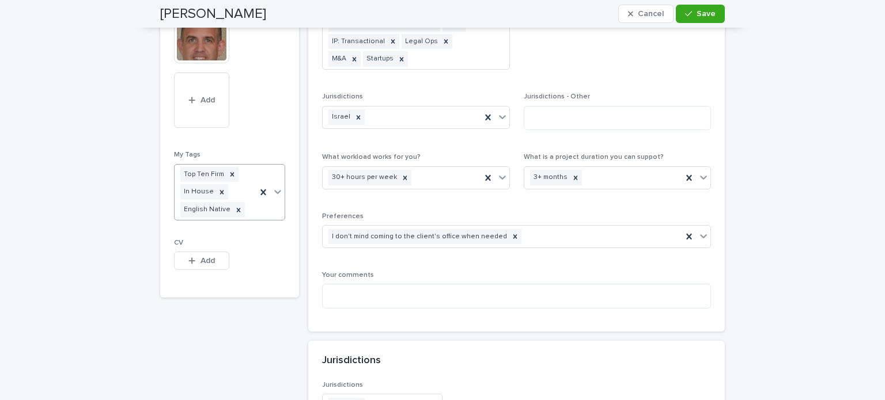
click at [274, 198] on icon at bounding box center [278, 192] width 12 height 12
click at [205, 265] on span "Add" at bounding box center [208, 261] width 14 height 8
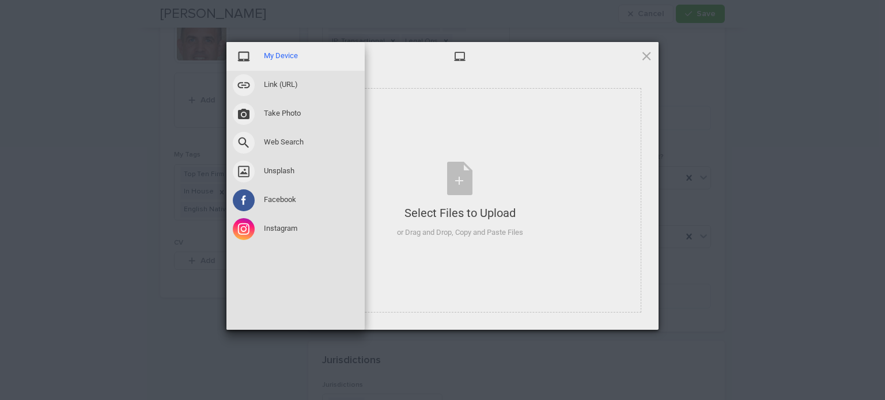
click at [279, 55] on span "My Device" at bounding box center [281, 56] width 34 height 10
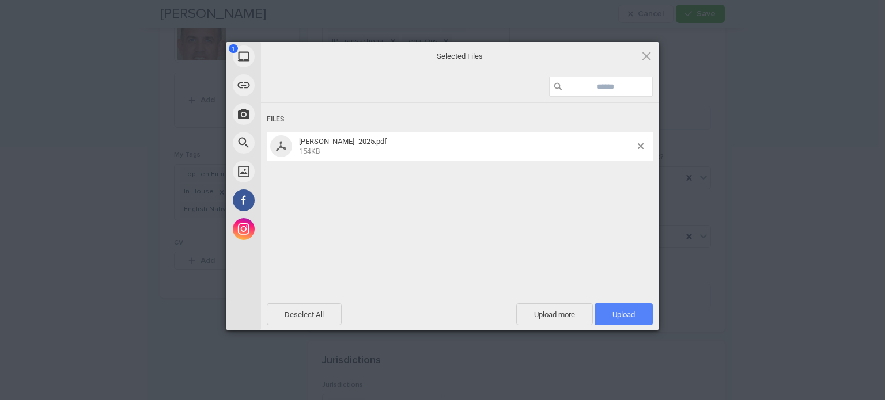
click at [627, 313] on span "Upload 1" at bounding box center [624, 315] width 22 height 9
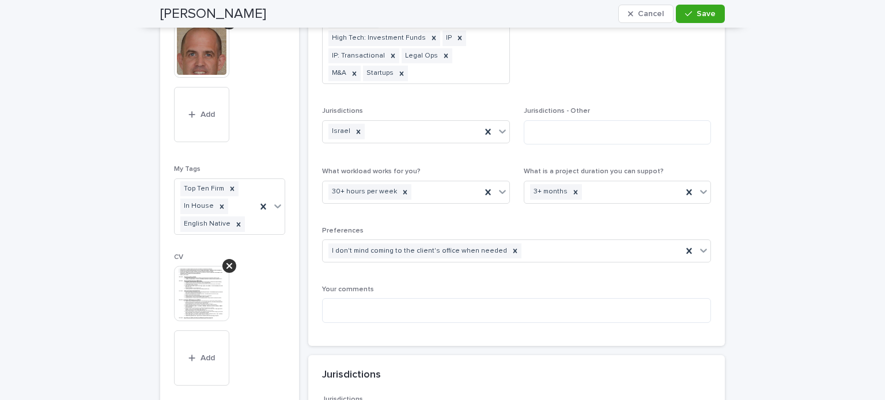
scroll to position [739, 0]
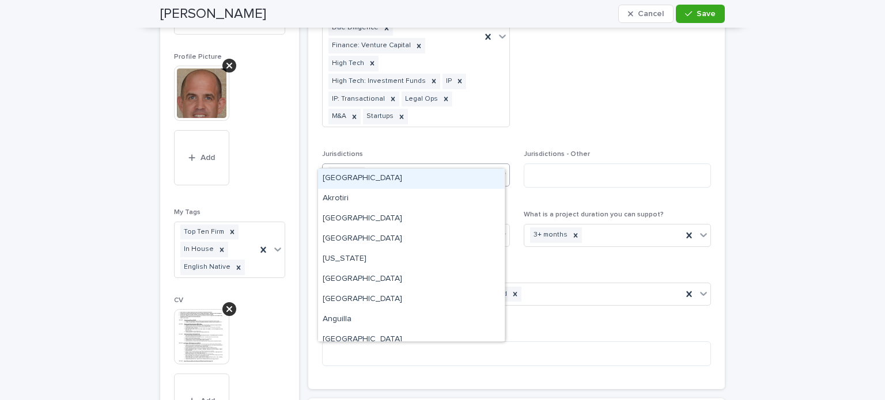
click at [497, 169] on icon at bounding box center [503, 175] width 12 height 12
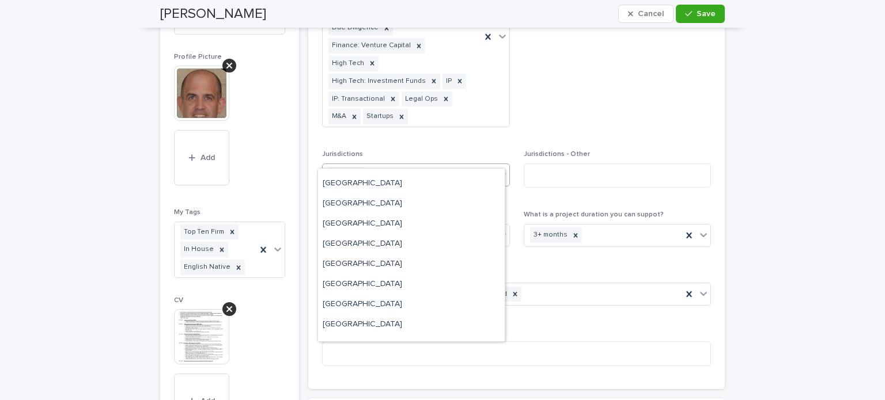
scroll to position [5076, 0]
click at [395, 203] on div "United States" at bounding box center [411, 205] width 187 height 20
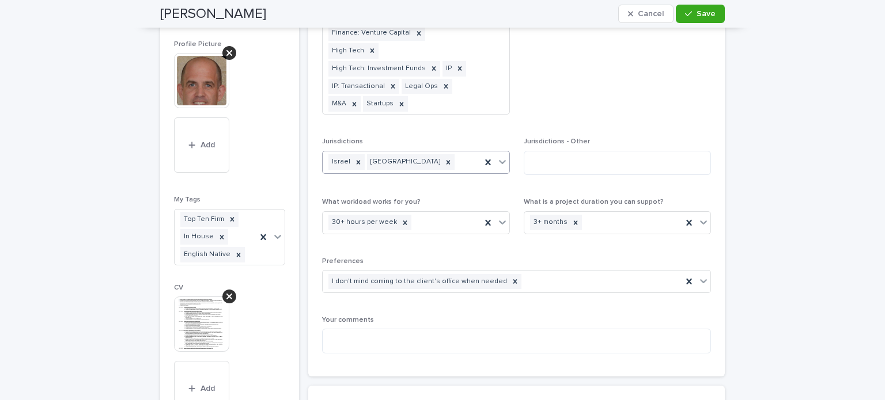
scroll to position [788, 0]
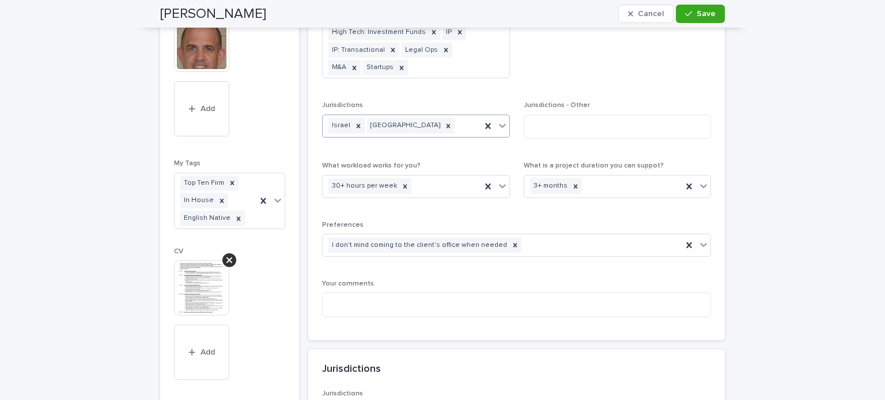
click at [501, 120] on icon at bounding box center [503, 126] width 12 height 12
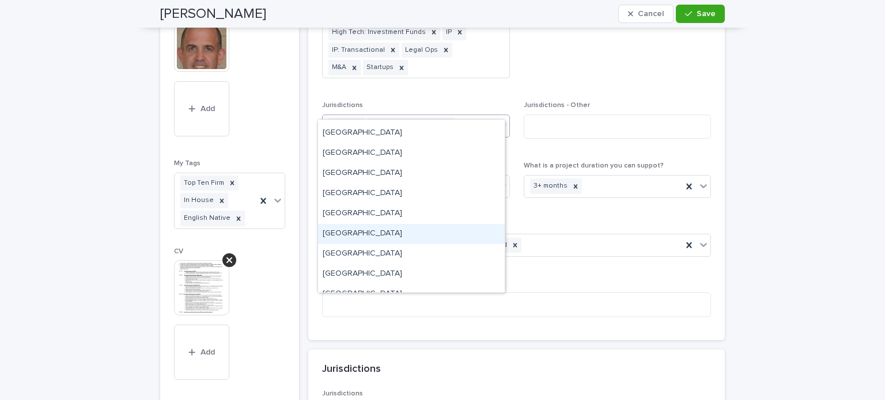
scroll to position [5056, 0]
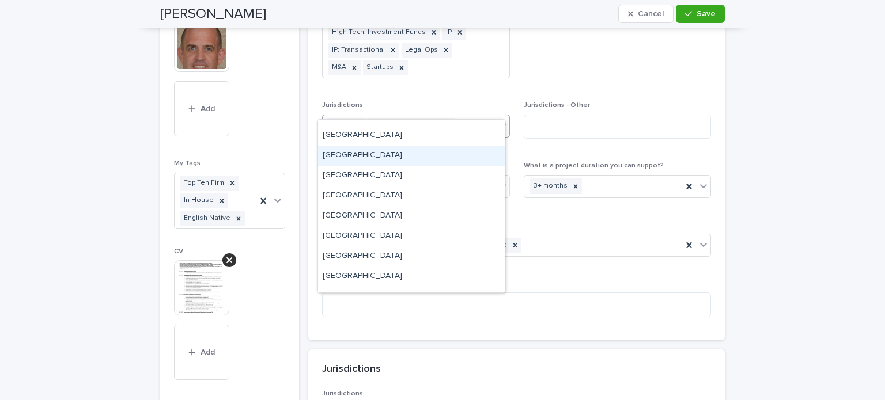
click at [364, 158] on div "United Kingdom" at bounding box center [411, 156] width 187 height 20
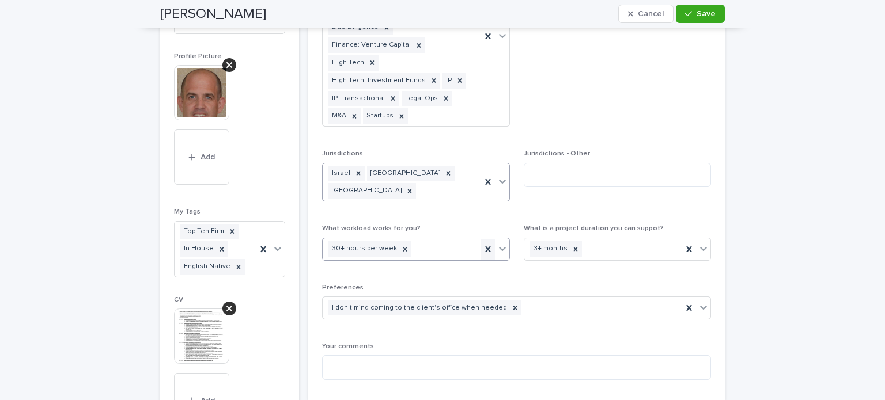
scroll to position [730, 0]
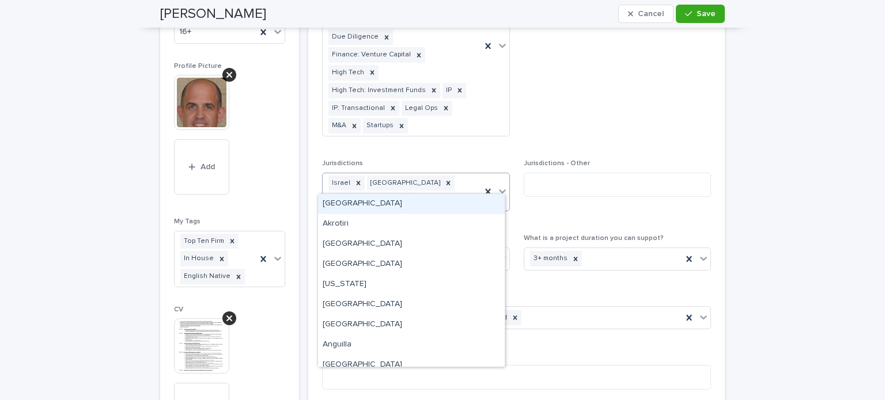
click at [499, 186] on icon at bounding box center [503, 192] width 12 height 12
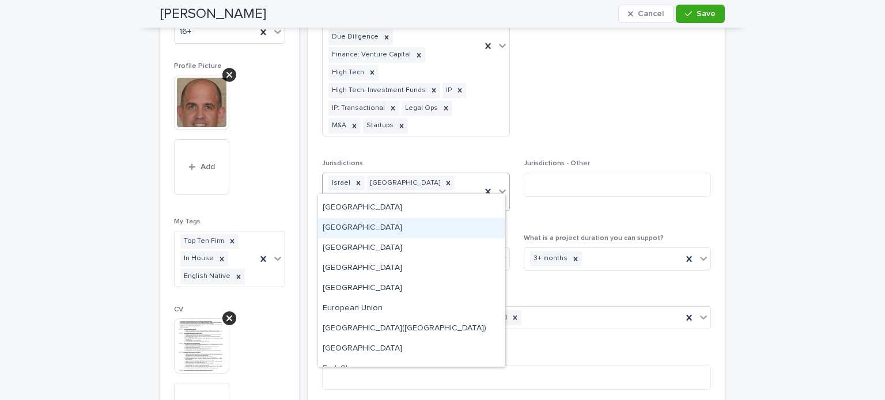
scroll to position [1498, 0]
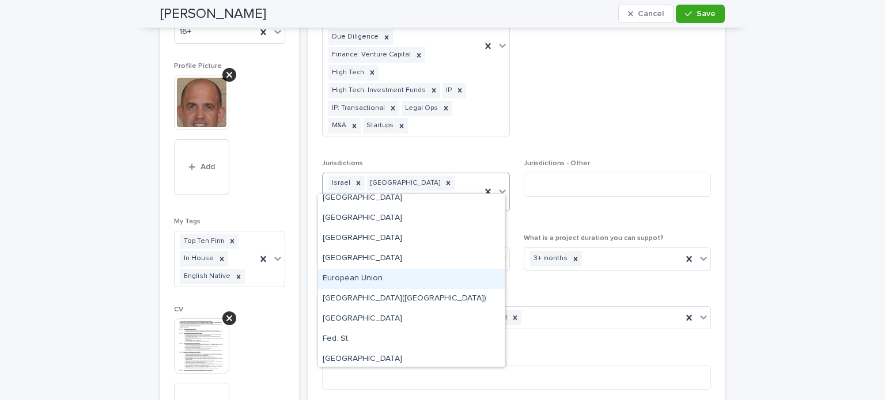
click at [367, 278] on div "European Union" at bounding box center [411, 279] width 187 height 20
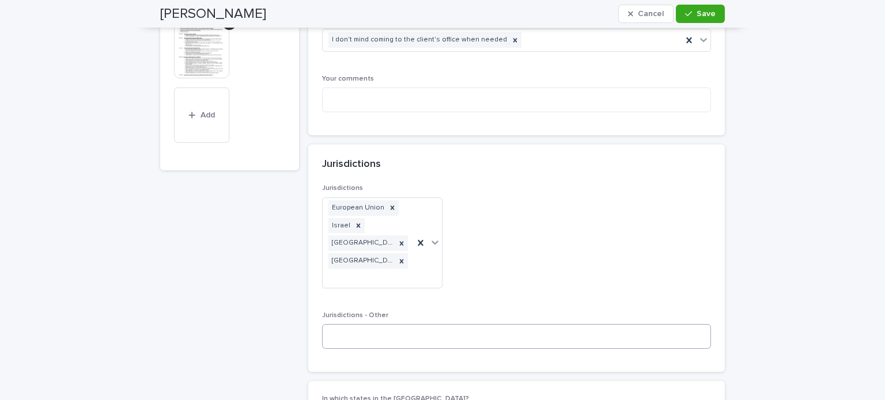
scroll to position [1027, 0]
click at [391, 205] on icon at bounding box center [393, 207] width 4 height 4
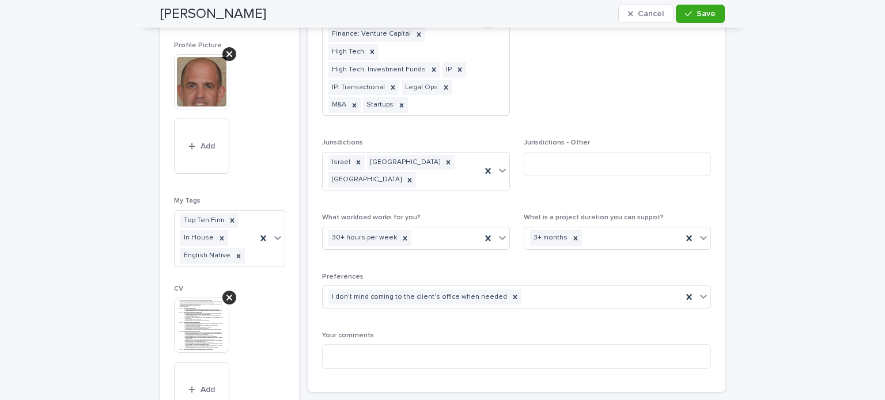
scroll to position [739, 0]
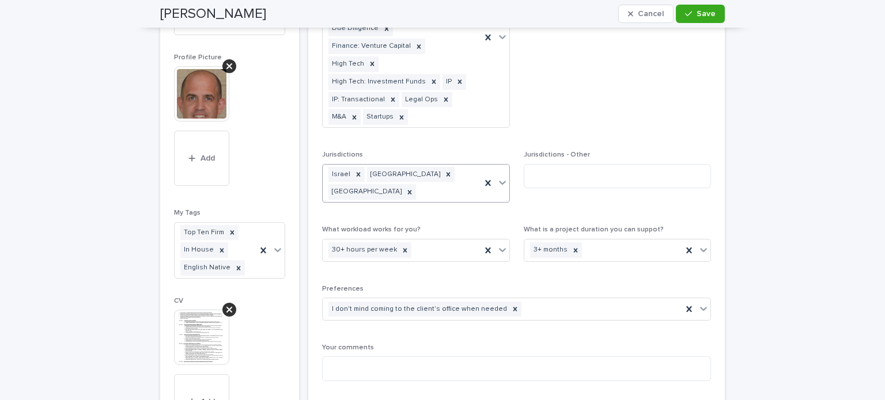
click at [498, 177] on icon at bounding box center [503, 183] width 12 height 12
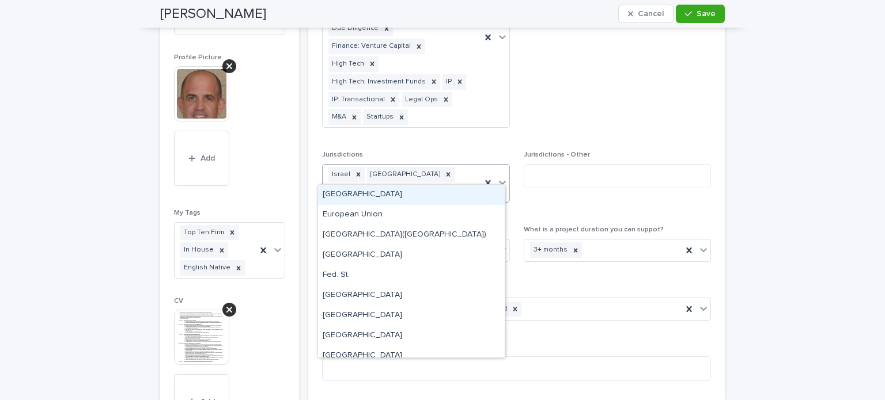
scroll to position [1556, 0]
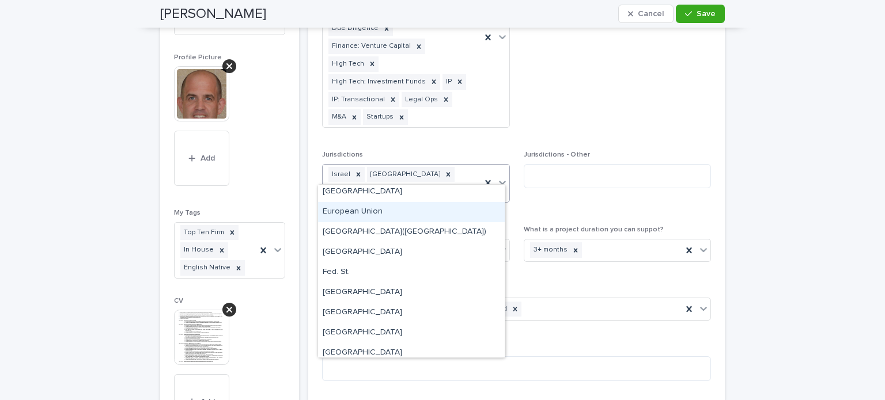
click at [345, 214] on div "European Union" at bounding box center [411, 212] width 187 height 20
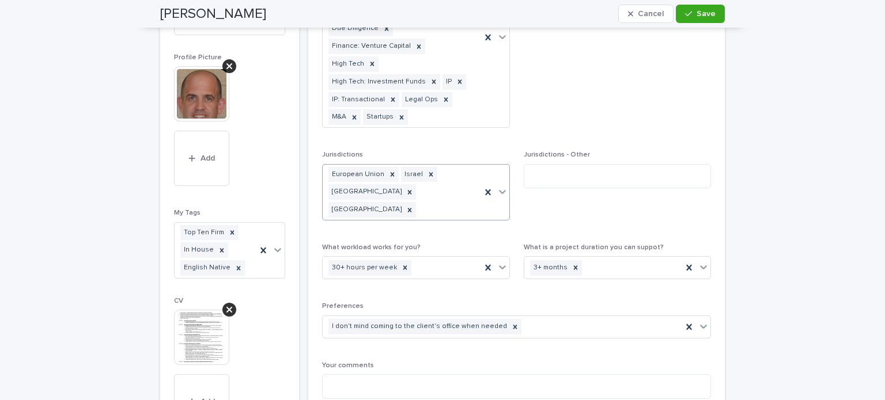
scroll to position [747, 0]
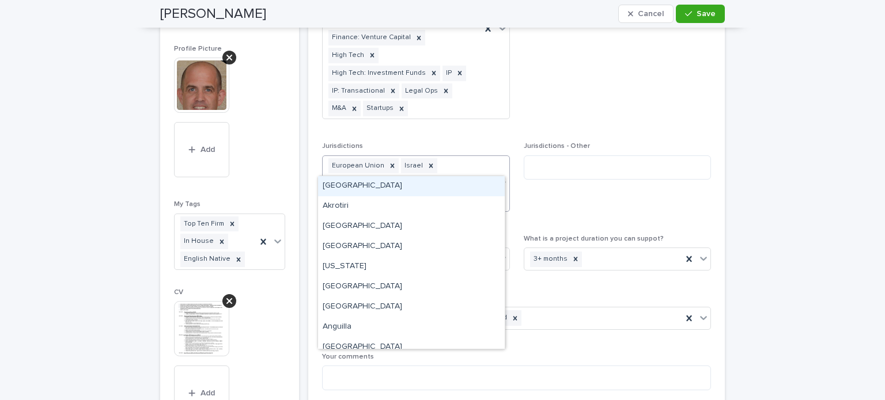
click at [500, 177] on icon at bounding box center [503, 183] width 12 height 12
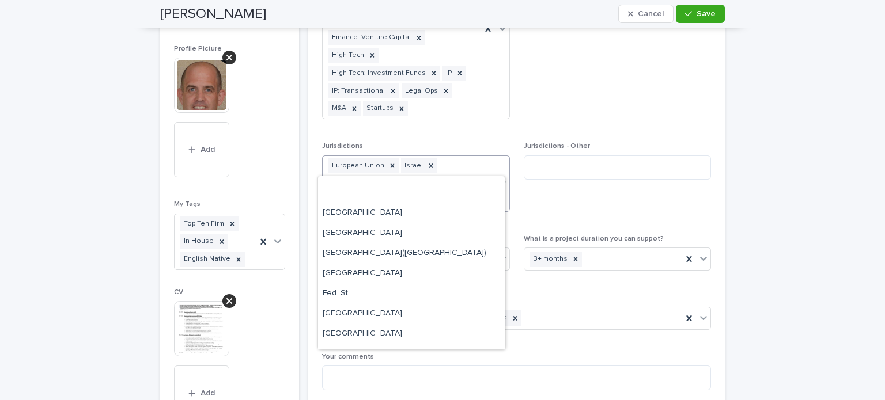
scroll to position [1556, 0]
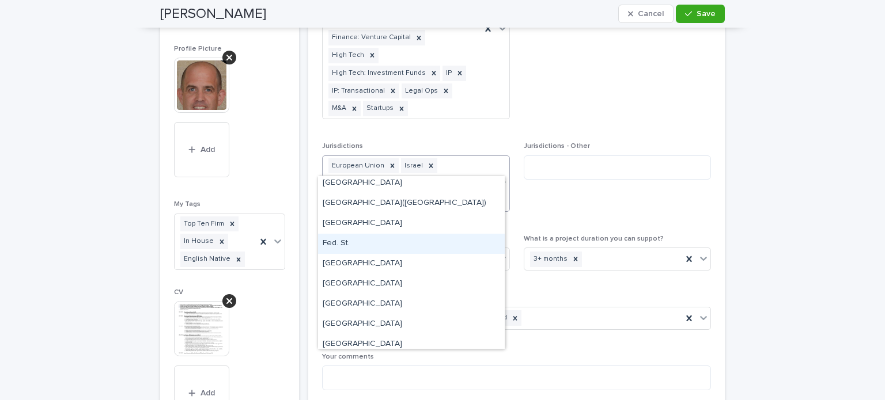
click at [605, 243] on div "What is a project duration you can suppot? 3+ months" at bounding box center [618, 257] width 188 height 45
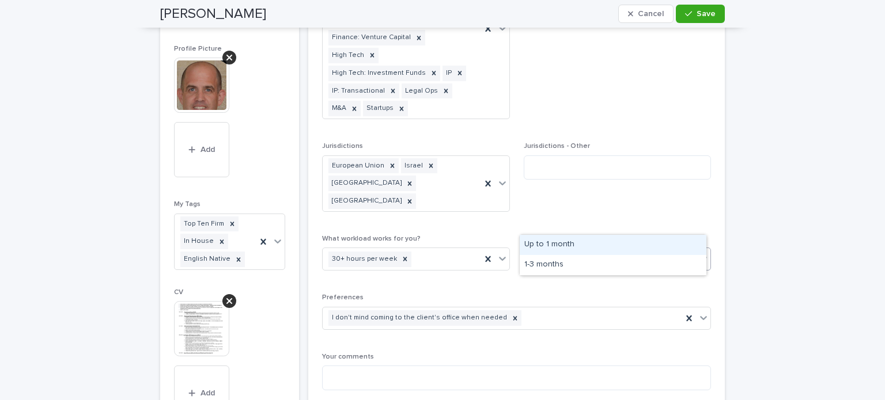
click at [698, 253] on icon at bounding box center [704, 259] width 12 height 12
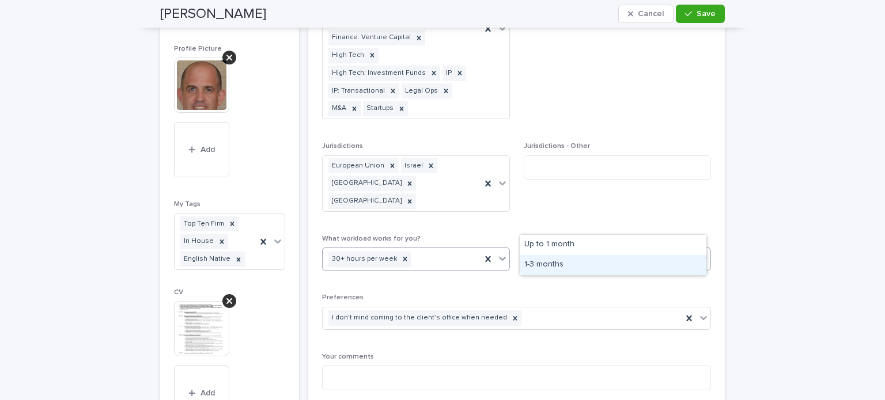
click at [499, 258] on icon at bounding box center [502, 260] width 7 height 4
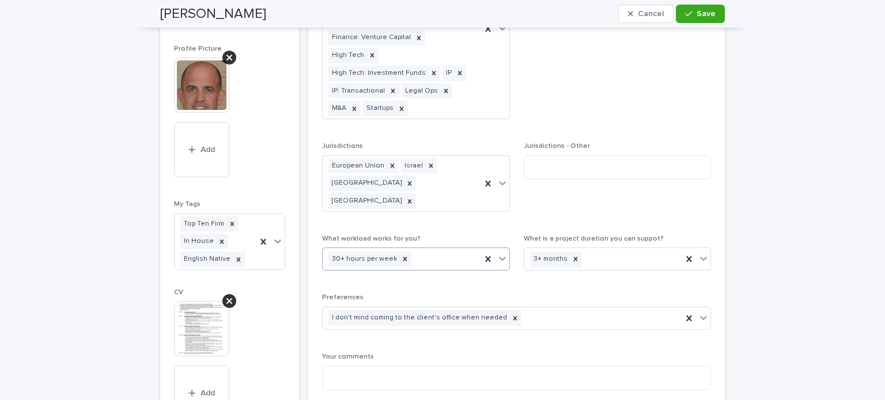
click at [498, 253] on icon at bounding box center [503, 259] width 12 height 12
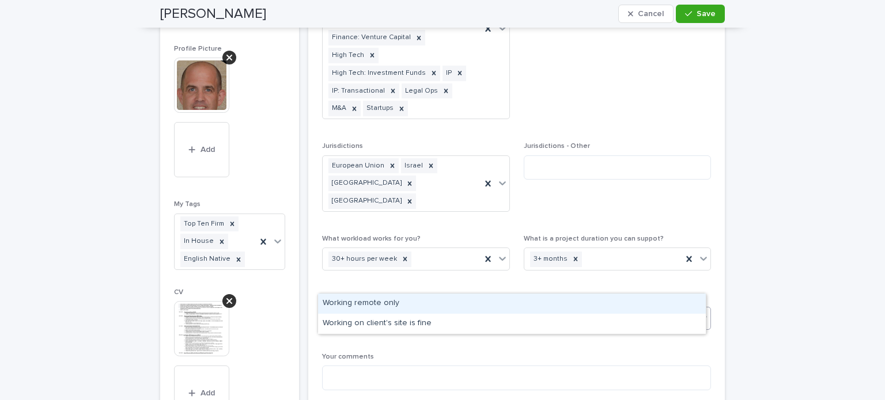
click at [698, 312] on icon at bounding box center [704, 318] width 12 height 12
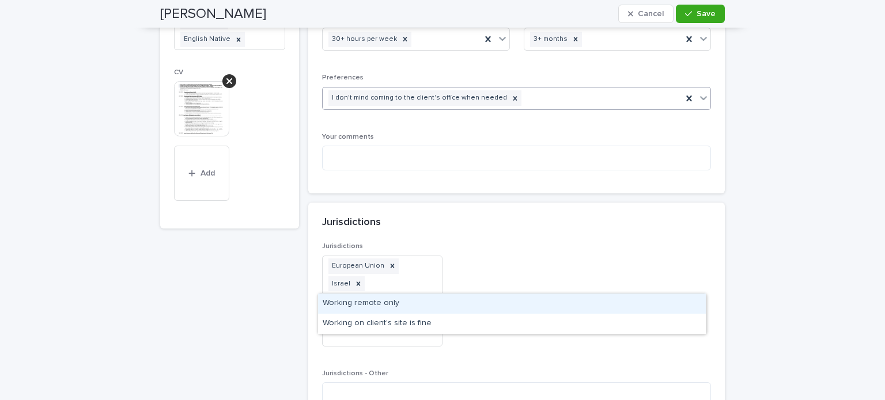
scroll to position [978, 0]
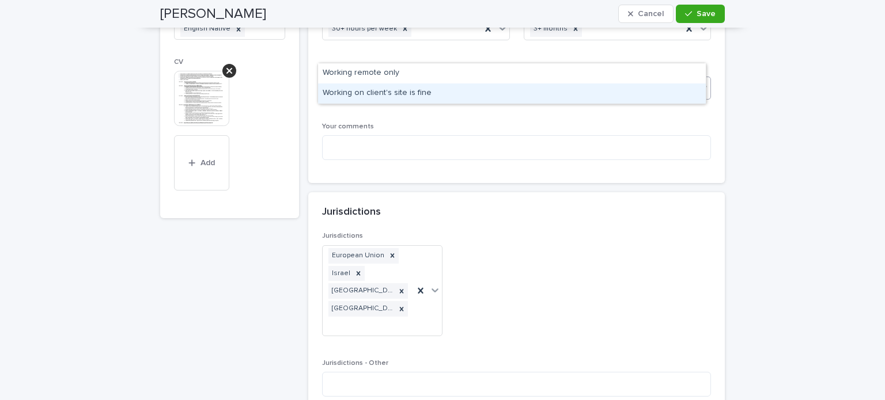
click at [456, 94] on div "Working on client's site is fine" at bounding box center [512, 94] width 388 height 20
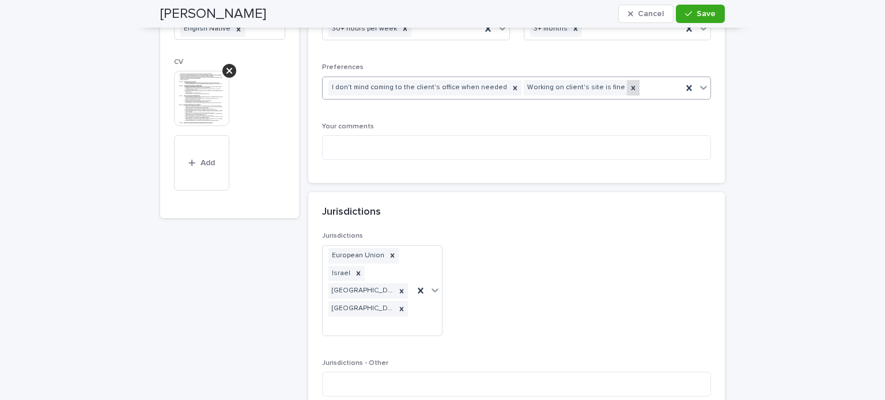
click at [629, 84] on icon at bounding box center [633, 88] width 8 height 8
click at [700, 86] on icon at bounding box center [703, 88] width 7 height 4
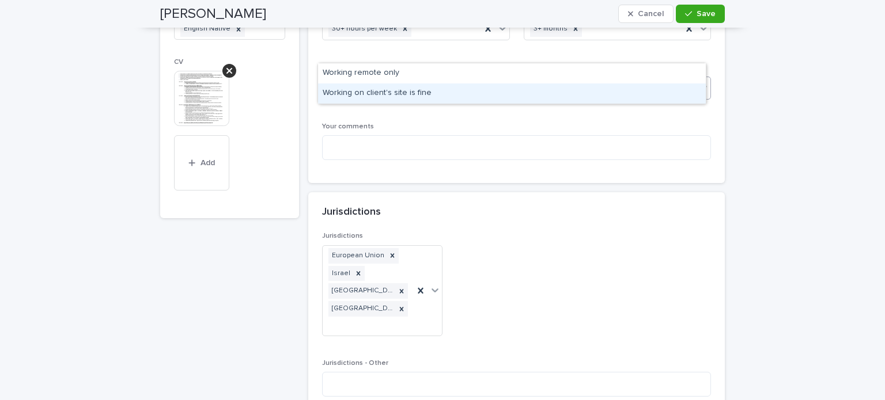
click at [430, 96] on div "Working on client's site is fine" at bounding box center [512, 94] width 388 height 20
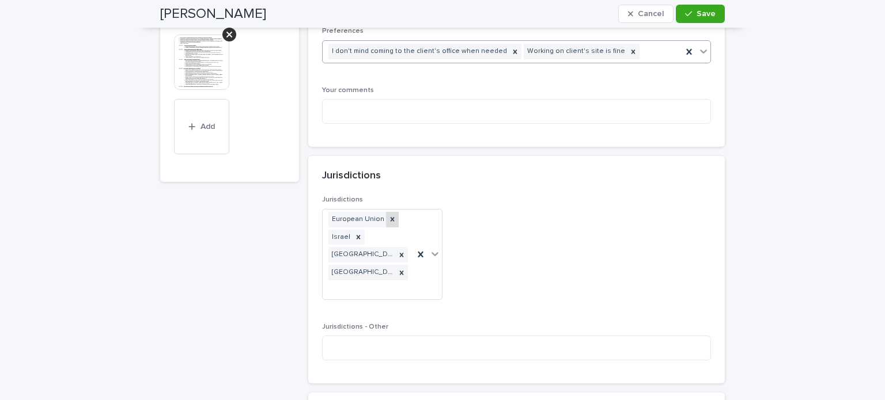
scroll to position [1151, 0]
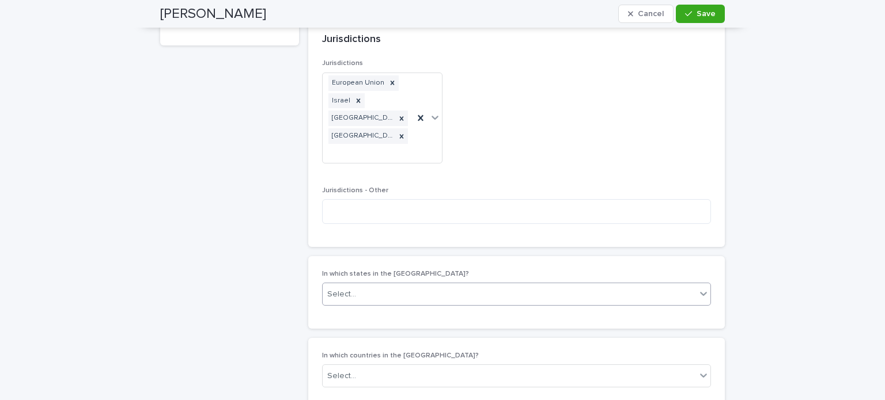
click at [699, 288] on icon at bounding box center [704, 294] width 12 height 12
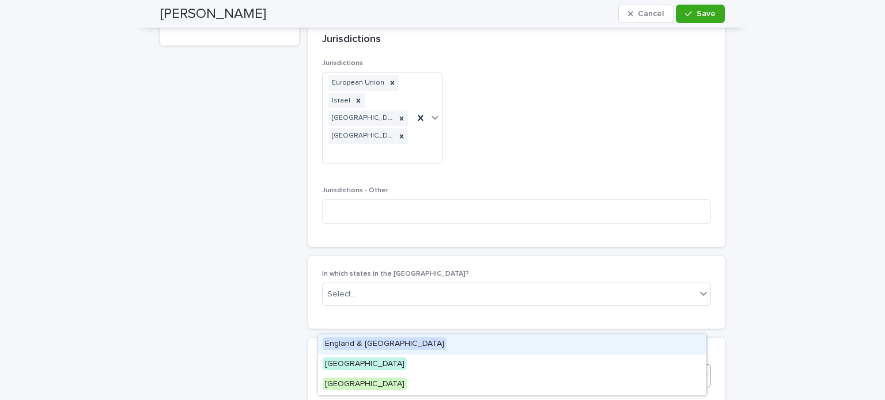
click at [701, 375] on icon at bounding box center [703, 377] width 7 height 4
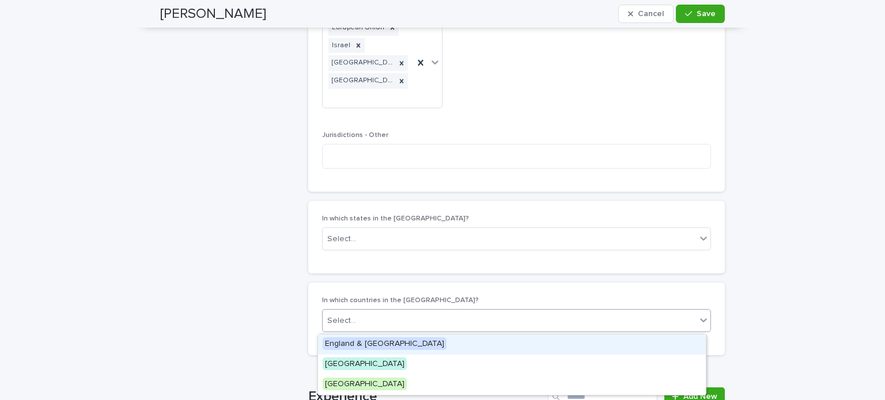
scroll to position [1208, 0]
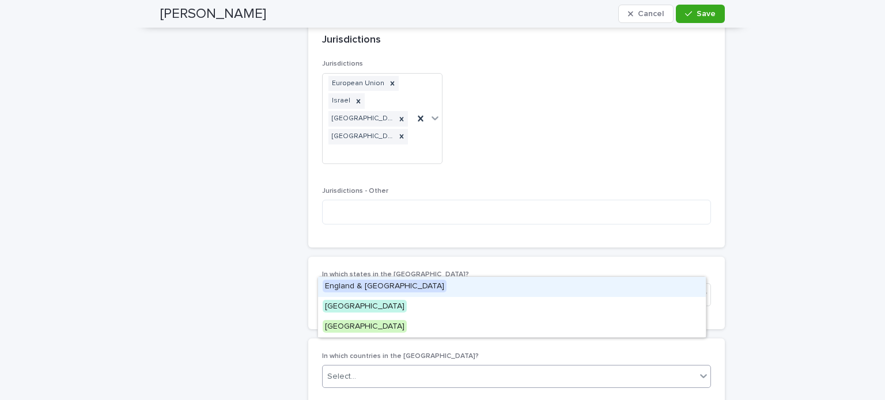
click at [620, 127] on div "Jurisdictions European Union Israel United Kingdom United States Jurisdictions …" at bounding box center [516, 146] width 389 height 173
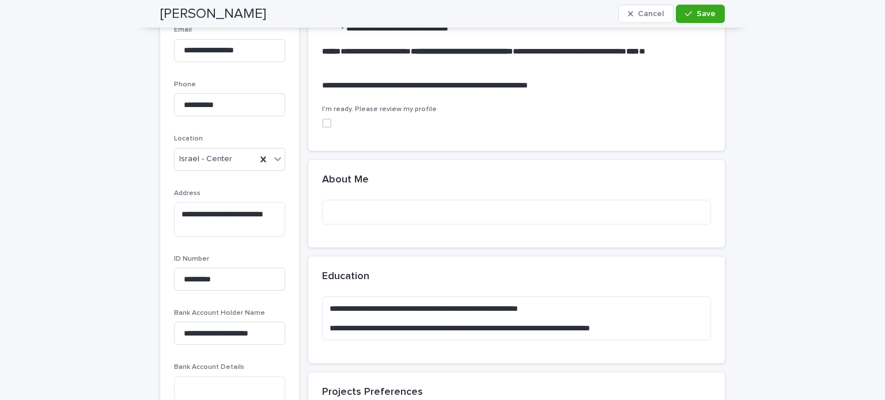
scroll to position [286, 0]
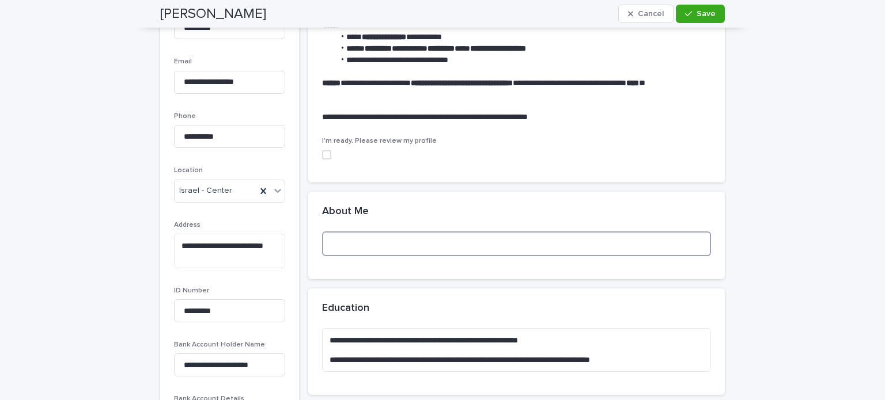
click at [388, 245] on textarea at bounding box center [516, 244] width 389 height 25
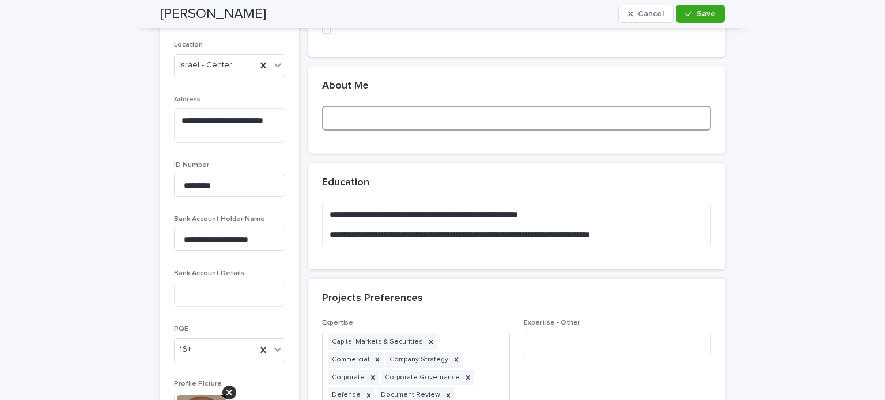
scroll to position [344, 0]
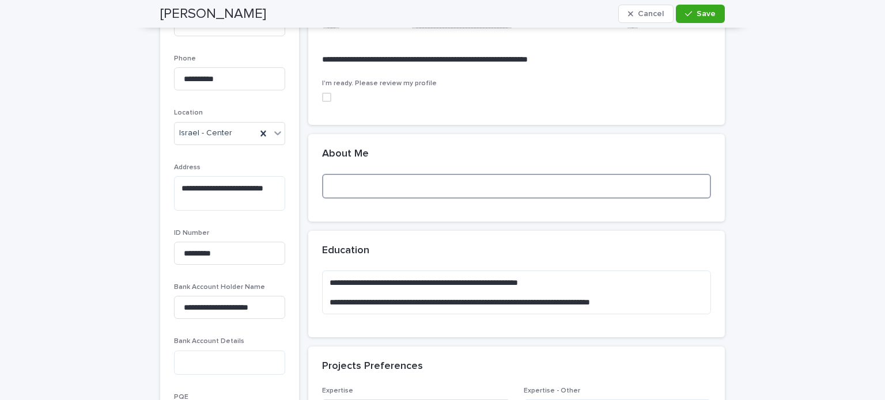
paste textarea "**********"
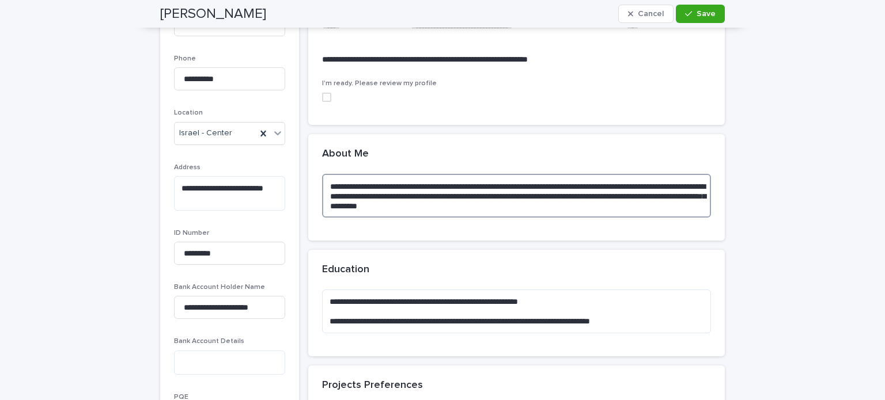
click at [325, 185] on textarea "**********" at bounding box center [516, 196] width 389 height 44
click at [338, 184] on textarea "**********" at bounding box center [516, 196] width 389 height 44
drag, startPoint x: 335, startPoint y: 187, endPoint x: 583, endPoint y: 204, distance: 248.4
click at [583, 204] on textarea "**********" at bounding box center [516, 196] width 389 height 44
paste textarea "**********"
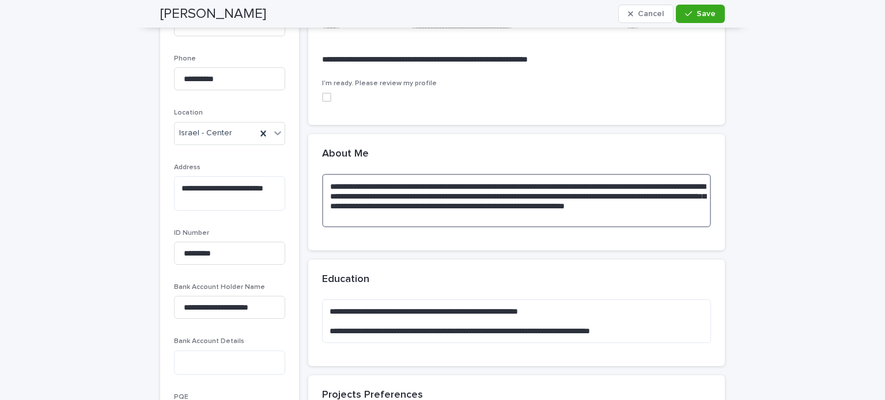
click at [334, 184] on textarea "**********" at bounding box center [516, 201] width 389 height 54
click at [640, 186] on textarea "**********" at bounding box center [516, 201] width 389 height 54
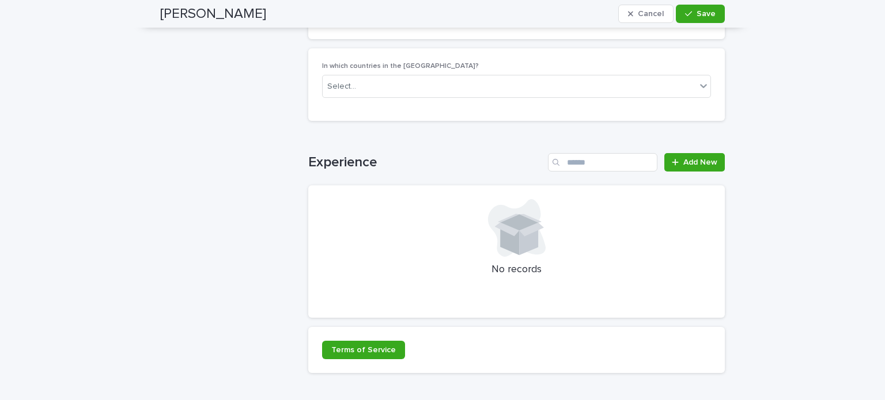
scroll to position [1546, 0]
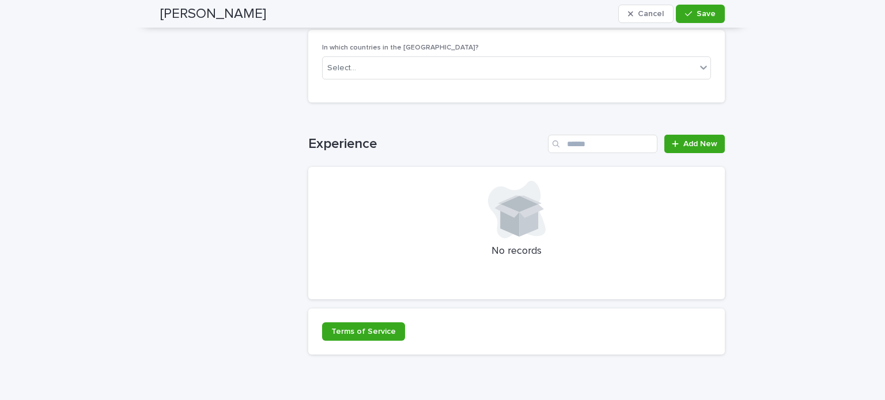
type textarea "**********"
click at [508, 245] on p "No records" at bounding box center [516, 251] width 389 height 13
click at [691, 135] on link "Add New" at bounding box center [694, 144] width 61 height 18
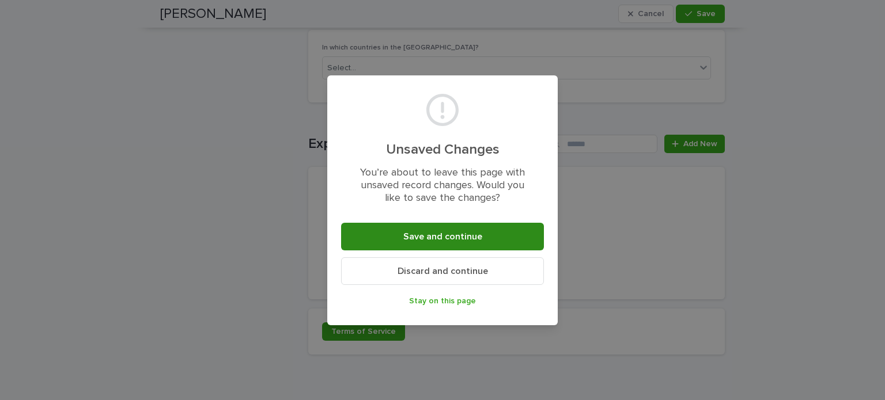
click at [454, 235] on span "Save and continue" at bounding box center [442, 236] width 79 height 9
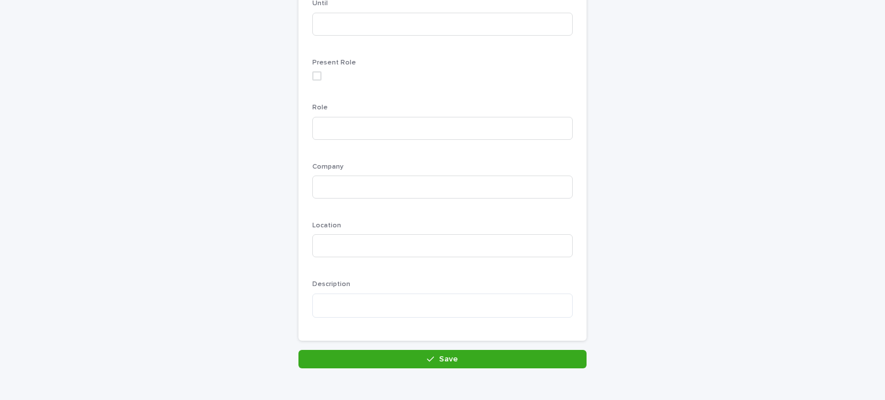
scroll to position [288, 0]
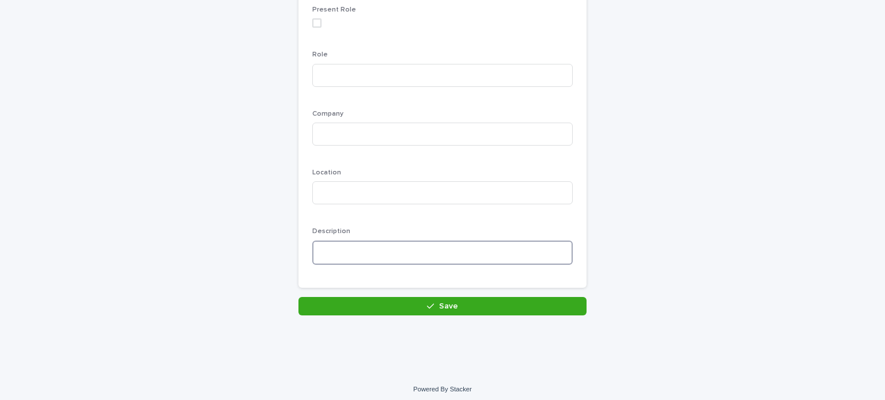
click at [410, 250] on textarea at bounding box center [442, 253] width 260 height 25
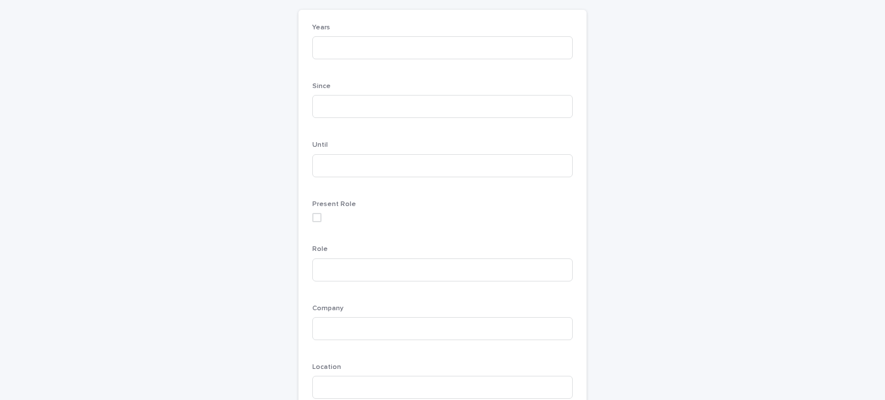
scroll to position [58, 0]
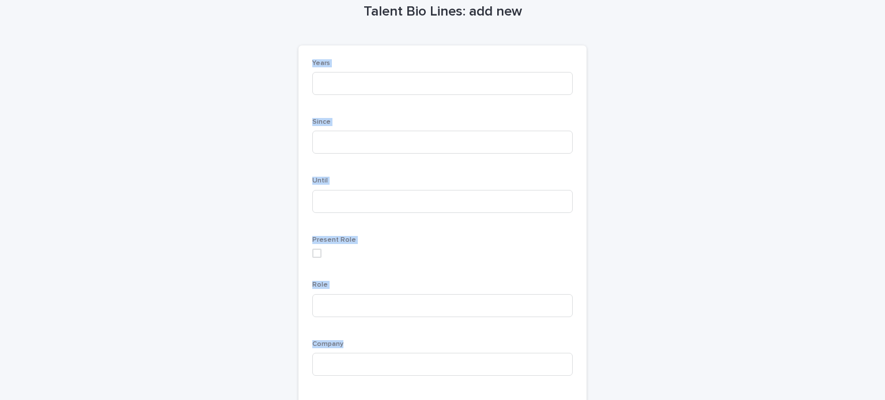
drag, startPoint x: 308, startPoint y: 62, endPoint x: 411, endPoint y: 385, distance: 339.7
click at [411, 385] on div "Years Since Until Present Role Role Company Location Description" at bounding box center [442, 282] width 260 height 446
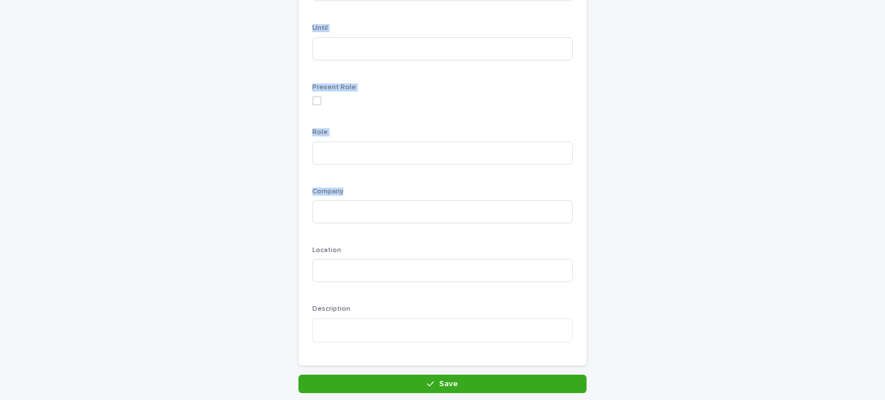
scroll to position [0, 0]
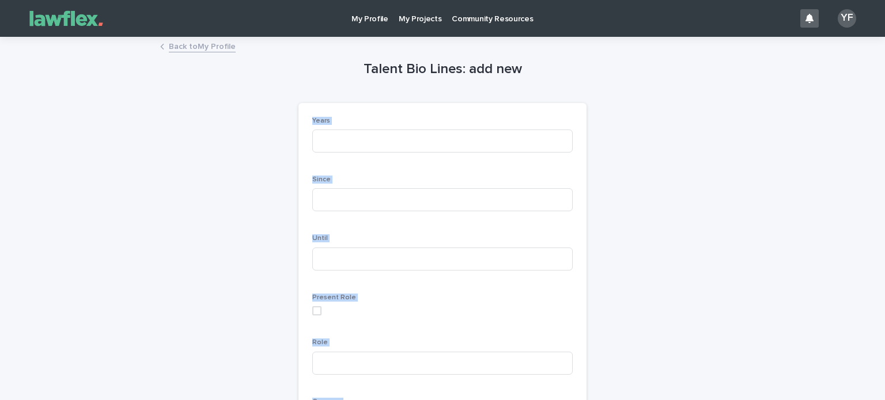
click at [354, 123] on p "Years" at bounding box center [442, 121] width 260 height 8
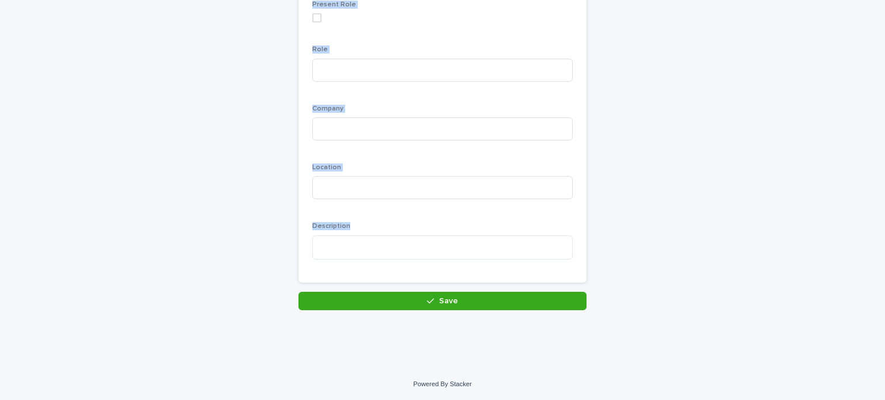
drag, startPoint x: 308, startPoint y: 118, endPoint x: 395, endPoint y: 278, distance: 182.0
click at [395, 278] on div "Years Since Until Present Role Role Company Location Description" at bounding box center [442, 47] width 288 height 474
copy div "Years Since Until Present Role Role Company Location Description"
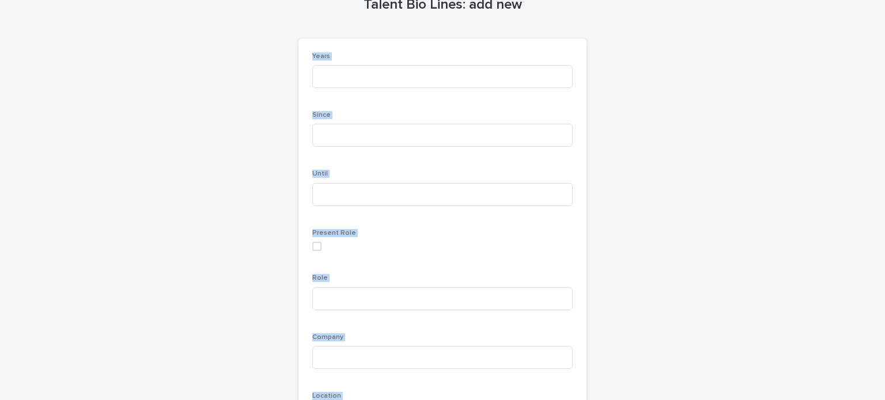
scroll to position [5, 0]
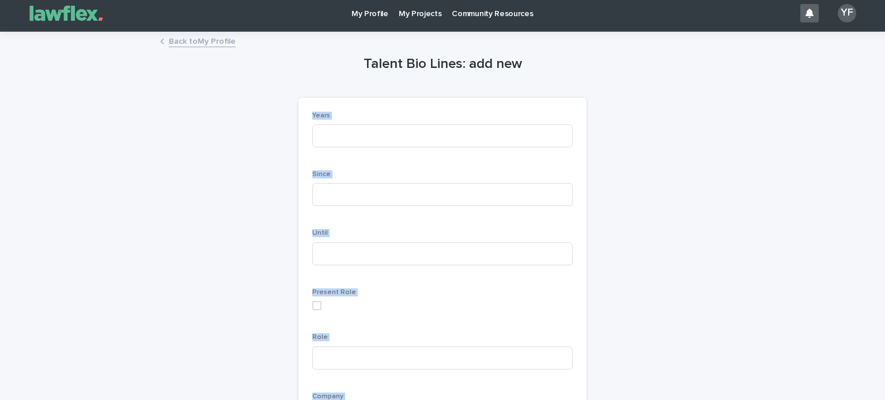
click at [191, 39] on link "Back to My Profile" at bounding box center [202, 40] width 67 height 13
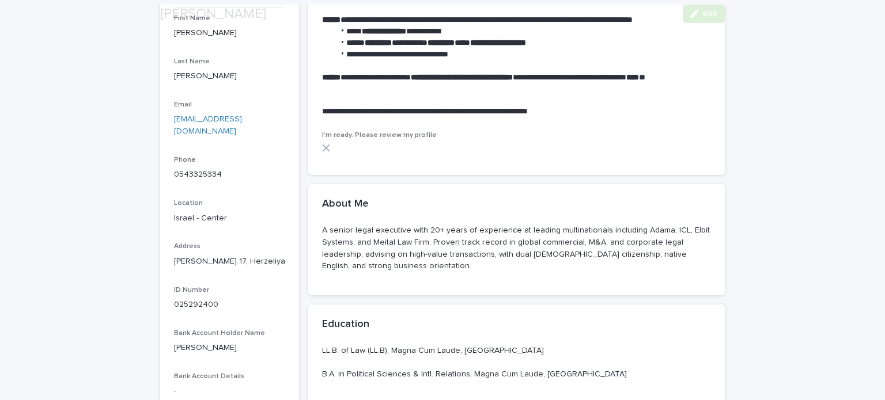
scroll to position [346, 0]
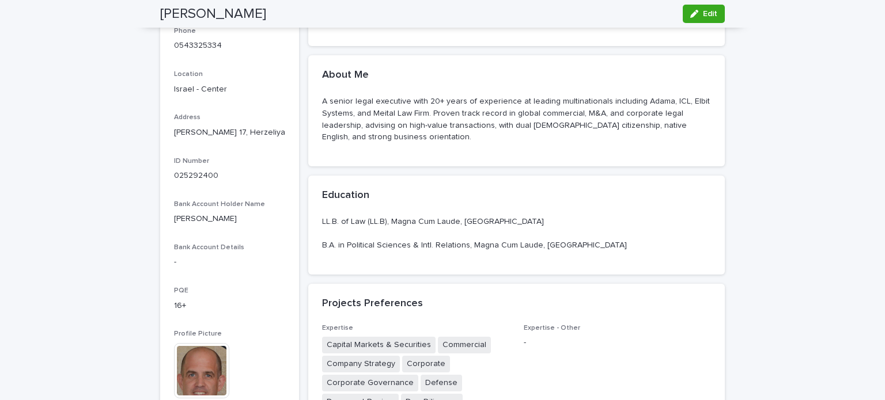
click at [464, 232] on p "LL.B. of Law (LL.B), Magna Cum Laude, Hebrew University Jerusalem B.A. in Polit…" at bounding box center [516, 234] width 389 height 36
click at [709, 14] on span "Edit" at bounding box center [710, 14] width 14 height 8
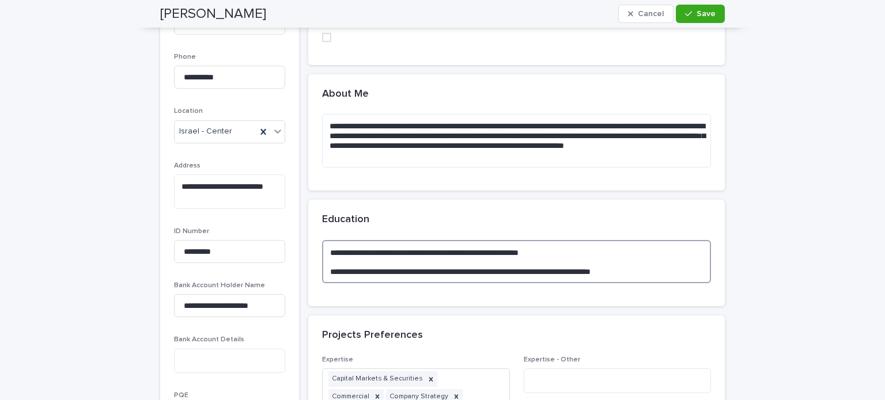
click at [584, 257] on textarea "**********" at bounding box center [516, 262] width 389 height 44
click at [573, 265] on textarea "**********" at bounding box center [516, 262] width 389 height 44
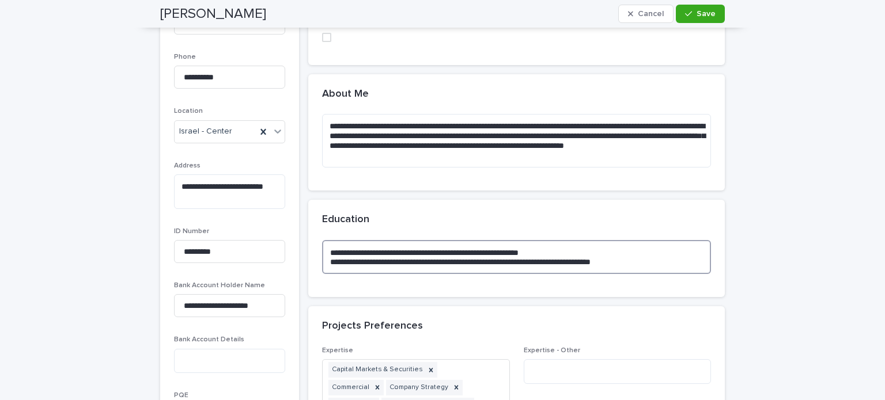
click at [324, 261] on textarea "**********" at bounding box center [516, 257] width 389 height 35
type textarea "**********"
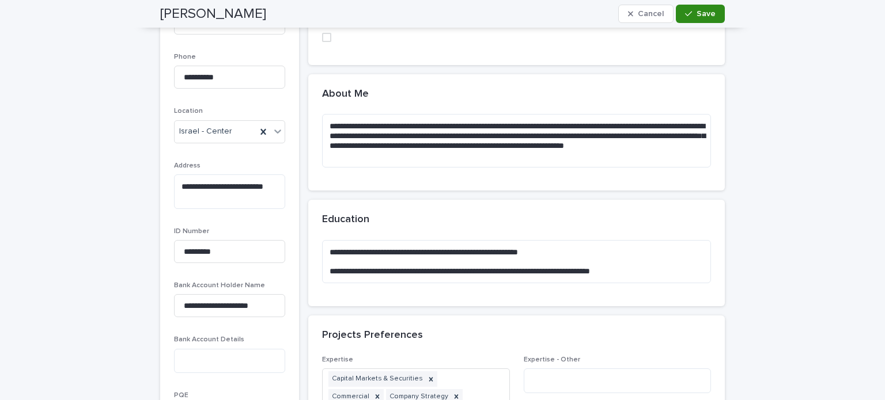
click at [703, 10] on span "Save" at bounding box center [706, 14] width 19 height 8
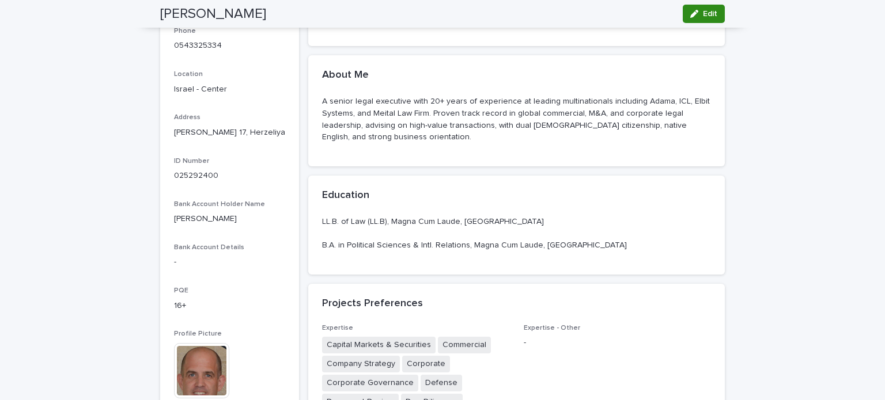
click at [698, 13] on div "button" at bounding box center [696, 14] width 13 height 8
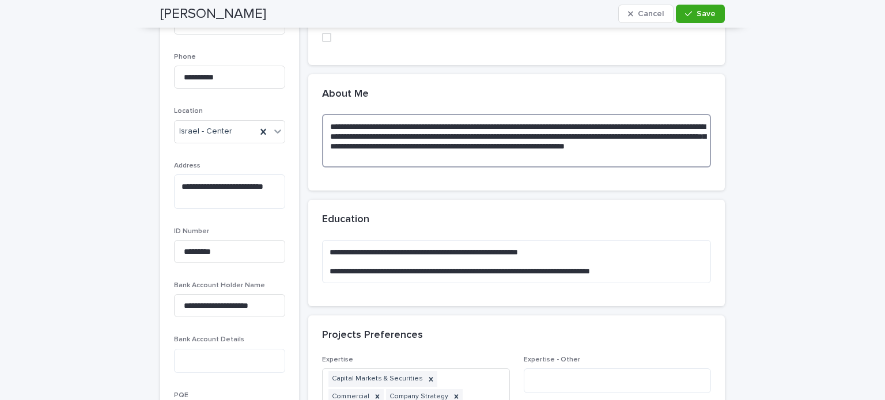
click at [638, 124] on textarea "**********" at bounding box center [516, 141] width 389 height 54
paste textarea "**********"
click at [410, 136] on textarea "**********" at bounding box center [516, 141] width 389 height 54
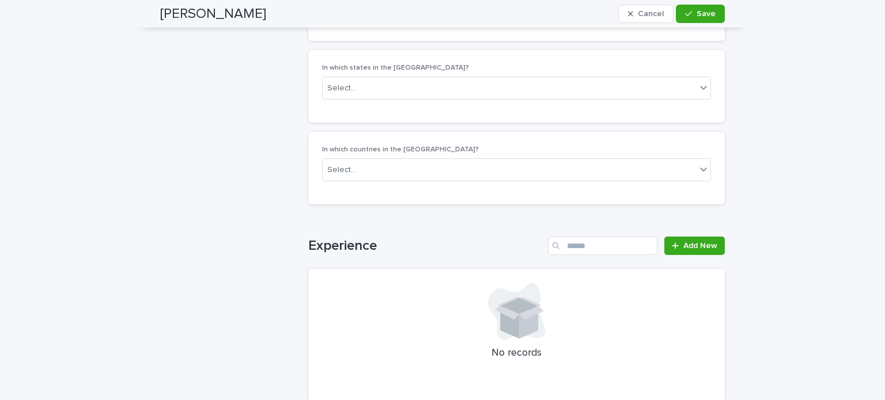
scroll to position [1441, 0]
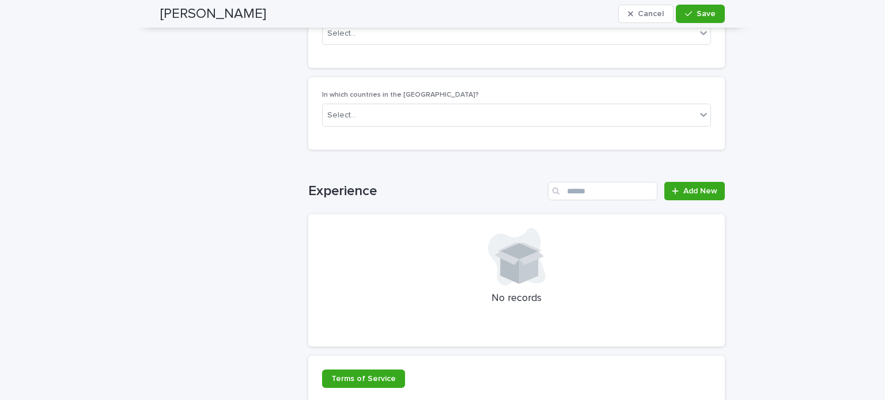
type textarea "**********"
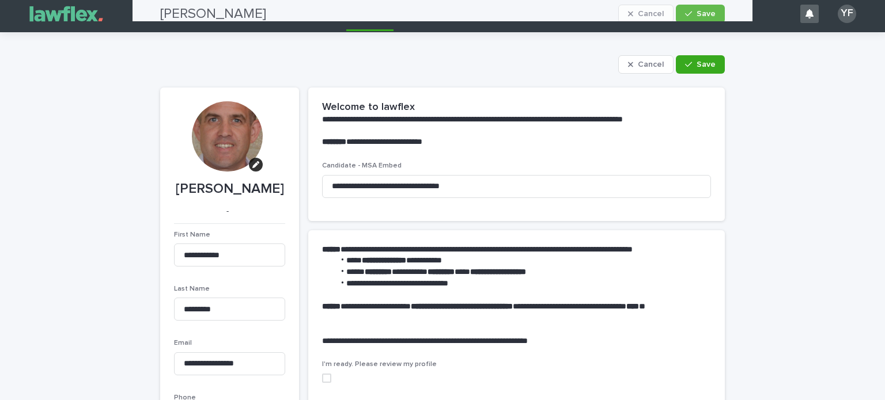
scroll to position [0, 0]
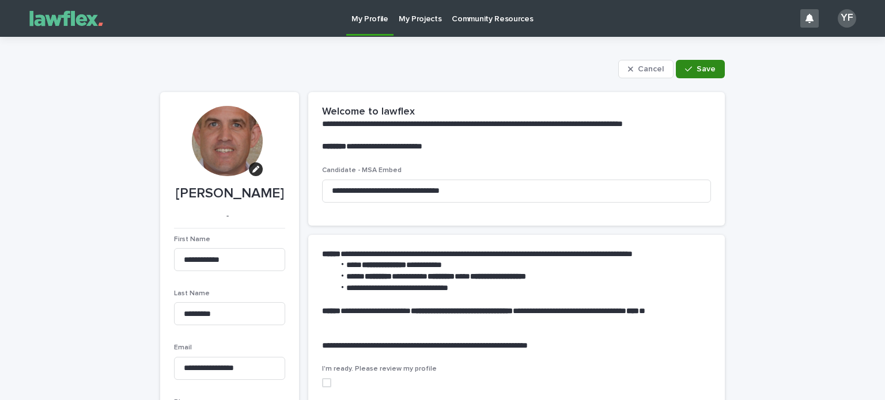
click at [704, 68] on span "Save" at bounding box center [706, 69] width 19 height 8
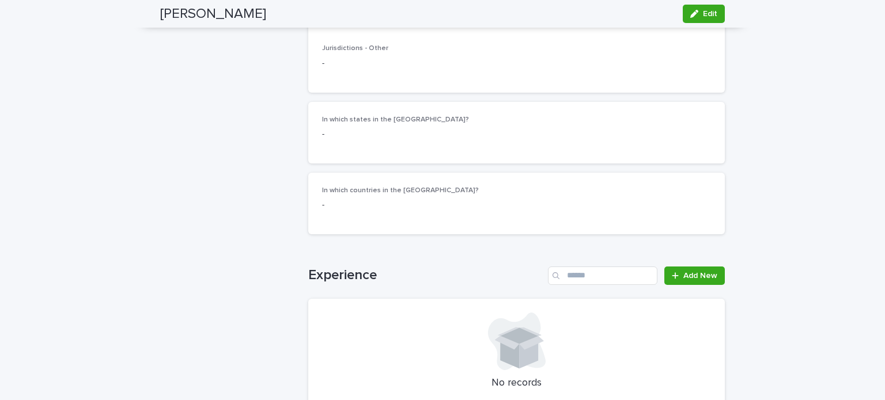
scroll to position [1210, 0]
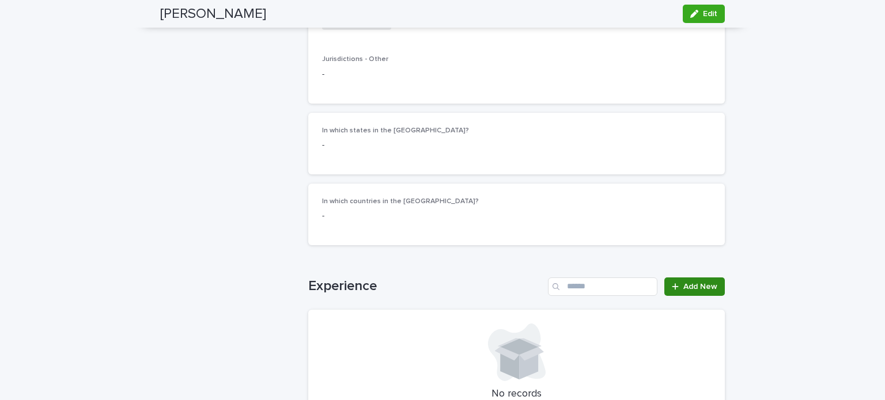
click at [696, 283] on span "Add New" at bounding box center [700, 287] width 34 height 8
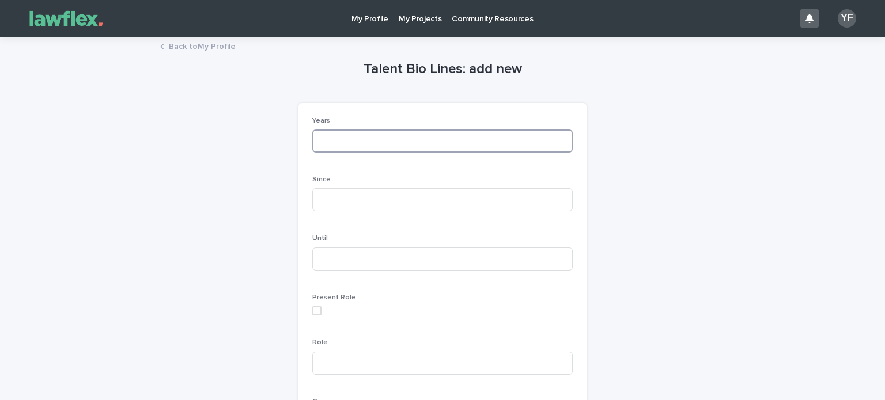
click at [356, 145] on input at bounding box center [442, 141] width 260 height 23
type input "*"
click at [327, 199] on input at bounding box center [442, 199] width 260 height 23
type input "****"
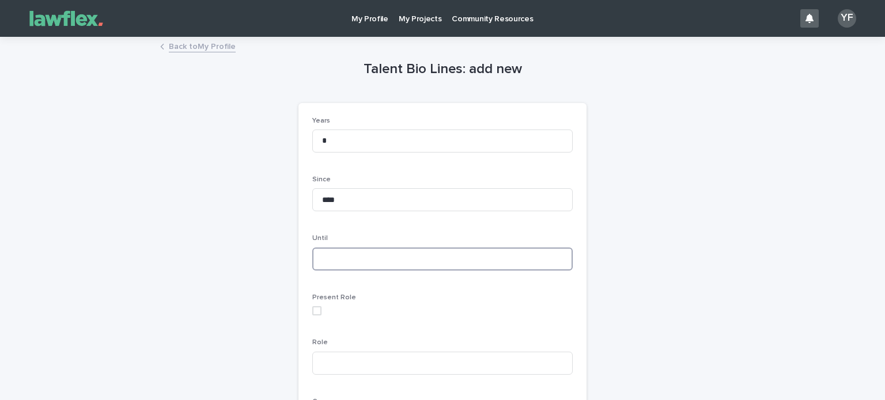
click at [325, 264] on input at bounding box center [442, 259] width 260 height 23
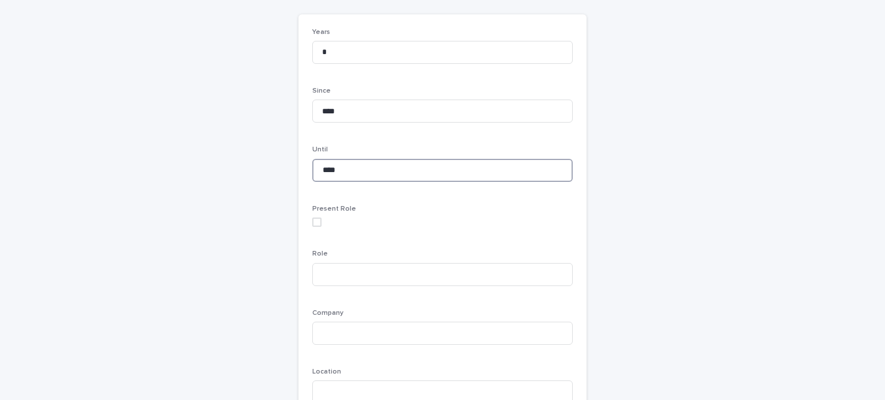
scroll to position [115, 0]
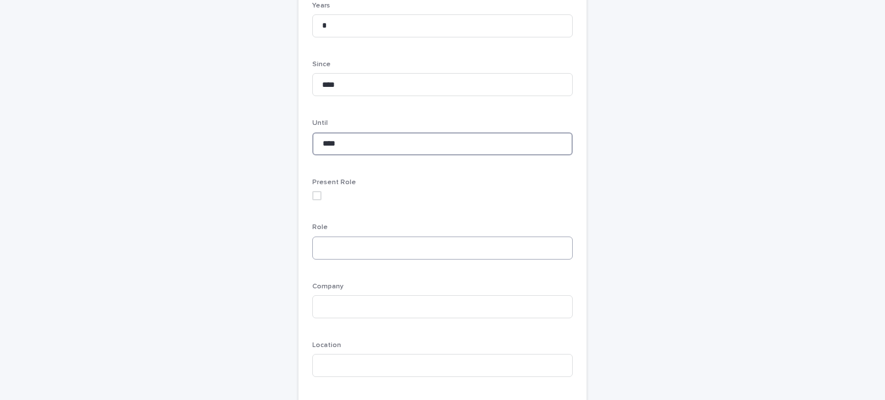
type input "****"
click at [341, 246] on input at bounding box center [442, 248] width 260 height 23
click at [318, 248] on input "**********" at bounding box center [442, 248] width 260 height 23
type input "**********"
click at [370, 312] on input at bounding box center [442, 307] width 260 height 23
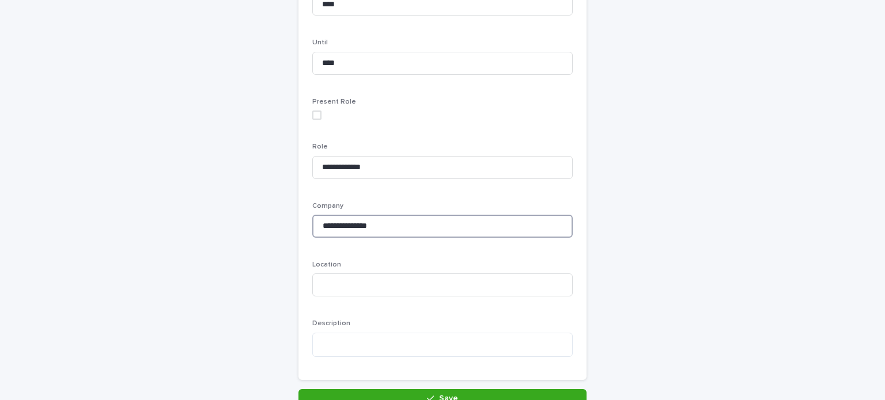
scroll to position [288, 0]
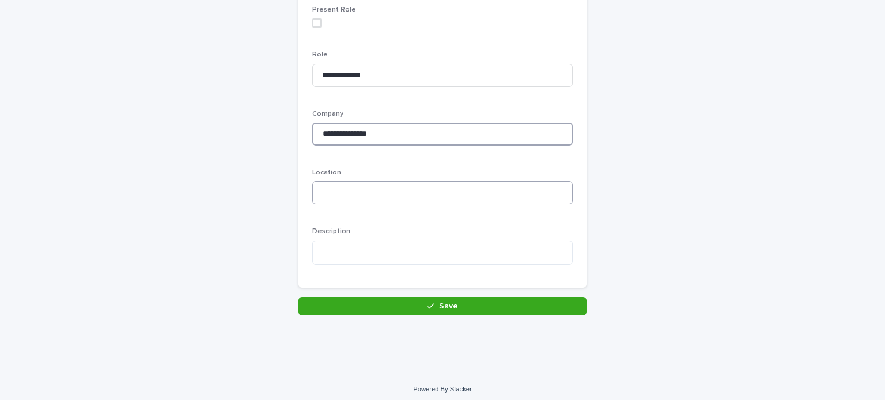
type input "**********"
click at [355, 192] on input at bounding box center [442, 193] width 260 height 23
type input "******"
click at [352, 250] on textarea at bounding box center [442, 253] width 260 height 25
paste textarea "**********"
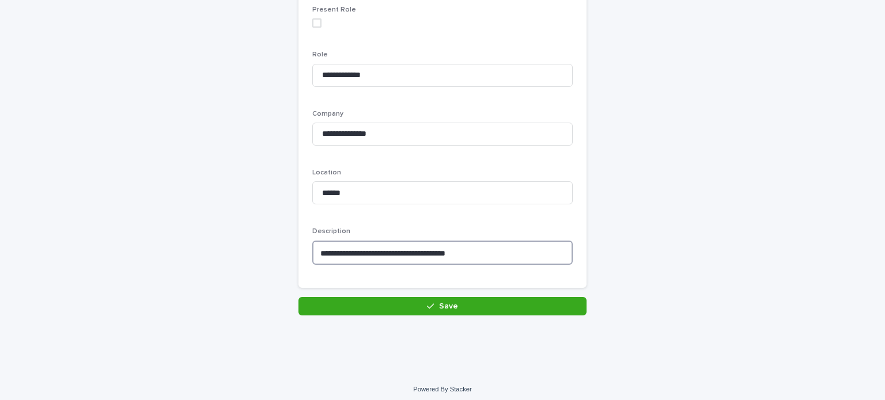
click at [316, 255] on textarea "**********" at bounding box center [442, 253] width 260 height 25
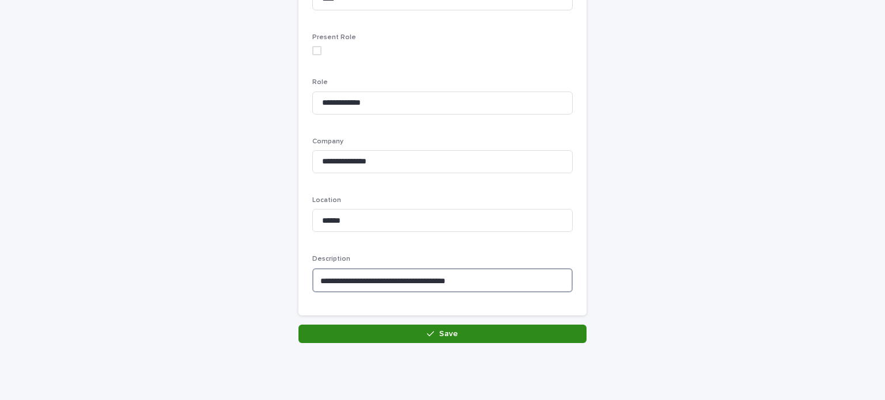
scroll to position [293, 0]
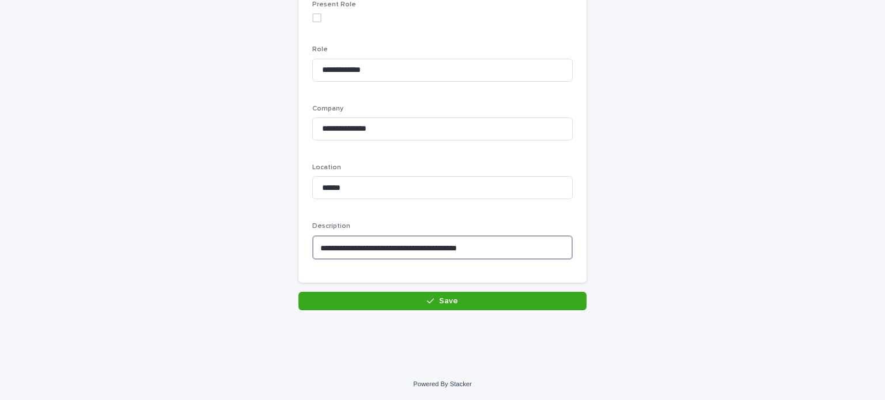
click at [315, 245] on textarea "**********" at bounding box center [442, 248] width 260 height 25
click at [334, 247] on textarea "**********" at bounding box center [442, 248] width 260 height 25
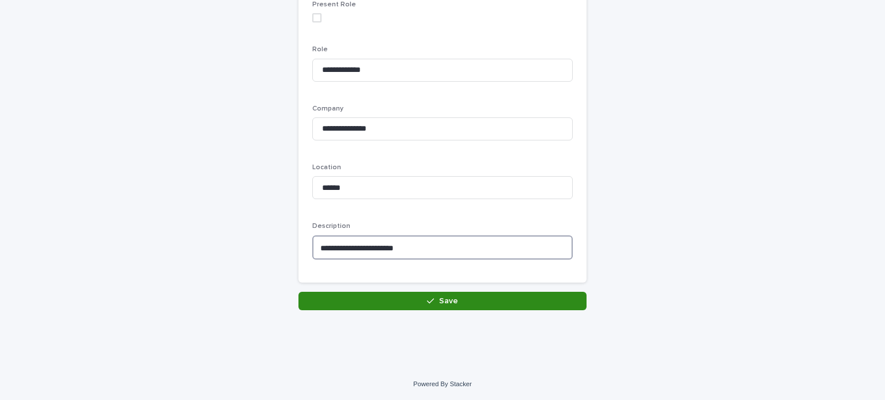
type textarea "**********"
click at [439, 301] on span "Save" at bounding box center [448, 301] width 19 height 8
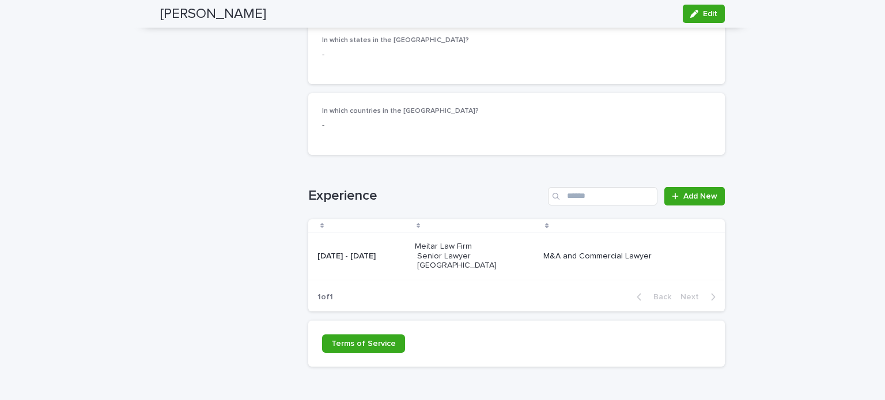
scroll to position [1329, 0]
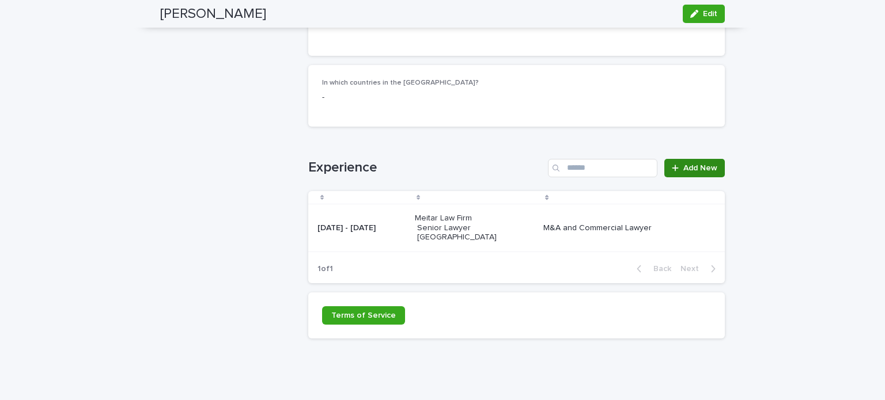
click at [694, 164] on span "Add New" at bounding box center [700, 168] width 34 height 8
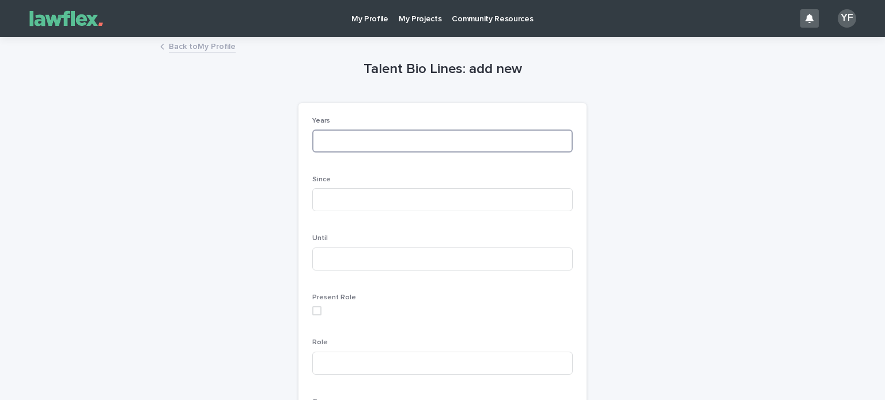
click at [337, 139] on input at bounding box center [442, 141] width 260 height 23
type input "***"
click at [320, 192] on input at bounding box center [442, 199] width 260 height 23
type input "****"
click at [334, 258] on input at bounding box center [442, 259] width 260 height 23
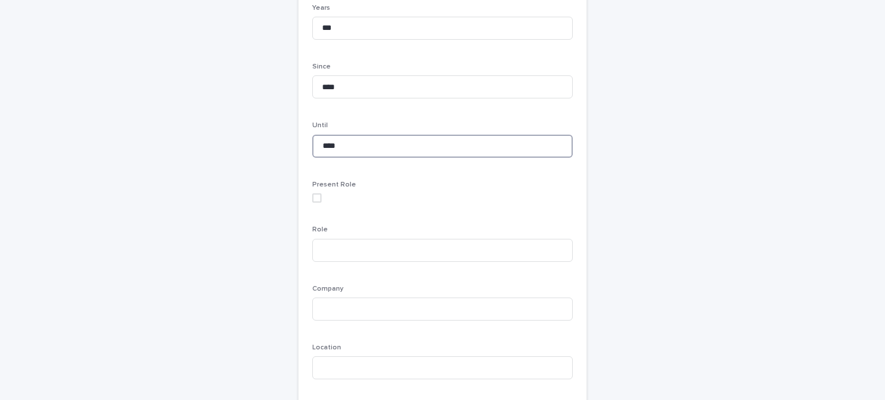
scroll to position [115, 0]
type input "****"
click at [341, 247] on input at bounding box center [442, 248] width 260 height 23
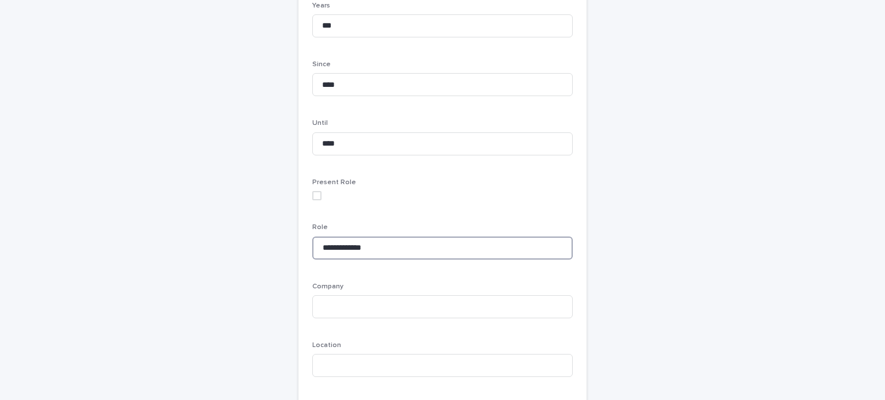
type input "**********"
click at [344, 307] on input at bounding box center [442, 307] width 260 height 23
paste input "**********"
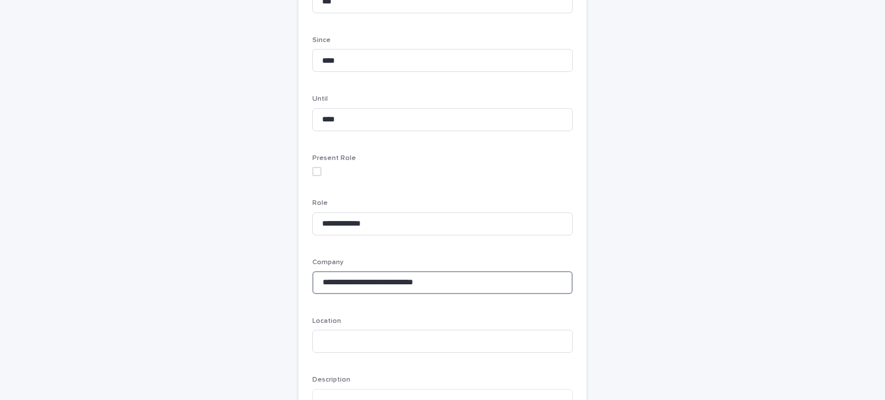
scroll to position [173, 0]
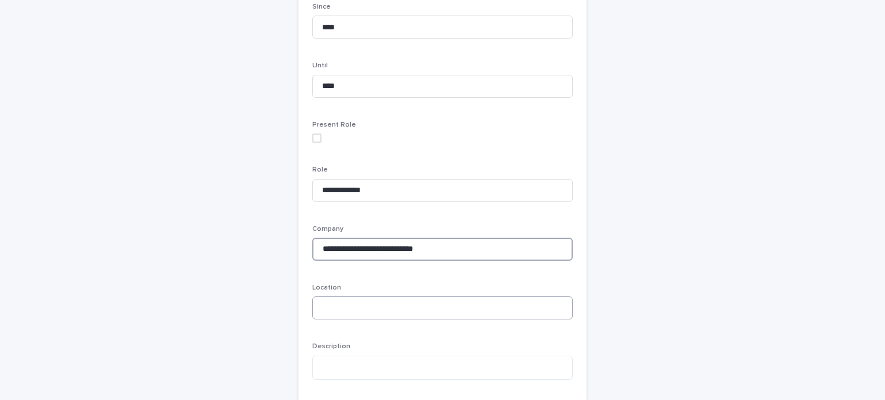
type input "**********"
click at [348, 312] on input at bounding box center [442, 308] width 260 height 23
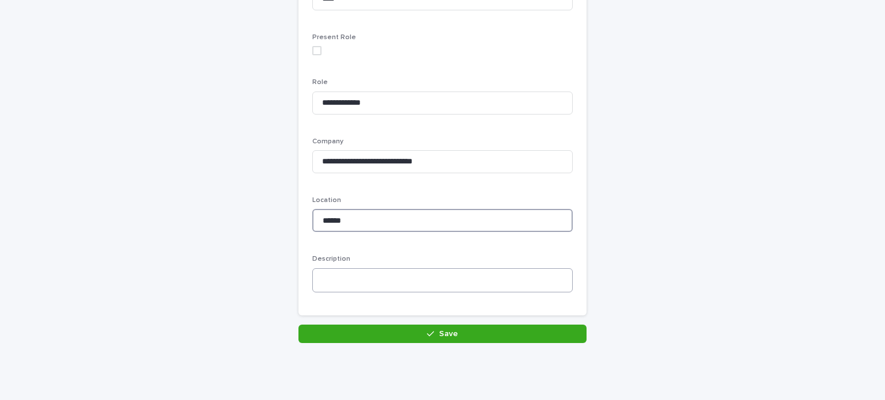
scroll to position [288, 0]
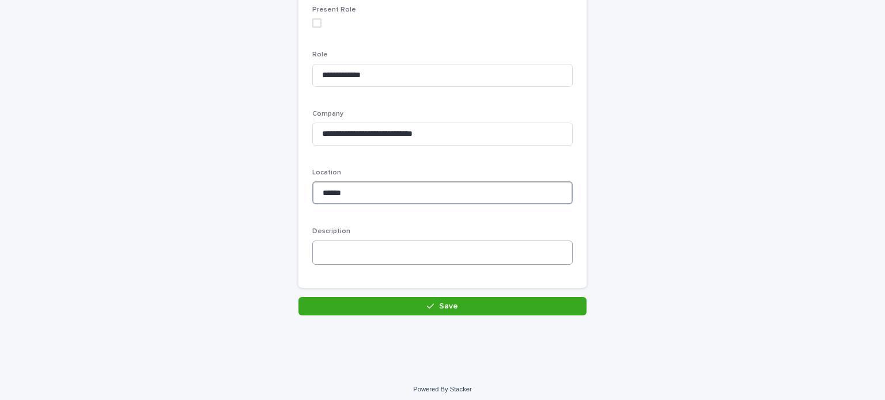
type input "******"
click at [353, 251] on textarea at bounding box center [442, 253] width 260 height 25
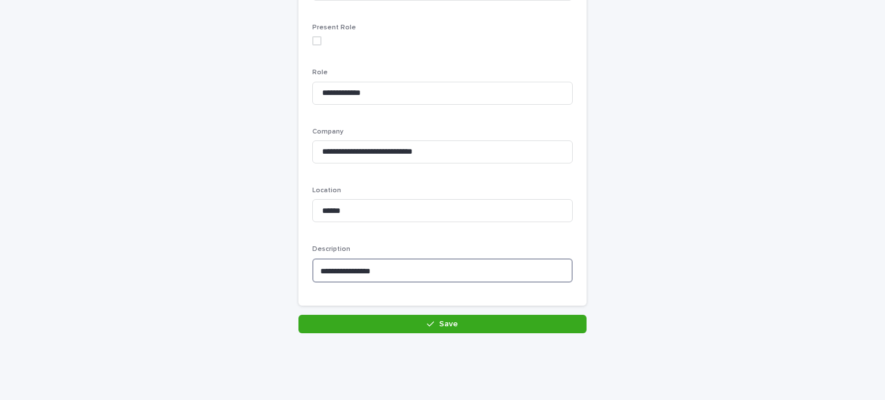
scroll to position [293, 0]
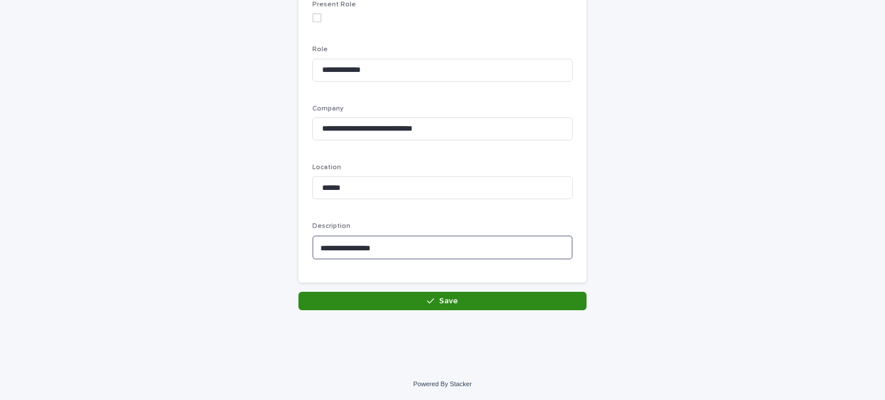
type textarea "**********"
click at [467, 307] on button "Save" at bounding box center [442, 301] width 288 height 18
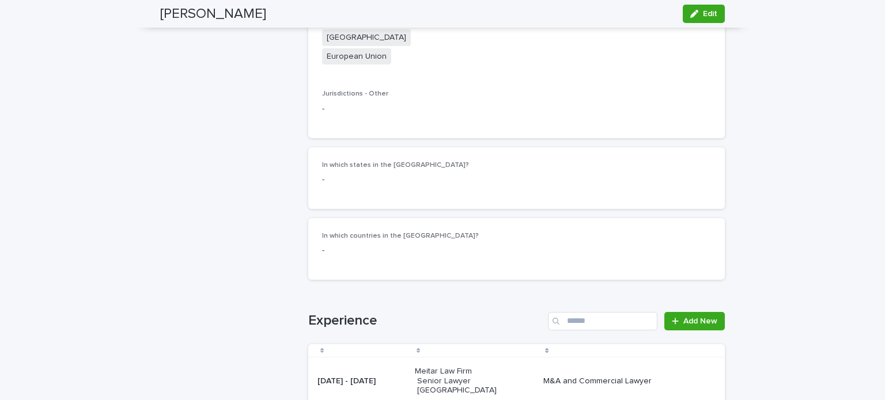
scroll to position [1325, 0]
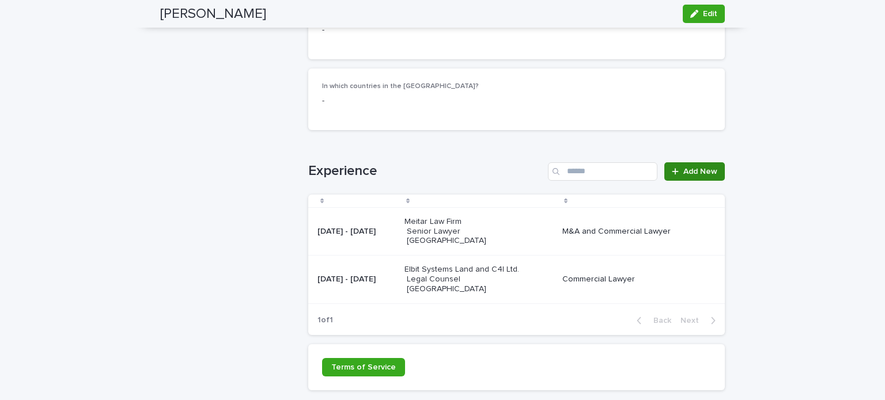
click at [686, 168] on span "Add New" at bounding box center [700, 172] width 34 height 8
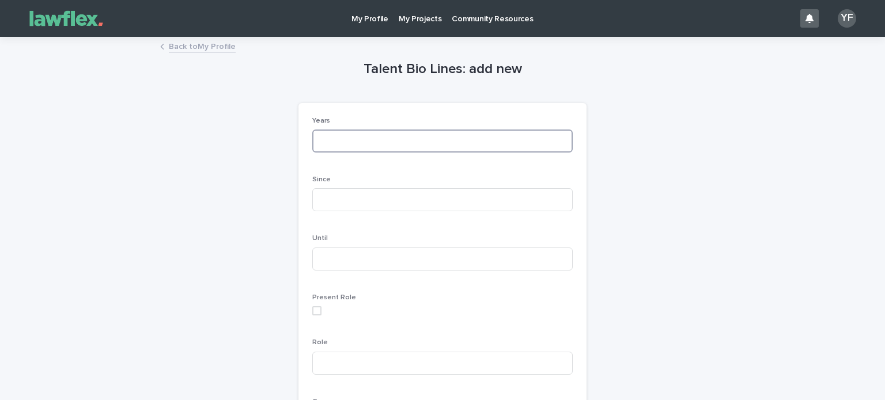
click at [346, 143] on input at bounding box center [442, 141] width 260 height 23
type input "*"
click at [342, 202] on input at bounding box center [442, 199] width 260 height 23
type input "****"
click at [323, 259] on input at bounding box center [442, 259] width 260 height 23
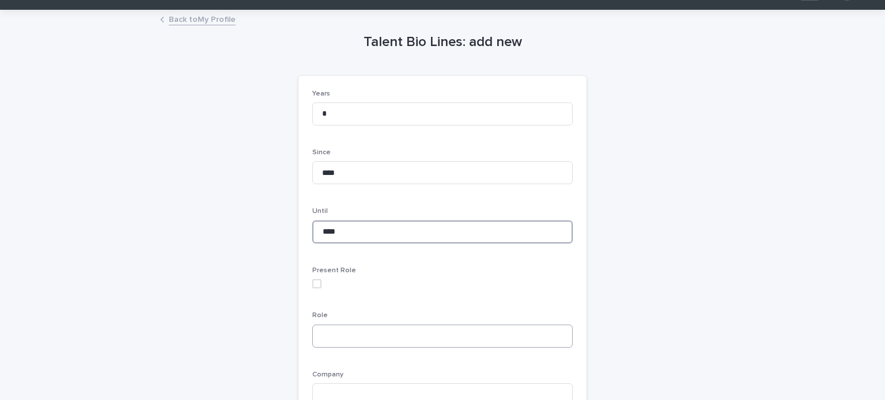
scroll to position [115, 0]
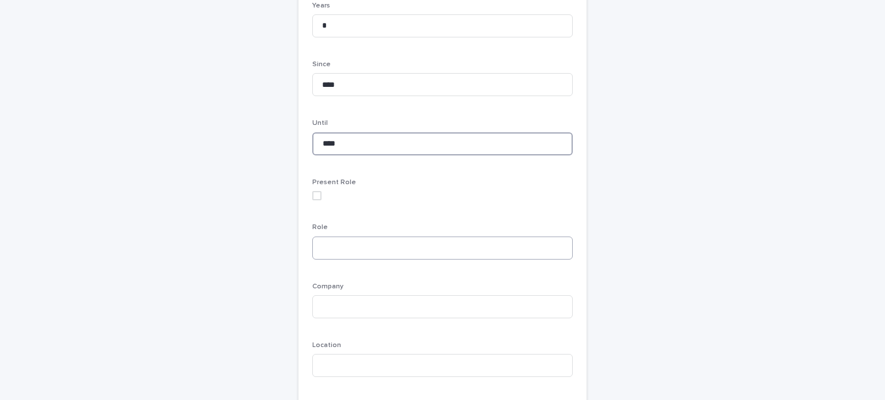
type input "****"
click at [334, 246] on input at bounding box center [442, 248] width 260 height 23
paste input "**********"
type input "**********"
click at [346, 306] on input at bounding box center [442, 307] width 260 height 23
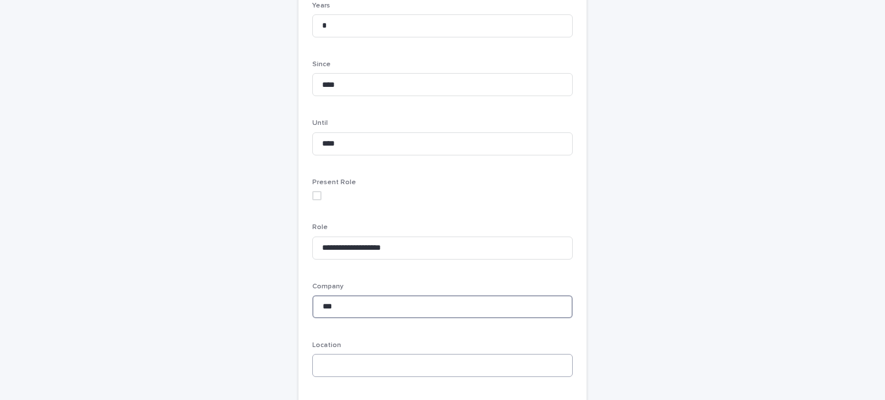
type input "***"
click at [377, 366] on input at bounding box center [442, 365] width 260 height 23
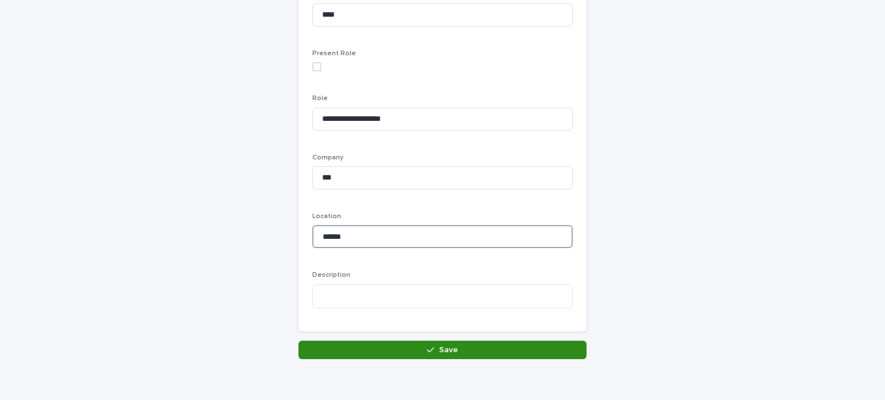
scroll to position [288, 0]
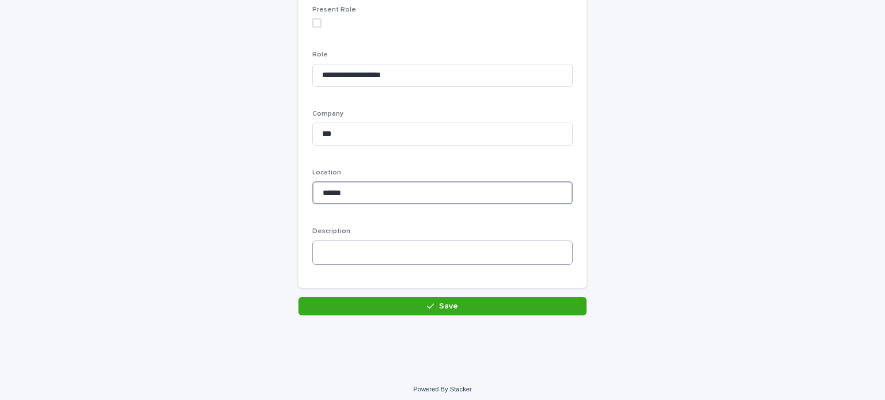
type input "******"
click at [357, 255] on textarea at bounding box center [442, 253] width 260 height 25
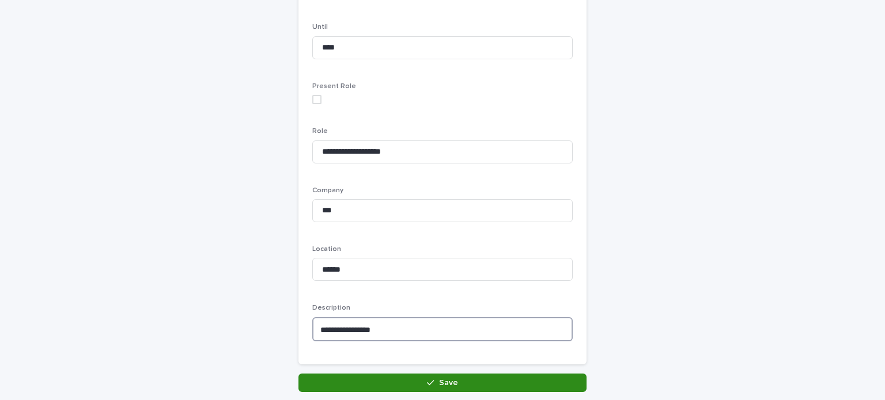
scroll to position [293, 0]
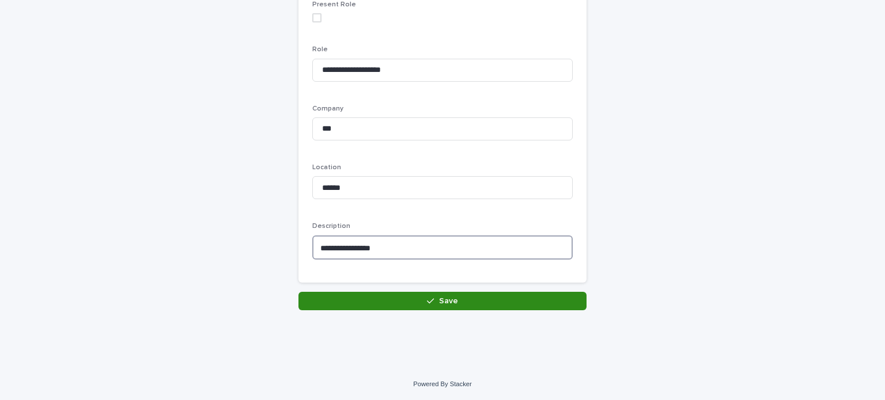
type textarea "**********"
click at [427, 303] on icon "button" at bounding box center [430, 301] width 7 height 8
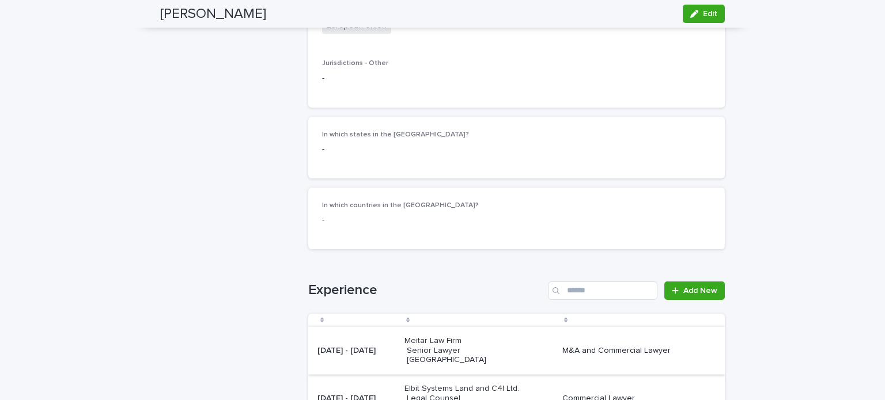
scroll to position [1377, 0]
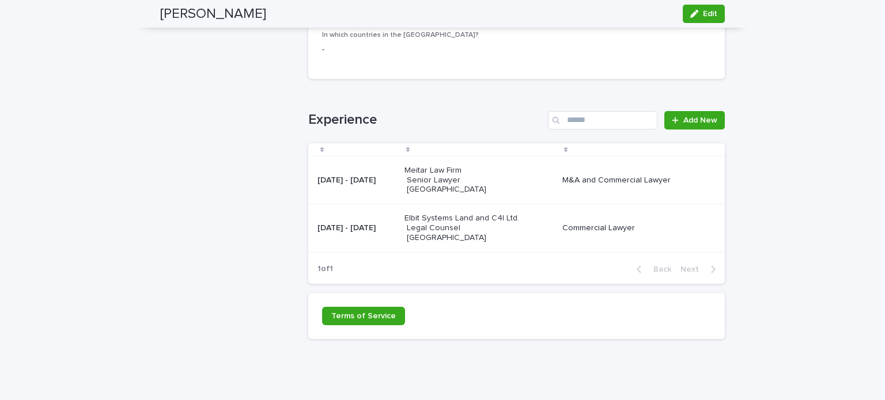
click at [561, 147] on div at bounding box center [633, 150] width 145 height 6
click at [689, 116] on span "Add New" at bounding box center [700, 120] width 34 height 8
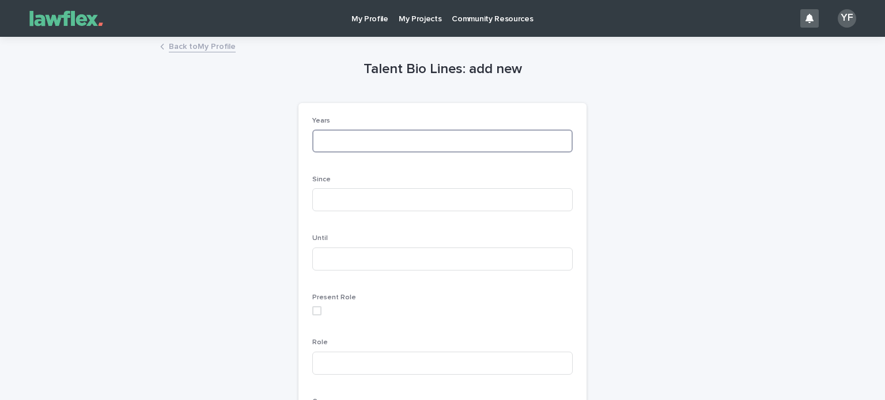
click at [376, 145] on input at bounding box center [442, 141] width 260 height 23
type input "*"
click at [362, 202] on input at bounding box center [442, 199] width 260 height 23
type input "****"
click at [325, 256] on input at bounding box center [442, 259] width 260 height 23
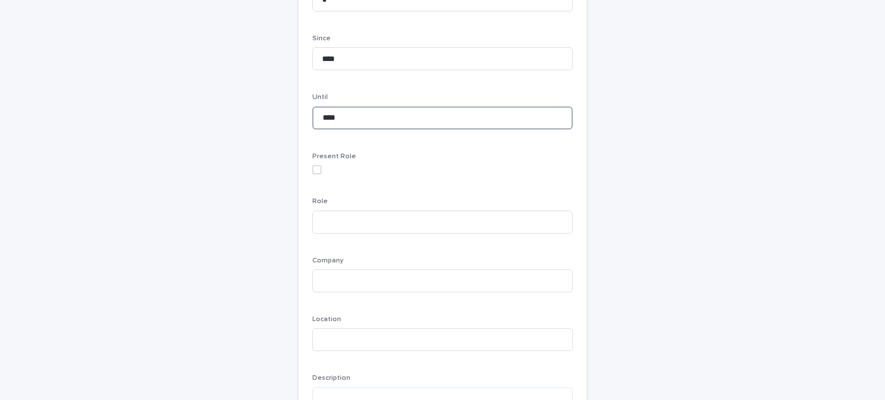
scroll to position [173, 0]
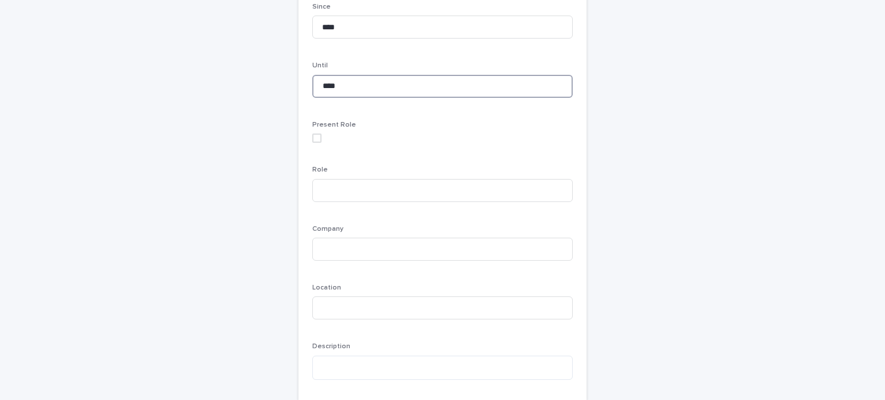
type input "****"
click at [354, 187] on input at bounding box center [442, 190] width 260 height 23
paste input "**********"
type input "**********"
click at [332, 249] on input at bounding box center [442, 249] width 260 height 23
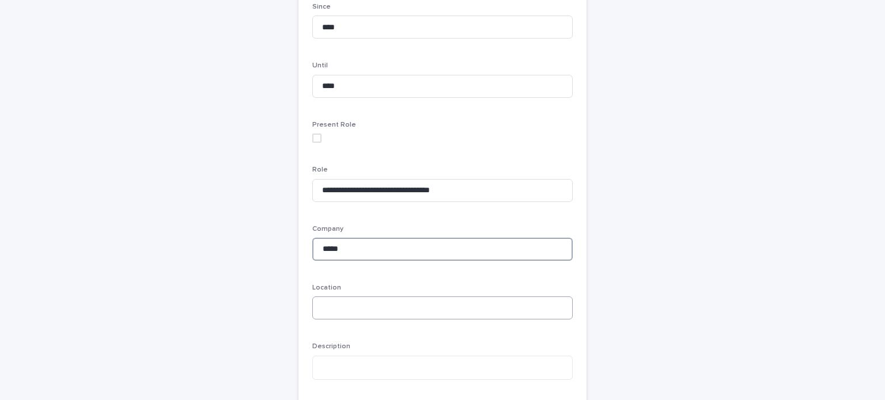
type input "*****"
click at [341, 306] on input at bounding box center [442, 308] width 260 height 23
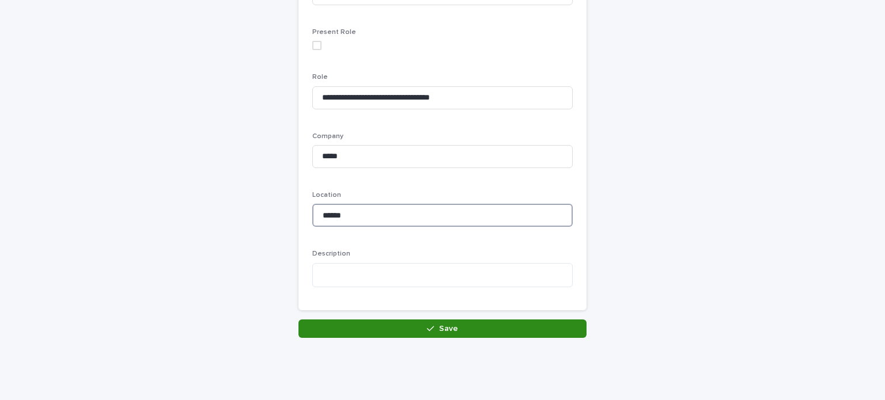
scroll to position [293, 0]
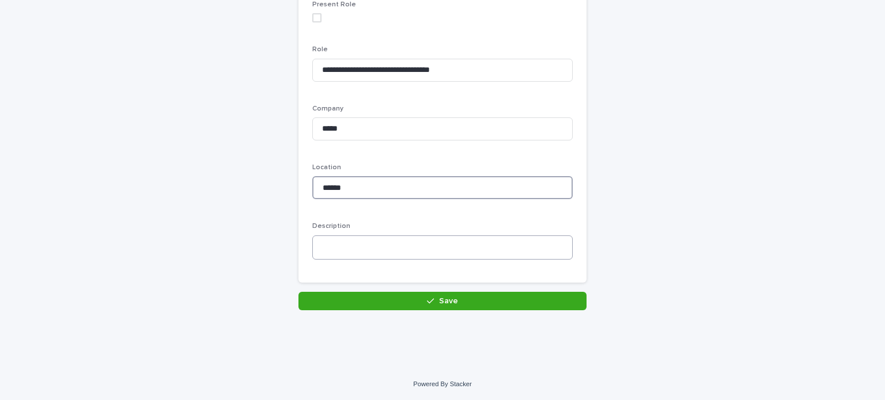
type input "******"
click at [334, 248] on textarea at bounding box center [442, 248] width 260 height 25
paste textarea "**********"
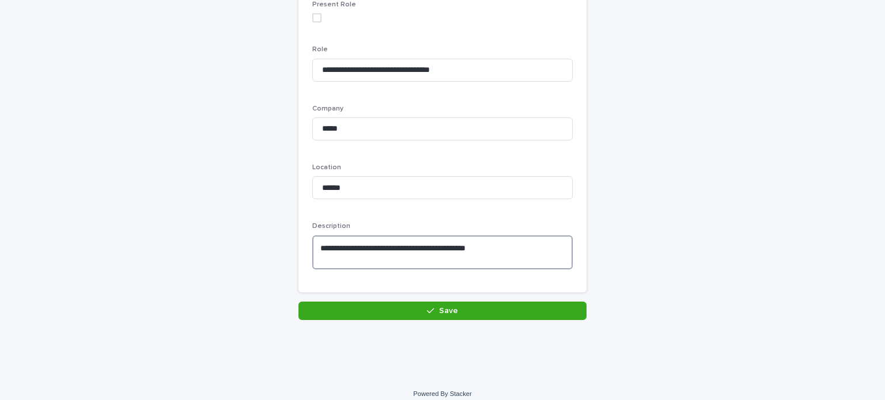
click at [343, 247] on textarea "**********" at bounding box center [442, 253] width 260 height 35
click at [519, 246] on textarea "**********" at bounding box center [442, 253] width 260 height 35
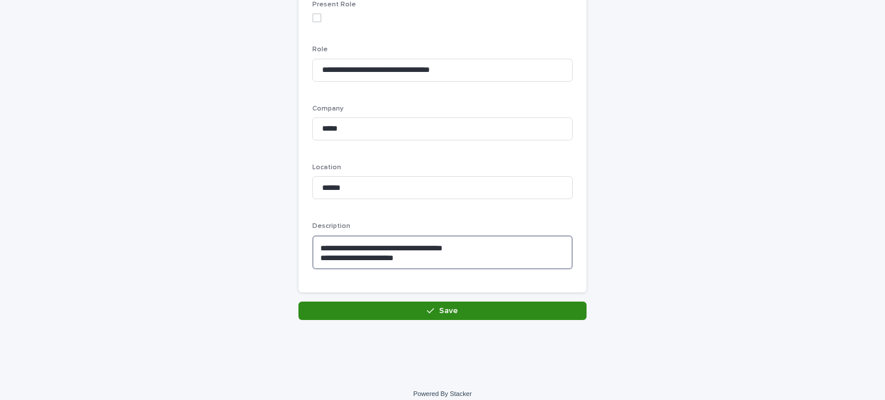
type textarea "**********"
click at [452, 313] on span "Save" at bounding box center [448, 311] width 19 height 8
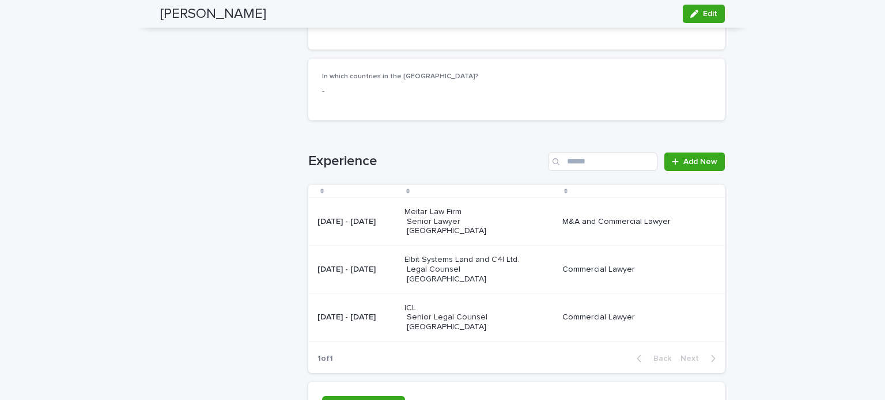
scroll to position [1309, 0]
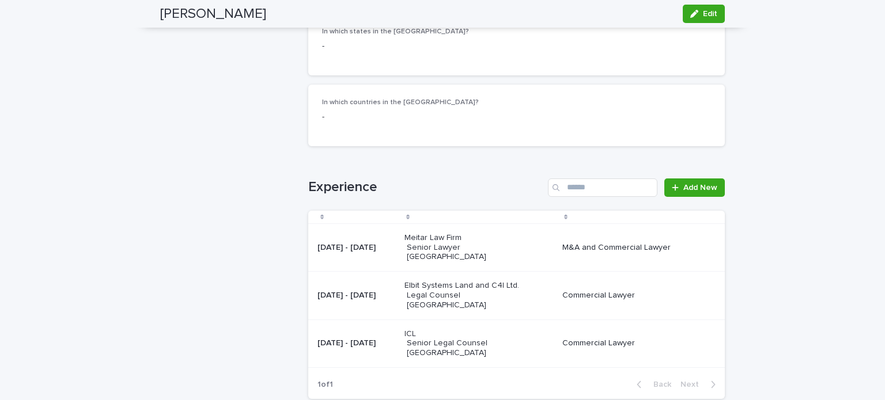
click at [564, 215] on icon at bounding box center [565, 217] width 3 height 5
click at [564, 214] on icon at bounding box center [565, 217] width 3 height 6
click at [368, 214] on div at bounding box center [356, 217] width 79 height 6
click at [693, 184] on span "Add New" at bounding box center [700, 188] width 34 height 8
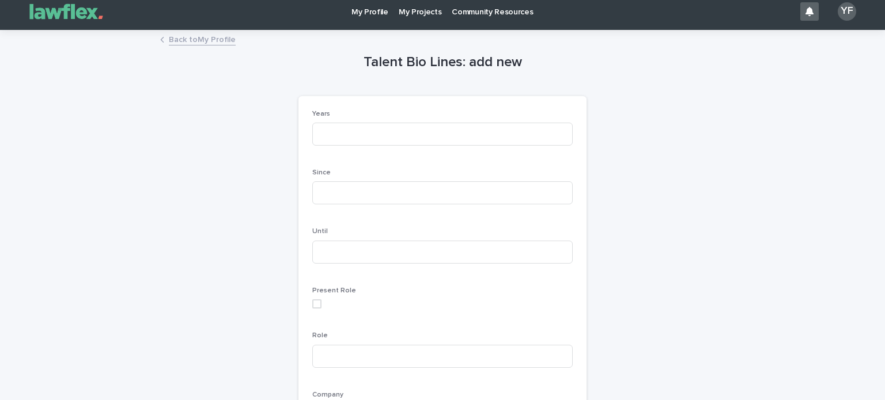
scroll to position [5, 0]
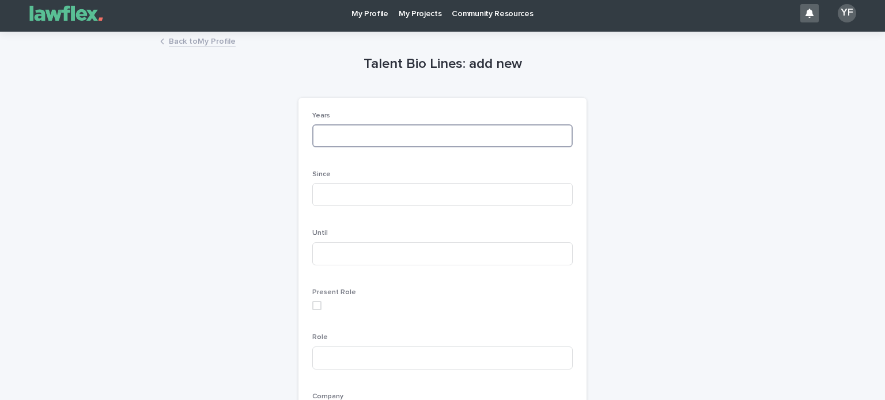
click at [350, 140] on input at bounding box center [442, 135] width 260 height 23
type input "*"
type input "***"
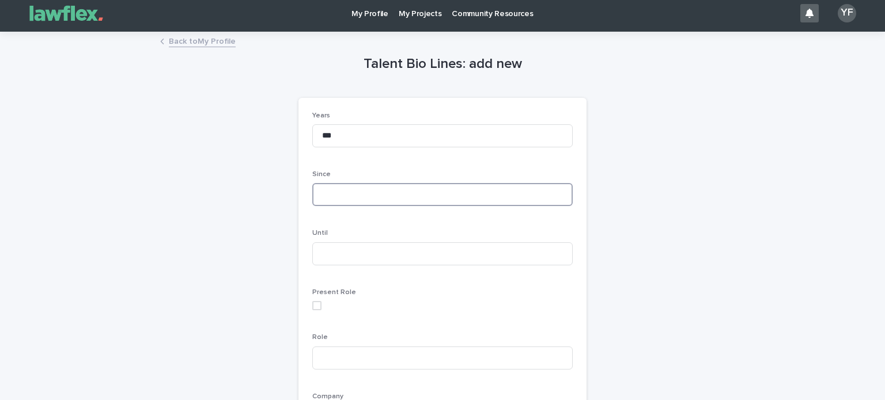
click at [325, 196] on input at bounding box center [442, 194] width 260 height 23
type input "****"
click at [324, 255] on input at bounding box center [442, 254] width 260 height 23
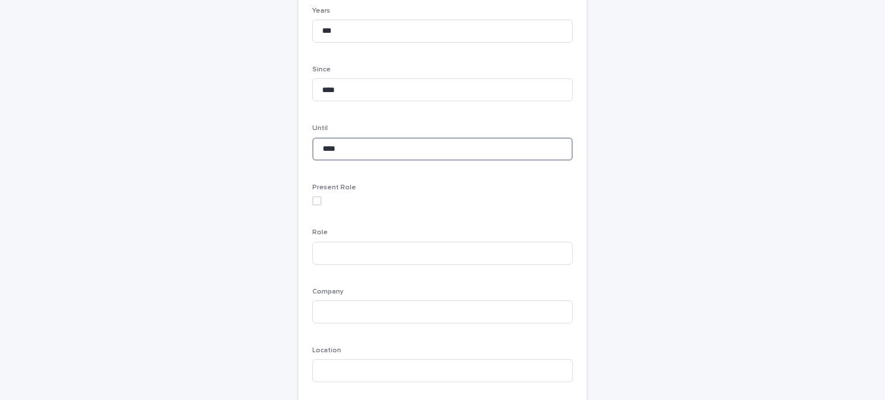
scroll to position [120, 0]
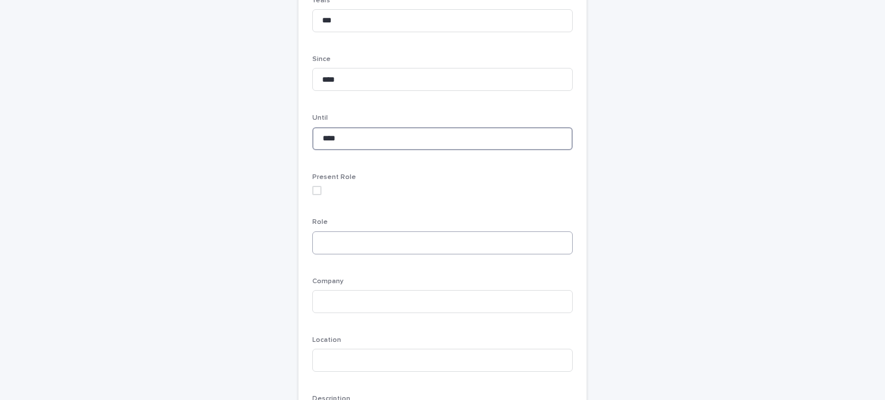
type input "****"
click at [343, 241] on input at bounding box center [442, 243] width 260 height 23
type input "**********"
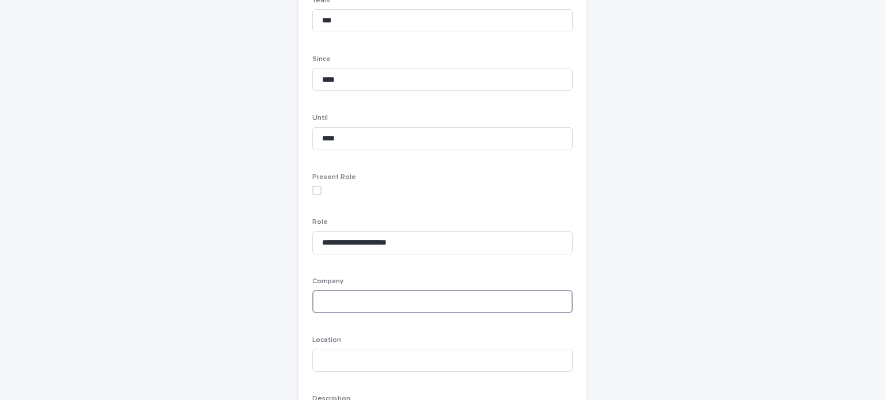
click at [341, 299] on input at bounding box center [442, 301] width 260 height 23
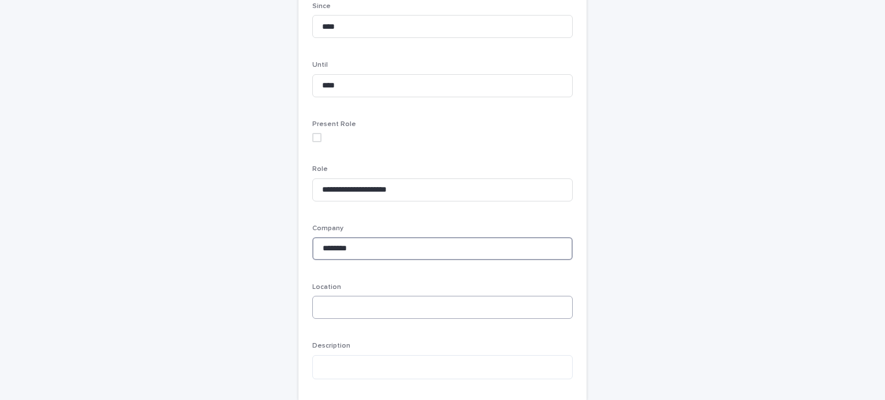
scroll to position [178, 0]
type input "********"
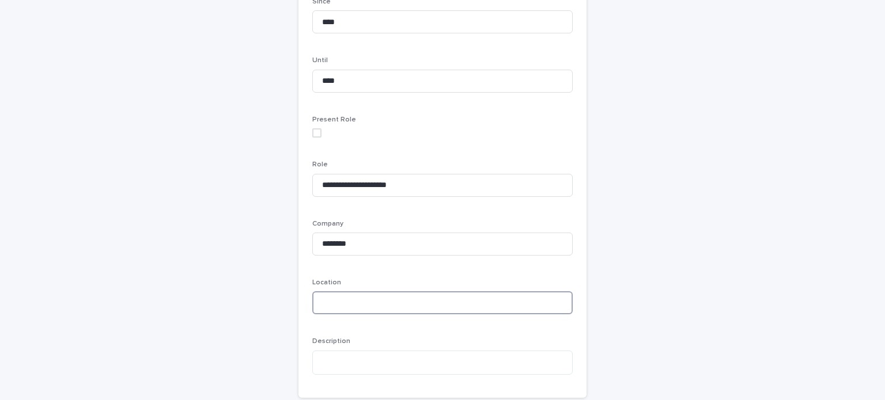
click at [342, 299] on input at bounding box center [442, 303] width 260 height 23
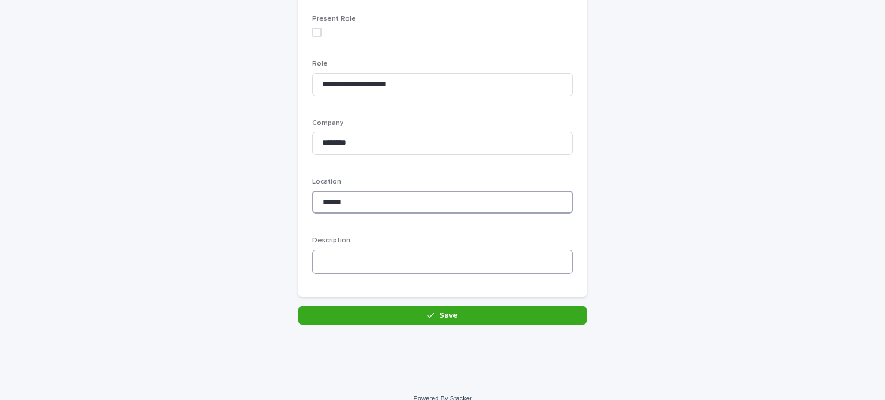
scroll to position [293, 0]
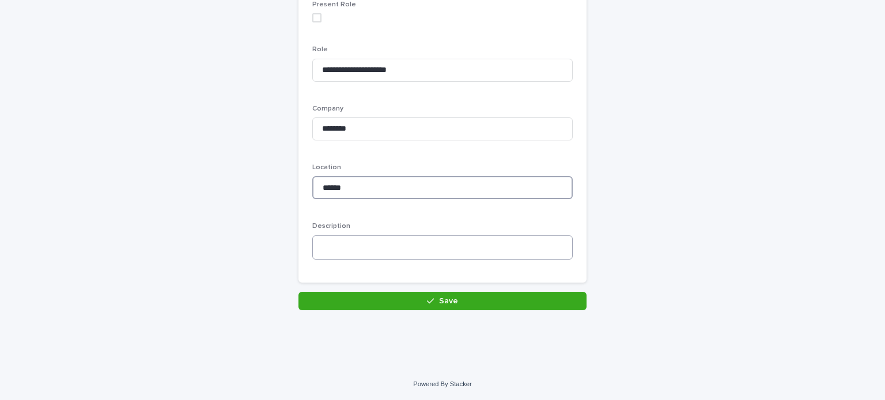
type input "******"
click at [342, 248] on textarea at bounding box center [442, 248] width 260 height 25
paste textarea "**********"
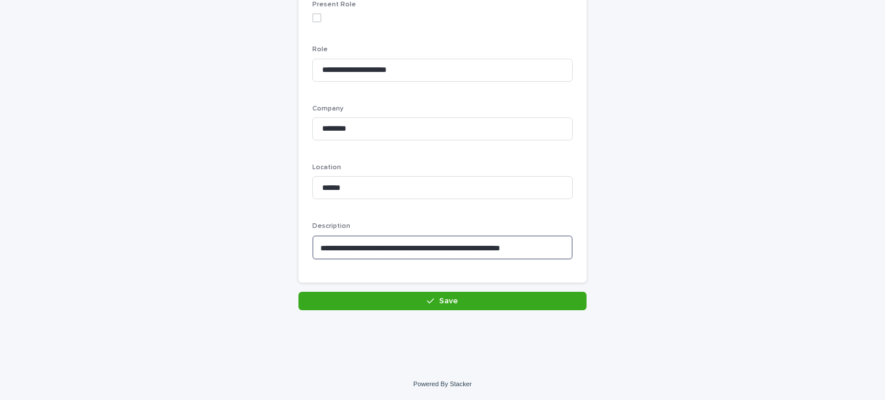
click at [342, 247] on textarea "**********" at bounding box center [442, 248] width 260 height 25
click at [418, 246] on textarea "**********" at bounding box center [442, 248] width 260 height 25
click at [531, 248] on textarea "**********" at bounding box center [442, 248] width 260 height 25
type textarea "**********"
click at [470, 302] on button "Save" at bounding box center [442, 301] width 288 height 18
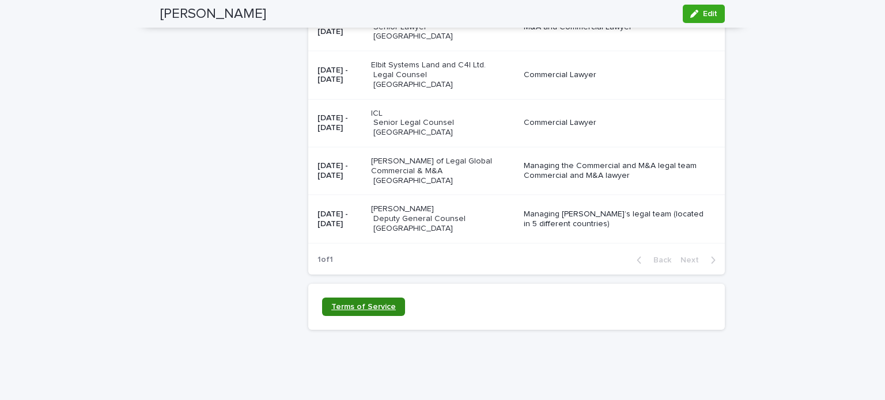
scroll to position [1530, 0]
click at [364, 303] on span "Terms of Service" at bounding box center [363, 307] width 65 height 8
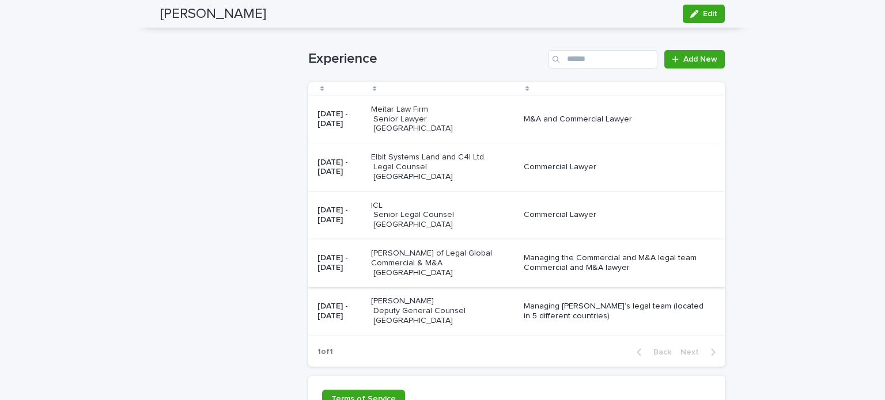
scroll to position [1441, 0]
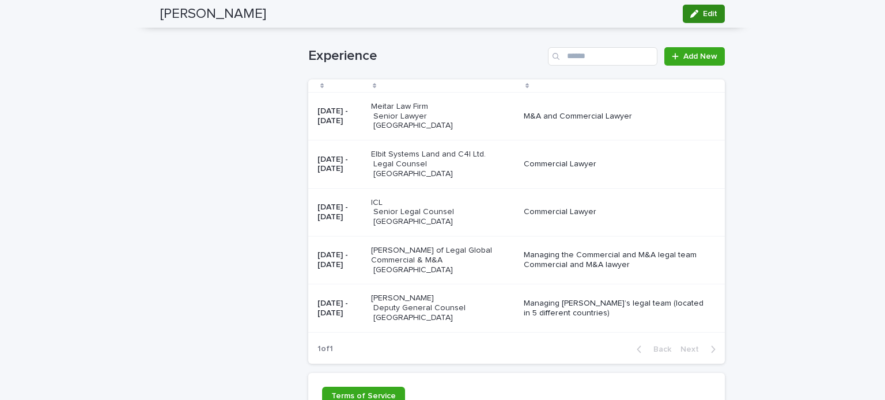
click at [690, 14] on icon "button" at bounding box center [694, 14] width 8 height 8
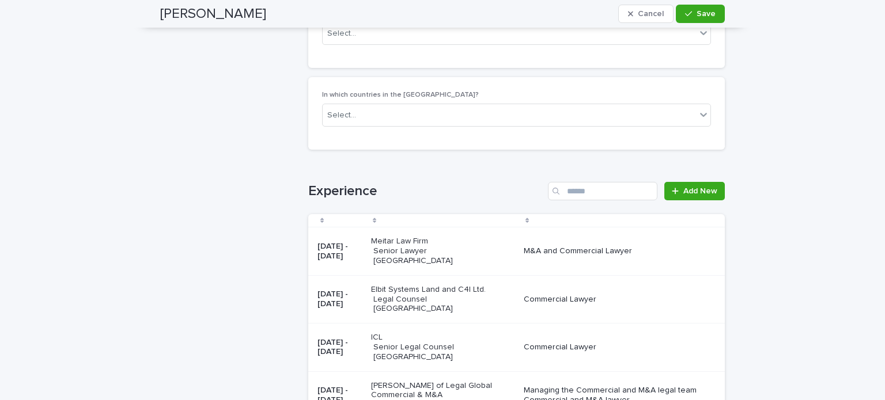
click at [406, 285] on p "Elbit Systems Land and C4I Ltd. Legal Counsel Israel" at bounding box center [443, 299] width 144 height 29
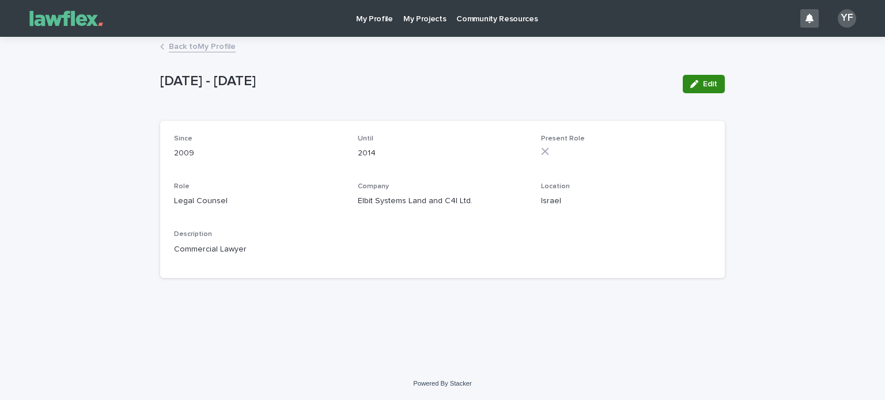
click at [704, 81] on span "Edit" at bounding box center [710, 84] width 14 height 8
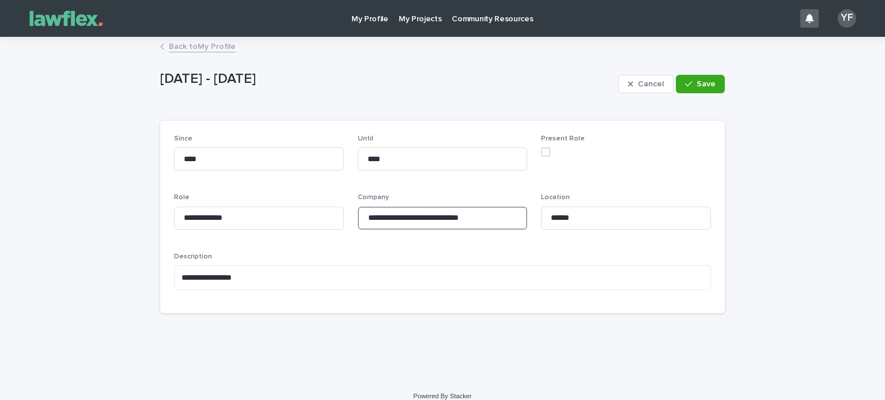
click at [475, 218] on input "**********" at bounding box center [443, 218] width 170 height 23
type input "**********"
click at [697, 81] on span "Save" at bounding box center [706, 84] width 19 height 8
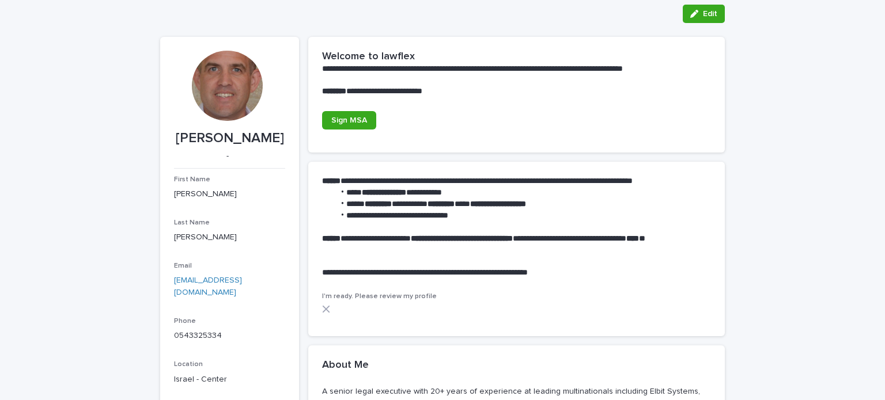
scroll to position [58, 0]
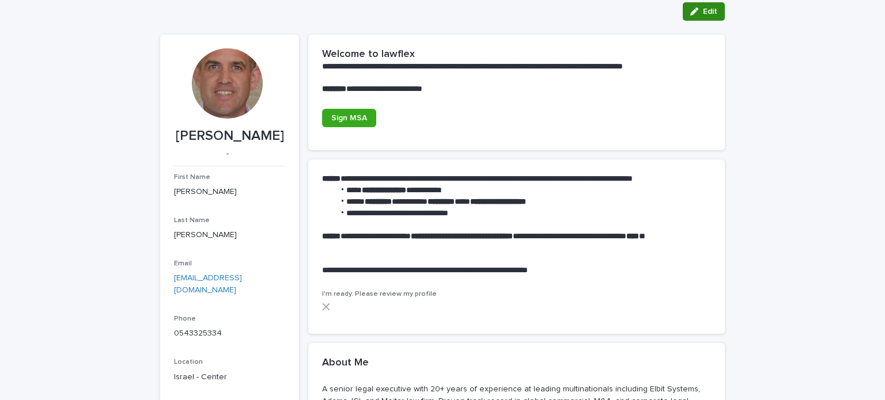
click at [705, 10] on span "Edit" at bounding box center [710, 11] width 14 height 8
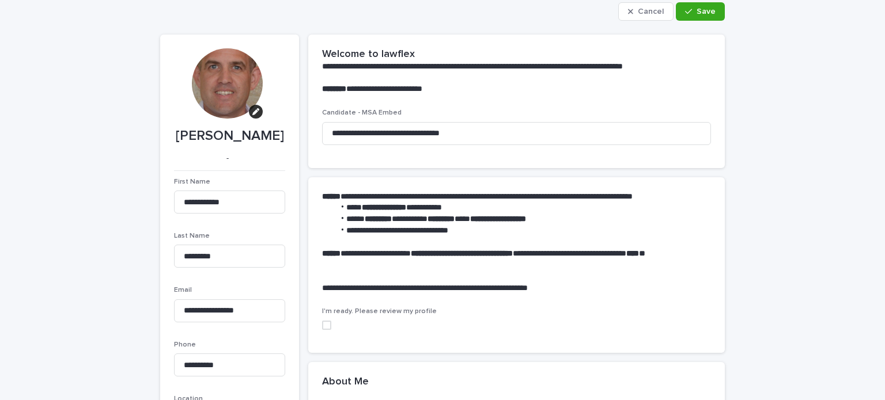
click at [325, 323] on span at bounding box center [326, 325] width 9 height 9
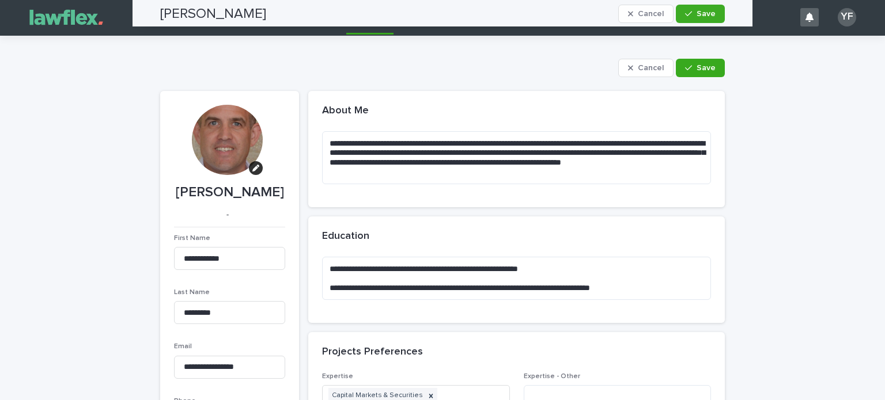
scroll to position [0, 0]
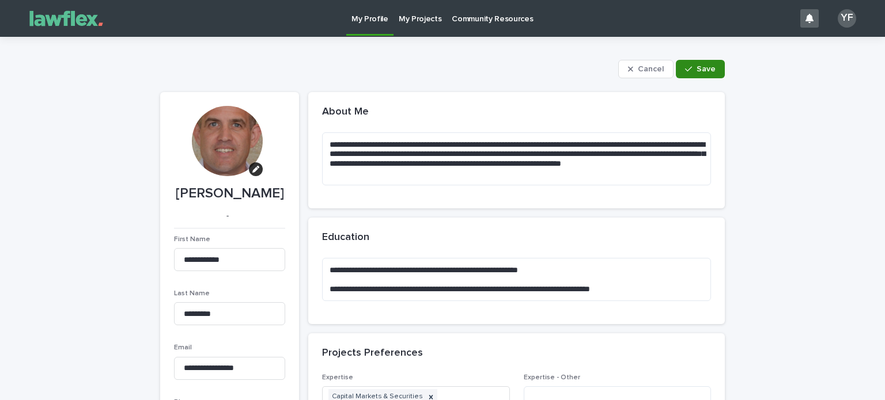
click at [698, 68] on span "Save" at bounding box center [706, 69] width 19 height 8
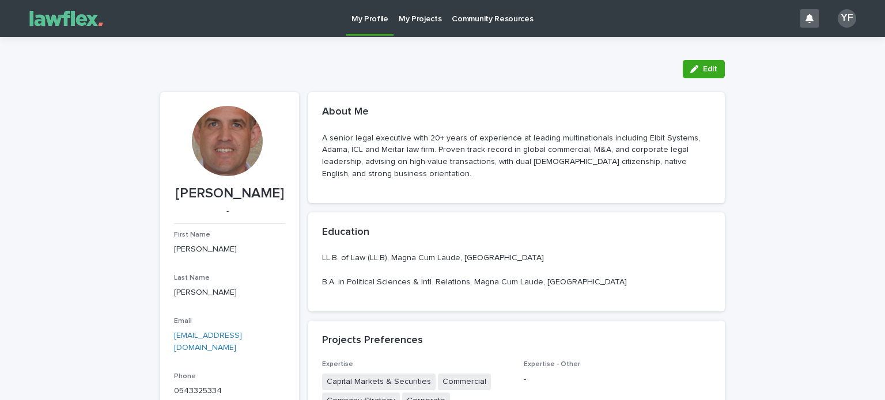
click at [411, 16] on p "My Projects" at bounding box center [420, 12] width 43 height 24
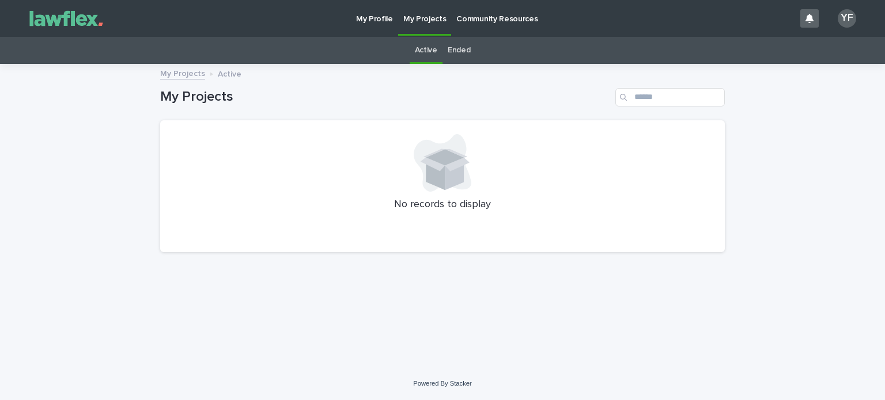
click at [376, 16] on p "My Profile" at bounding box center [374, 12] width 37 height 24
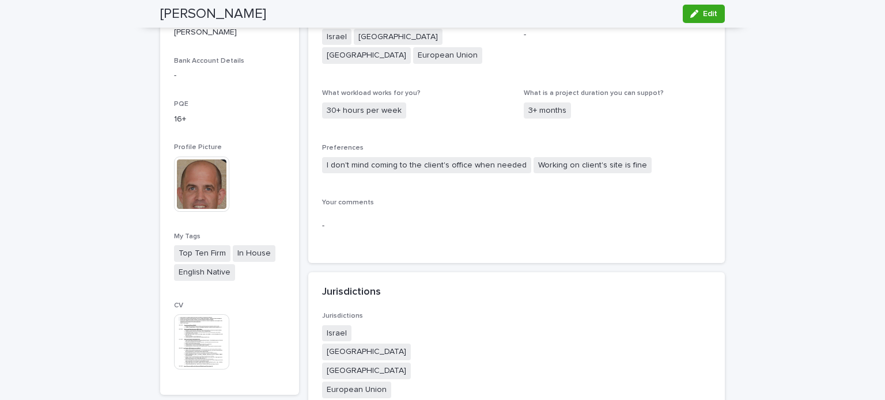
scroll to position [241, 0]
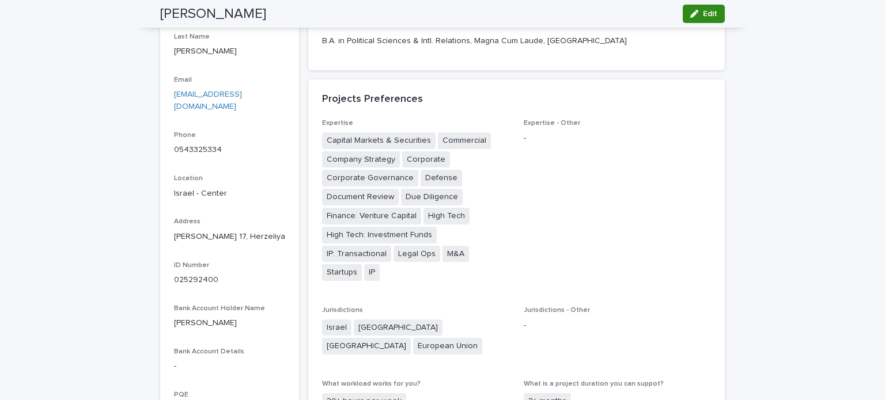
click at [713, 14] on button "Edit" at bounding box center [704, 14] width 42 height 18
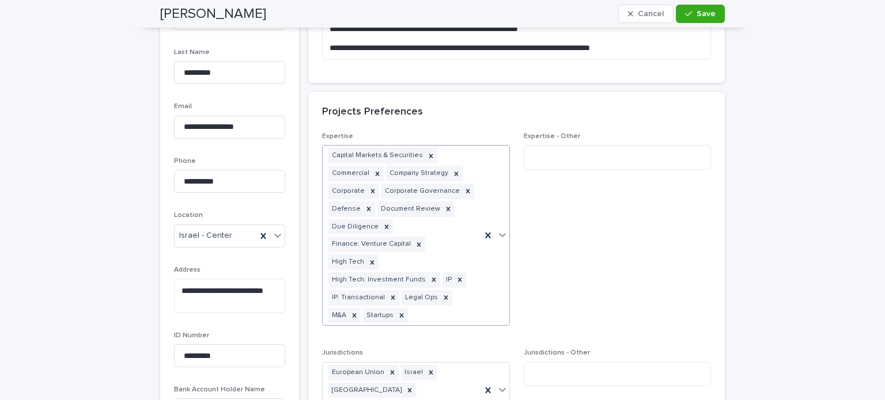
click at [499, 234] on icon at bounding box center [502, 236] width 7 height 4
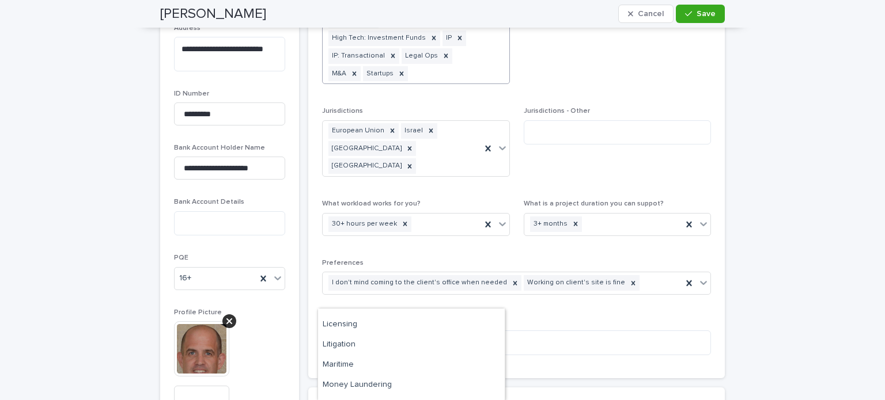
scroll to position [1306, 0]
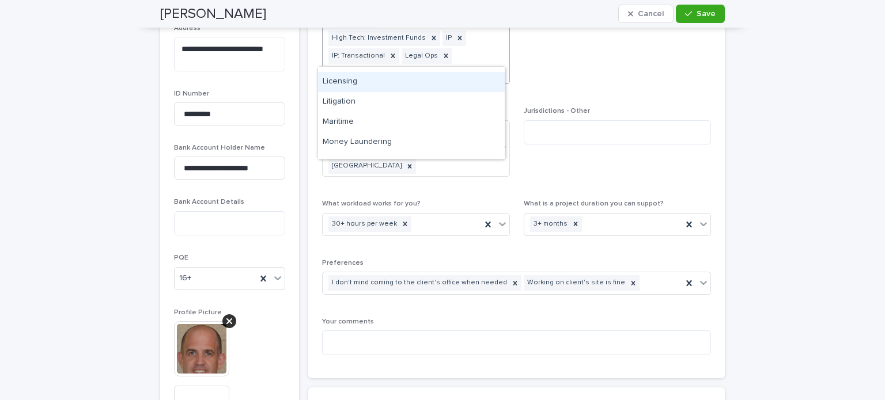
click at [343, 80] on div "Licensing" at bounding box center [411, 82] width 187 height 20
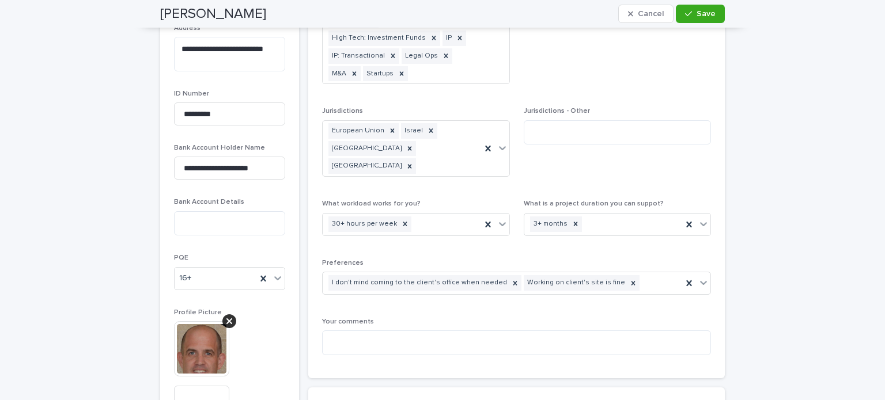
click at [343, 80] on div "Expertise Capital Markets & Securities Commercial Company Strategy Corporate Co…" at bounding box center [516, 128] width 389 height 474
click at [500, 146] on icon at bounding box center [502, 148] width 7 height 4
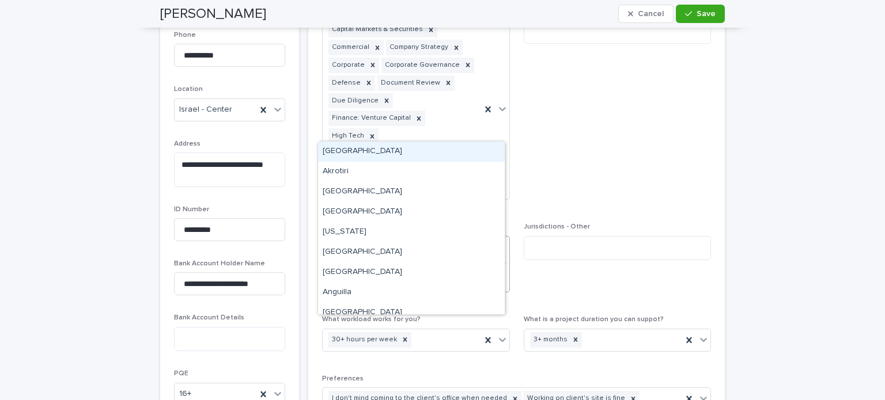
scroll to position [368, 0]
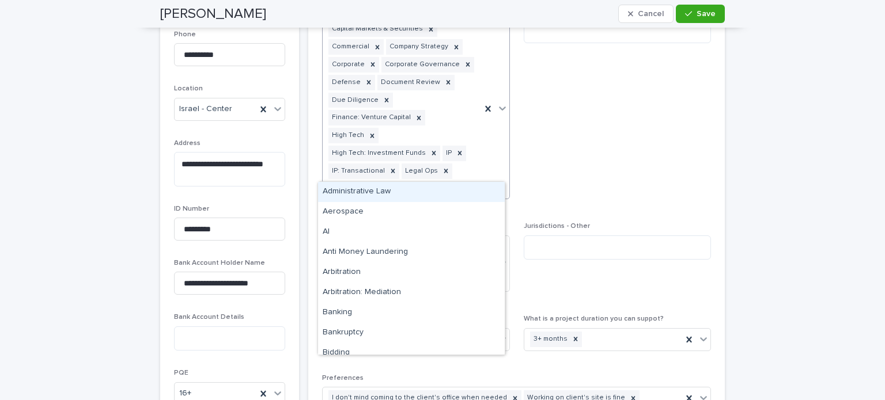
click at [501, 103] on icon at bounding box center [503, 109] width 12 height 12
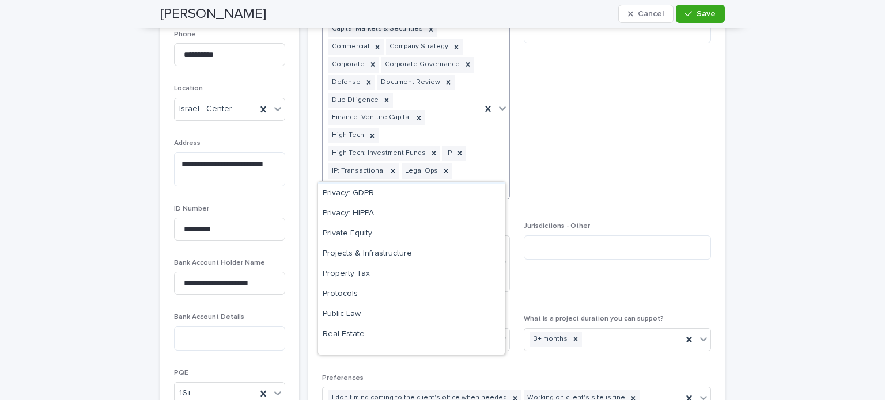
scroll to position [1556, 0]
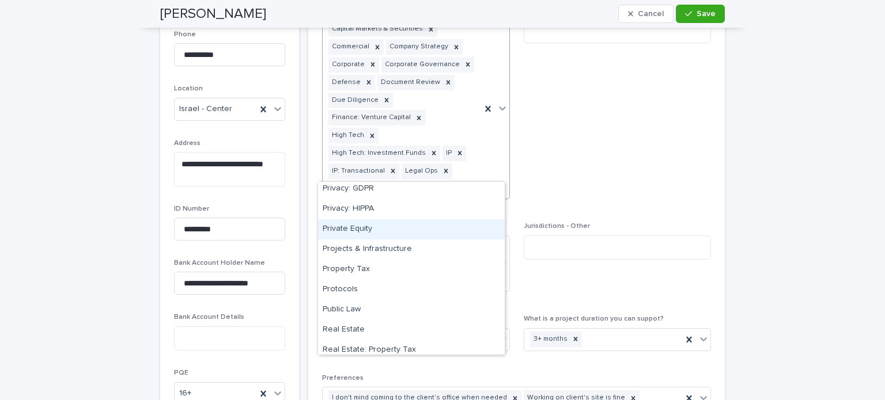
click at [352, 230] on div "Private Equity" at bounding box center [411, 230] width 187 height 20
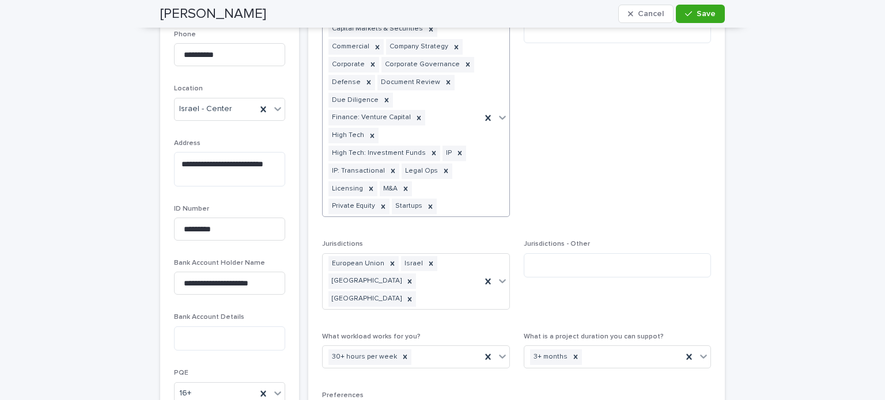
click at [497, 112] on icon at bounding box center [503, 118] width 12 height 12
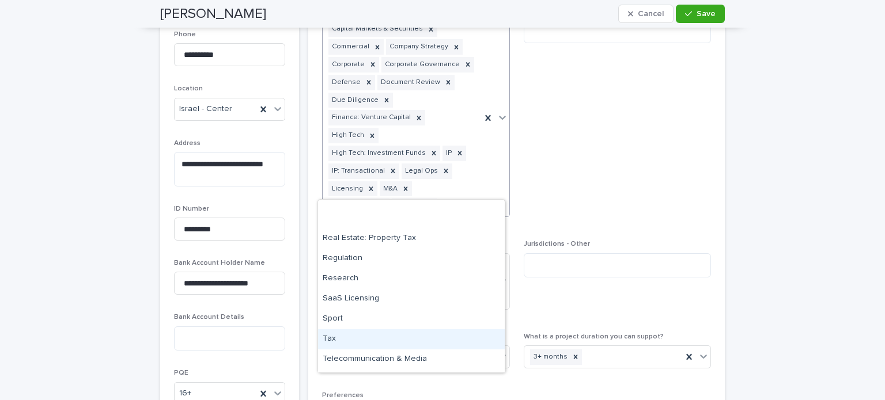
scroll to position [1723, 0]
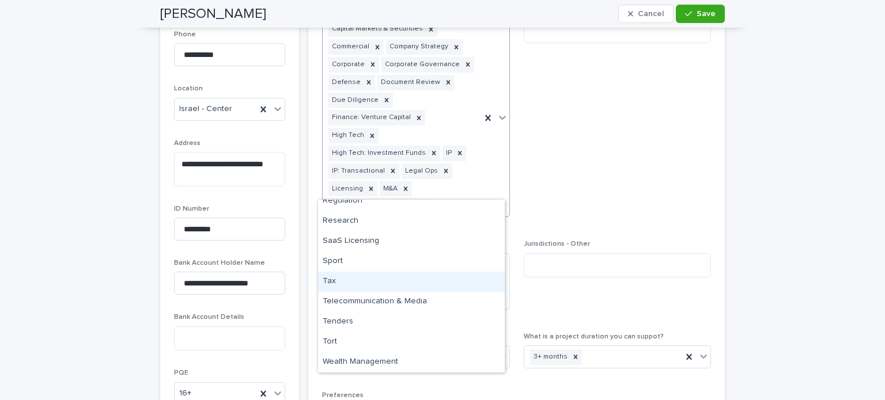
click at [619, 141] on span "Expertise - Other" at bounding box center [618, 116] width 188 height 221
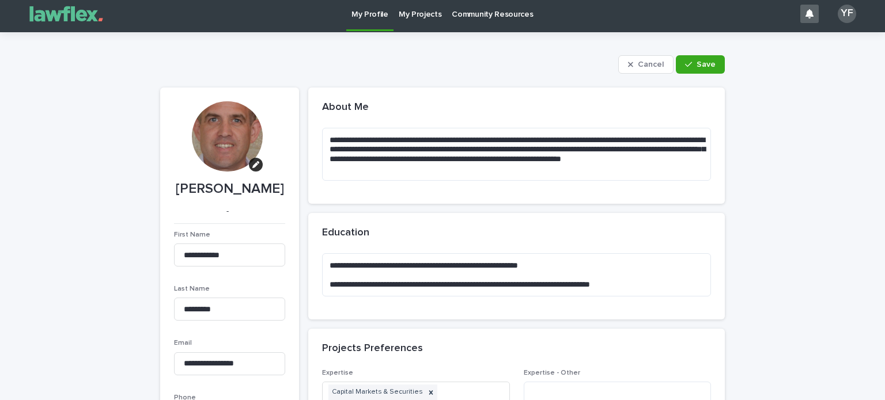
scroll to position [0, 0]
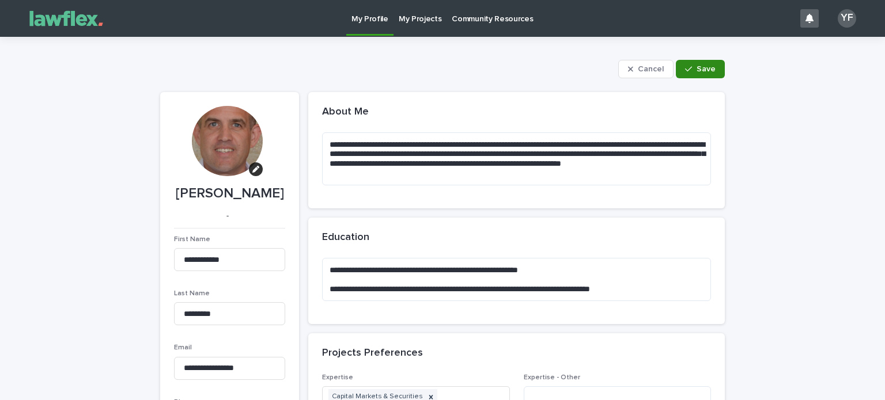
click at [700, 68] on span "Save" at bounding box center [706, 69] width 19 height 8
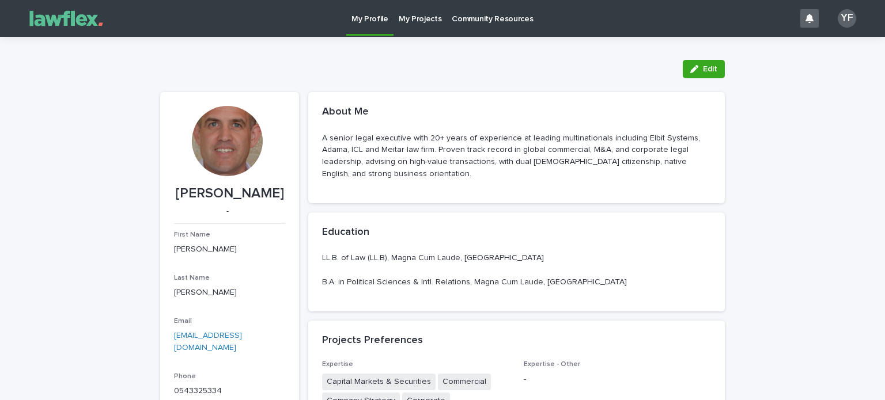
click at [838, 18] on div "YF" at bounding box center [847, 18] width 18 height 18
click at [800, 50] on p "Log Out" at bounding box center [836, 49] width 73 height 20
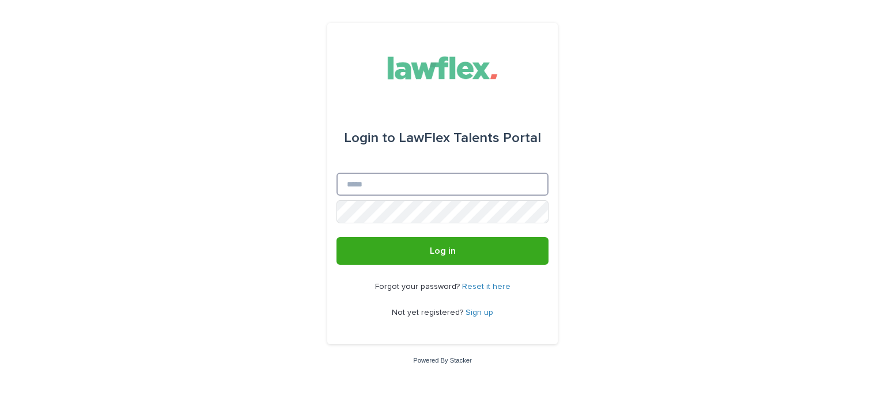
type input "**********"
